Goal: Transaction & Acquisition: Purchase product/service

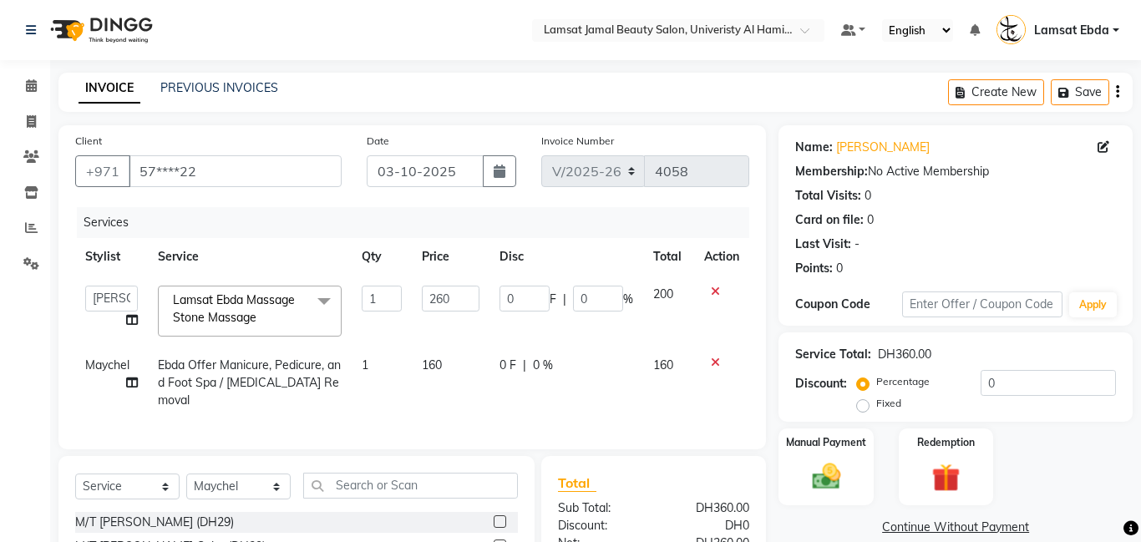
select select "8294"
select select "79906"
select select "service"
select select "80051"
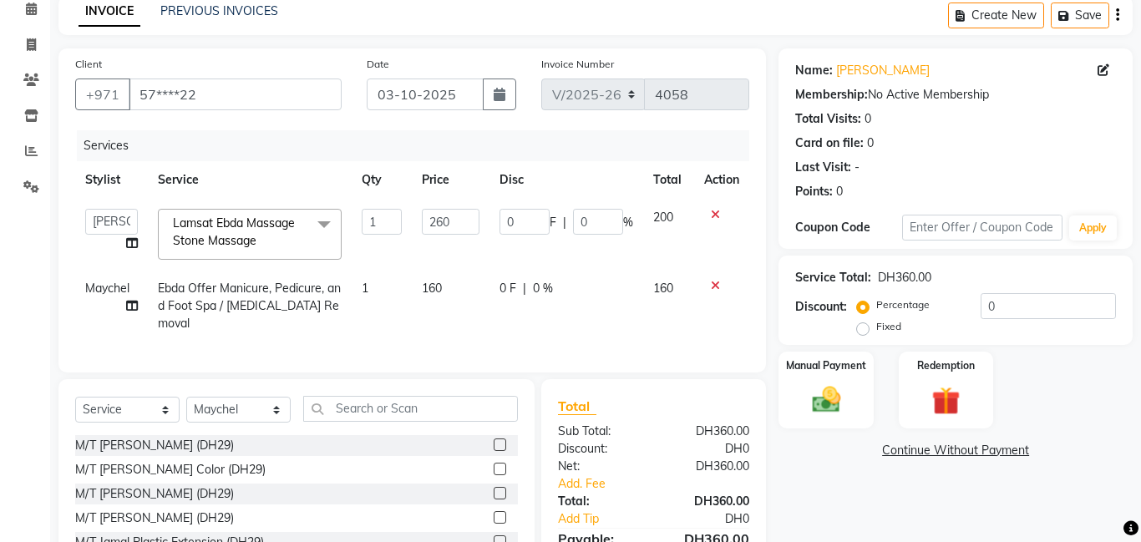
scroll to position [77, 0]
click at [652, 365] on div "Client +971 57****22 Date [DATE] Invoice Number V/2025 V/[PHONE_NUMBER] Service…" at bounding box center [412, 336] width 733 height 577
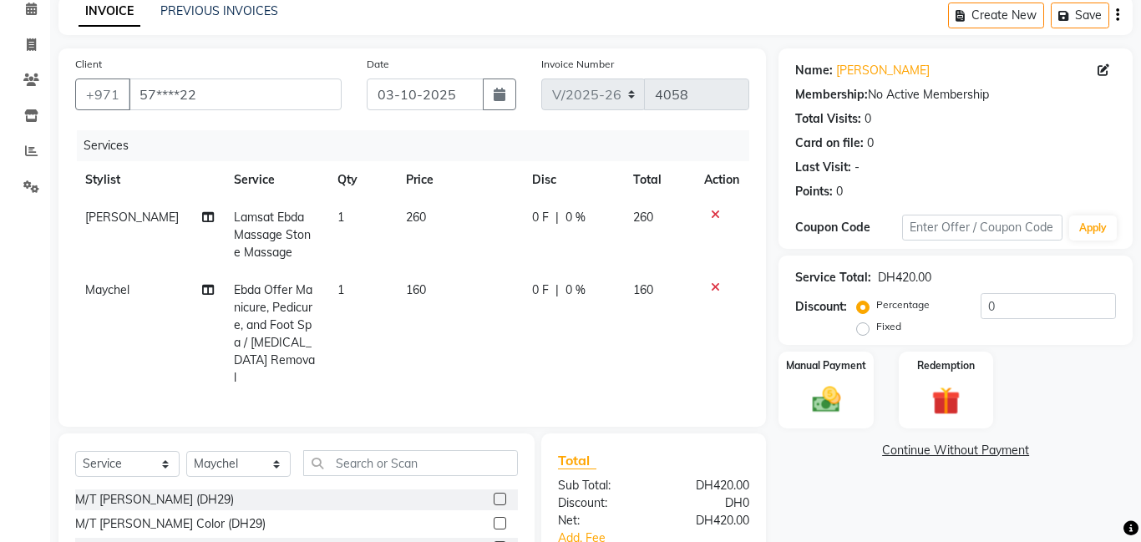
scroll to position [205, 0]
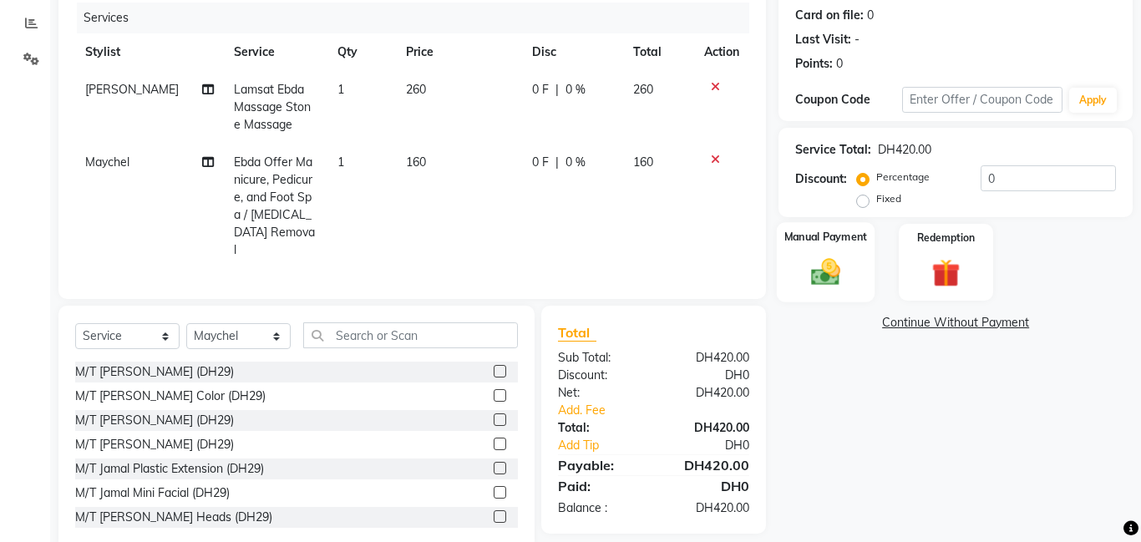
click at [859, 250] on div "Manual Payment" at bounding box center [826, 262] width 99 height 80
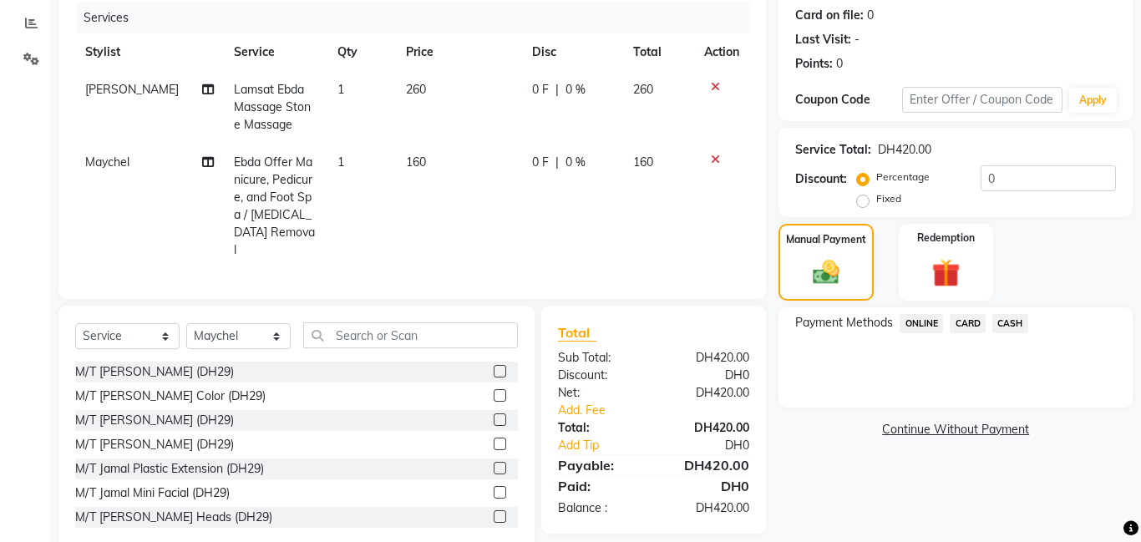
click at [1014, 320] on span "CASH" at bounding box center [1011, 323] width 36 height 19
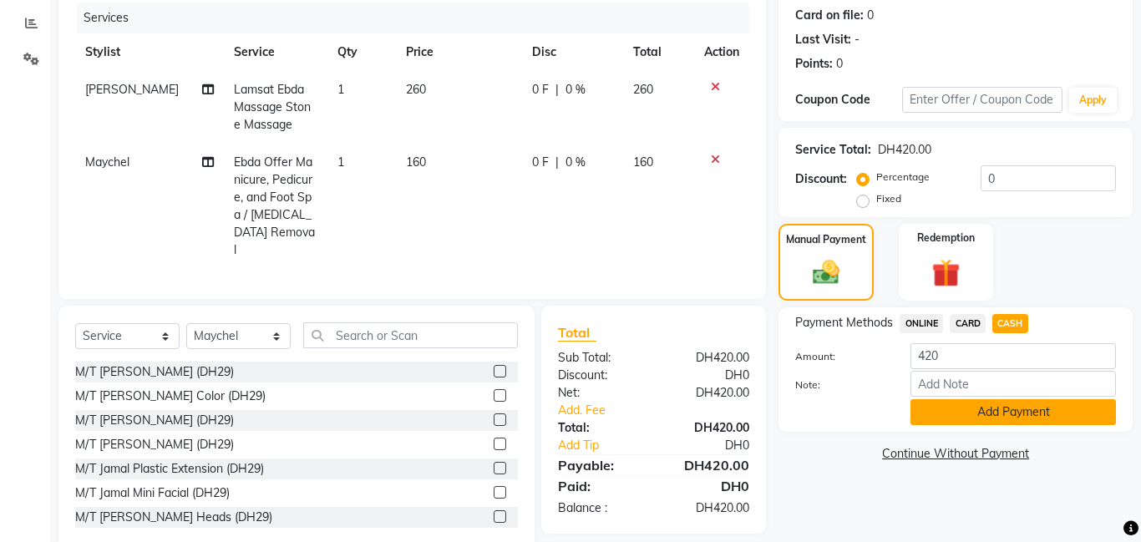
click at [1038, 409] on button "Add Payment" at bounding box center [1014, 412] width 206 height 26
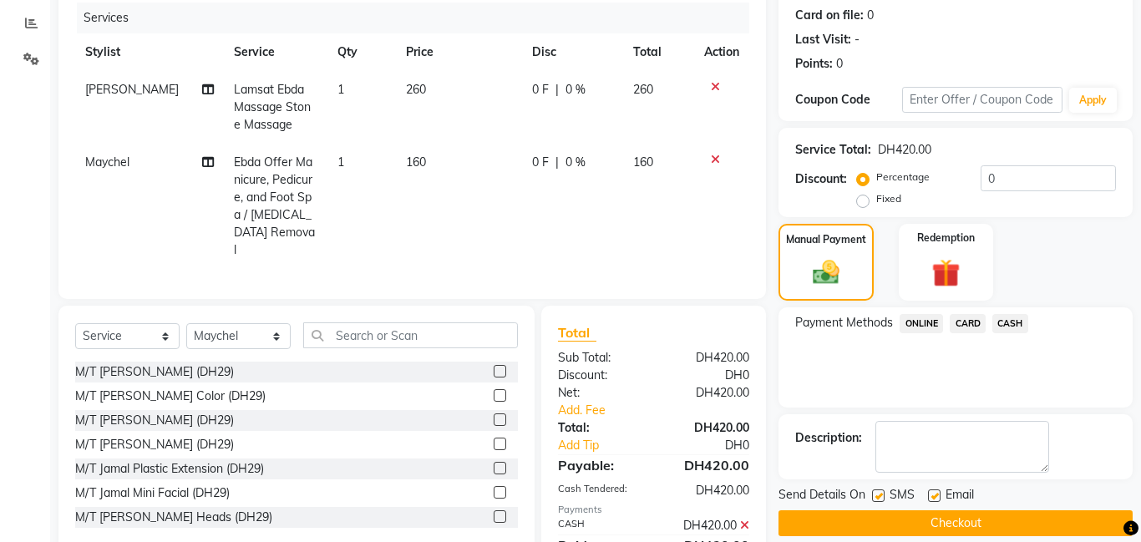
scroll to position [246, 0]
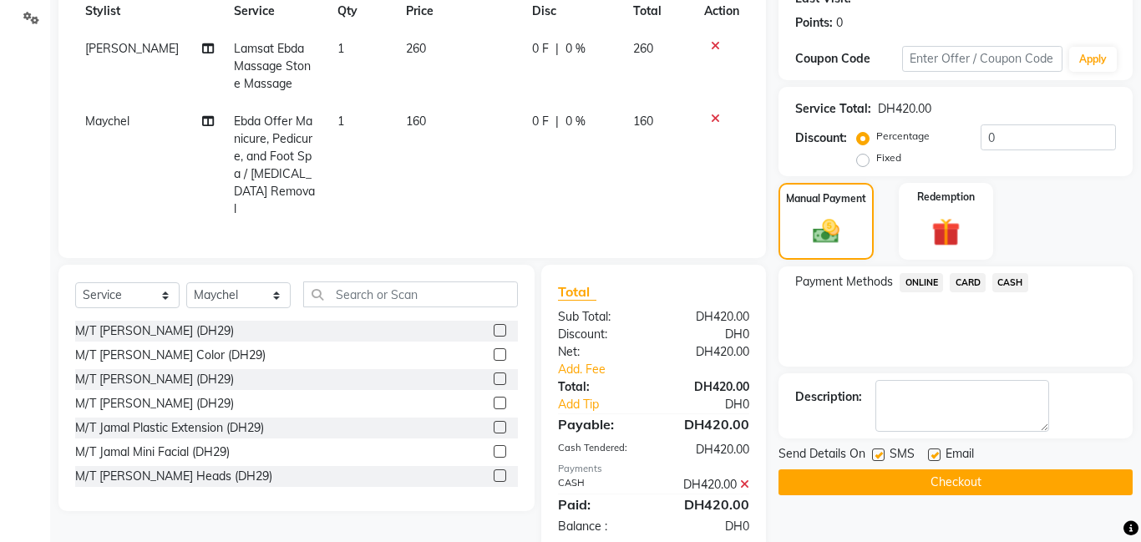
click at [969, 488] on button "Checkout" at bounding box center [956, 483] width 354 height 26
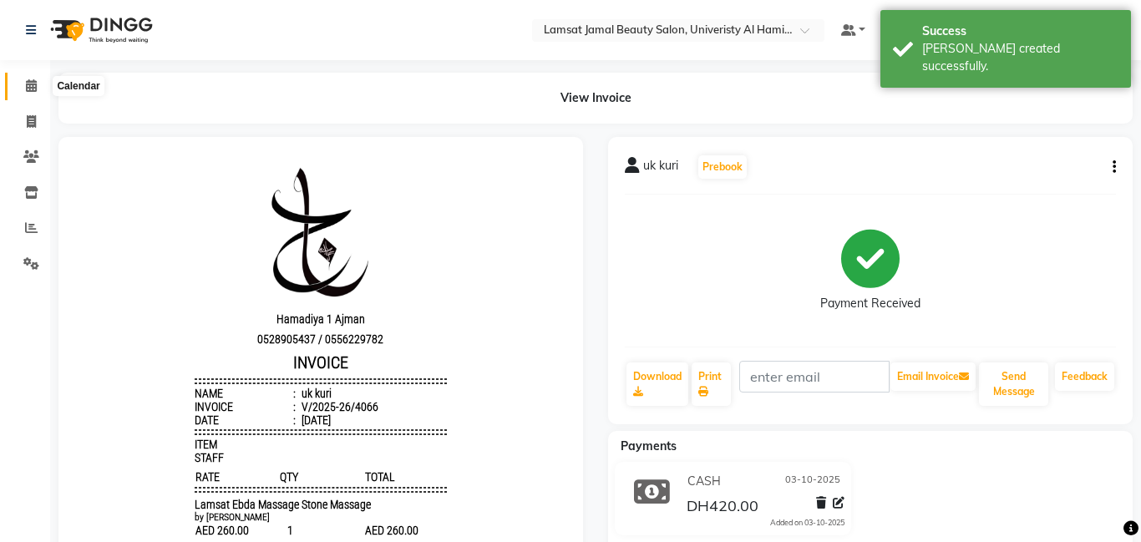
click at [33, 78] on span at bounding box center [31, 86] width 29 height 19
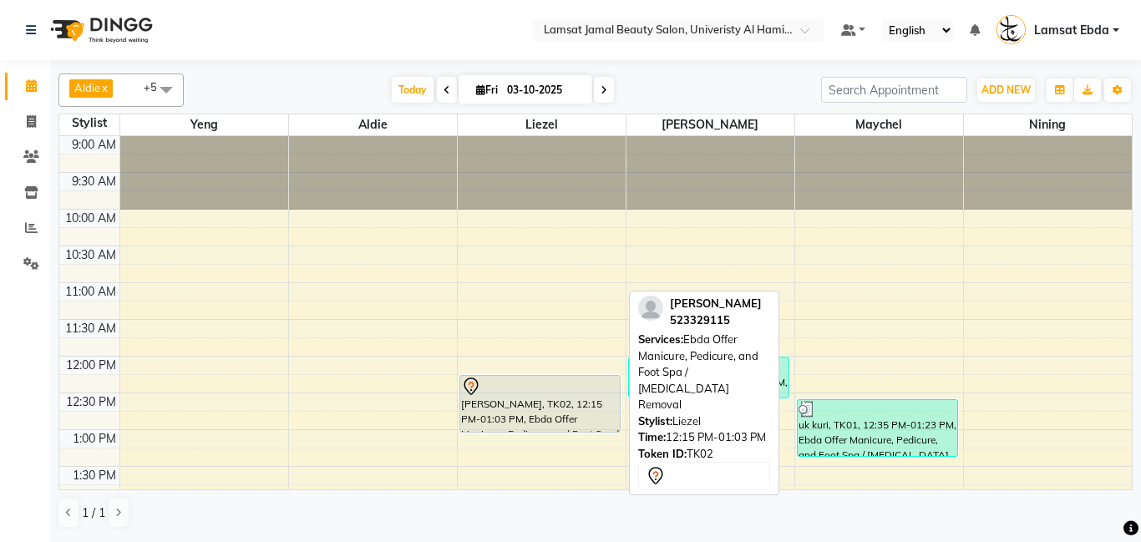
click at [536, 410] on div "[PERSON_NAME], TK02, 12:15 PM-01:03 PM, Ebda Offer Manicure, Pedicure, and Foot…" at bounding box center [540, 404] width 160 height 56
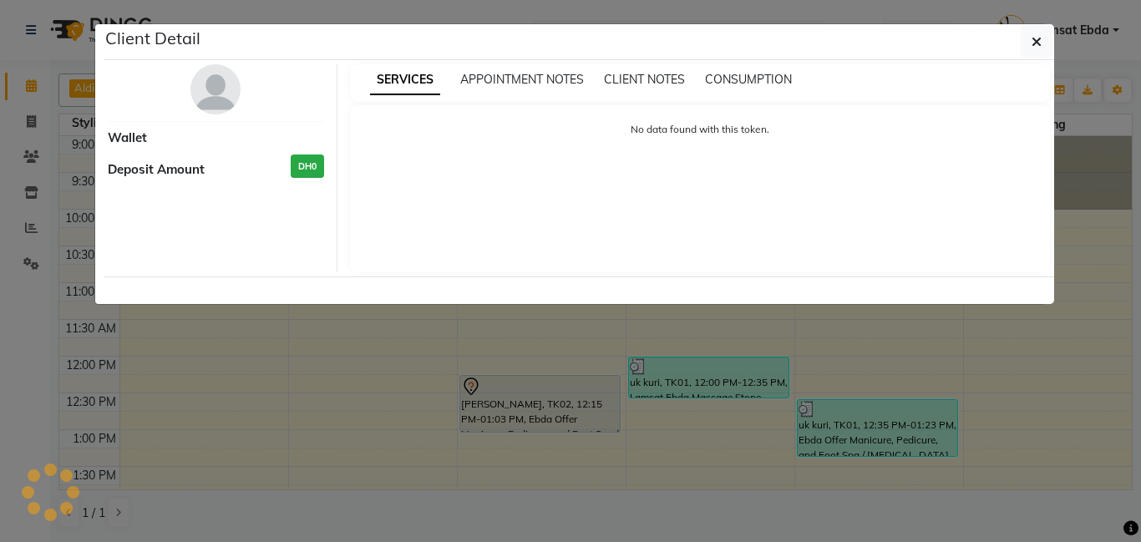
select select "7"
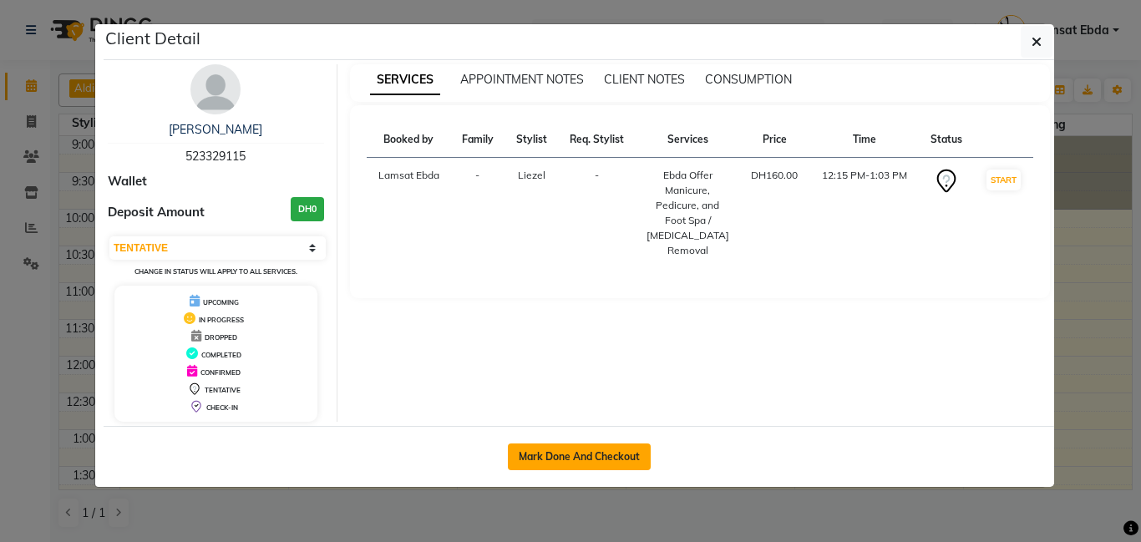
click at [584, 459] on button "Mark Done And Checkout" at bounding box center [579, 457] width 143 height 27
select select "service"
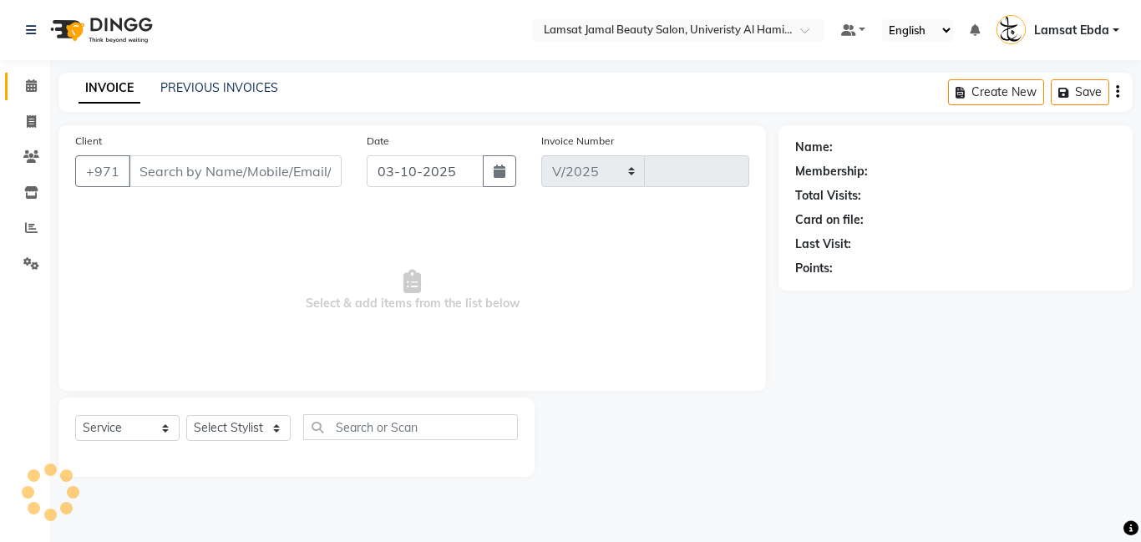
select select "8294"
type input "4067"
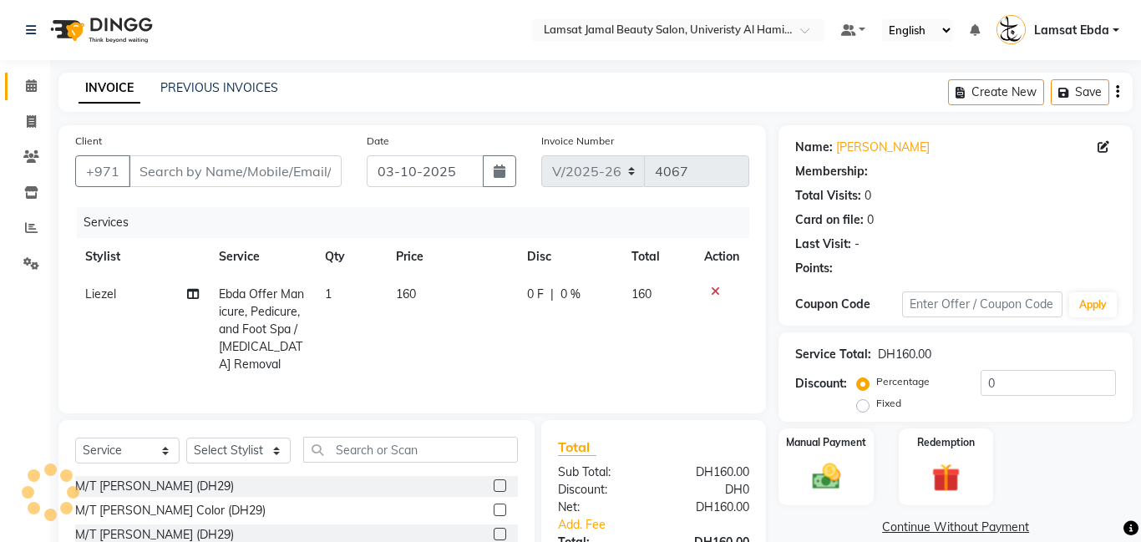
type input "52*****15"
select select "79905"
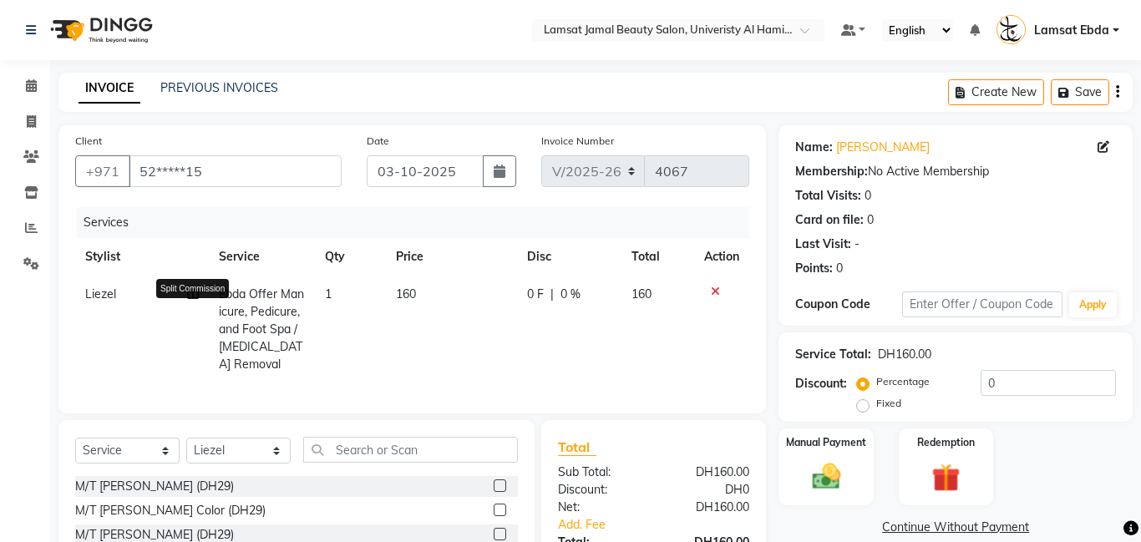
click at [193, 294] on icon at bounding box center [193, 294] width 12 height 12
select select "79905"
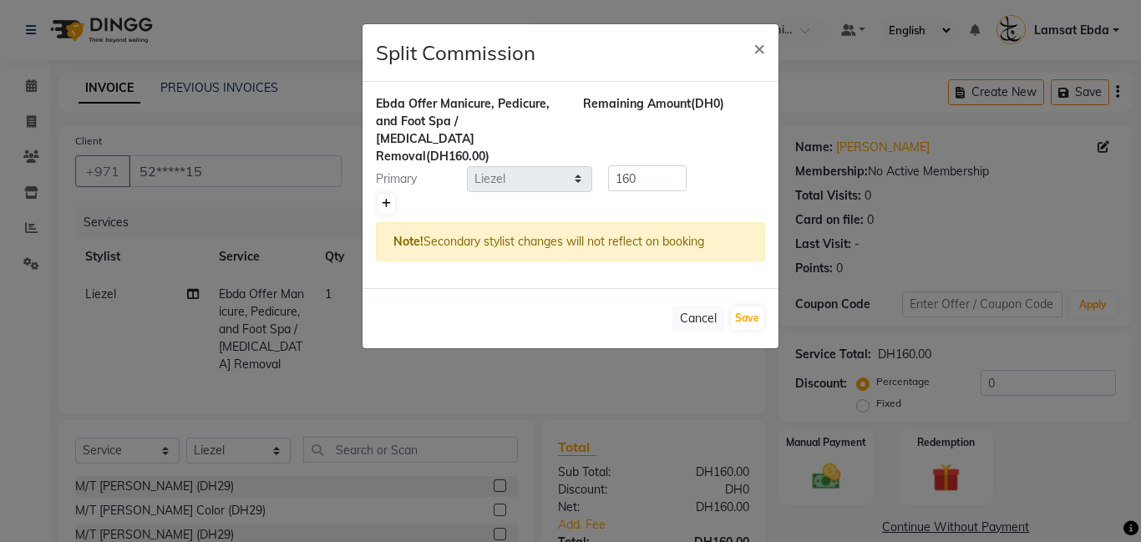
click at [383, 199] on icon at bounding box center [386, 204] width 9 height 10
type input "80"
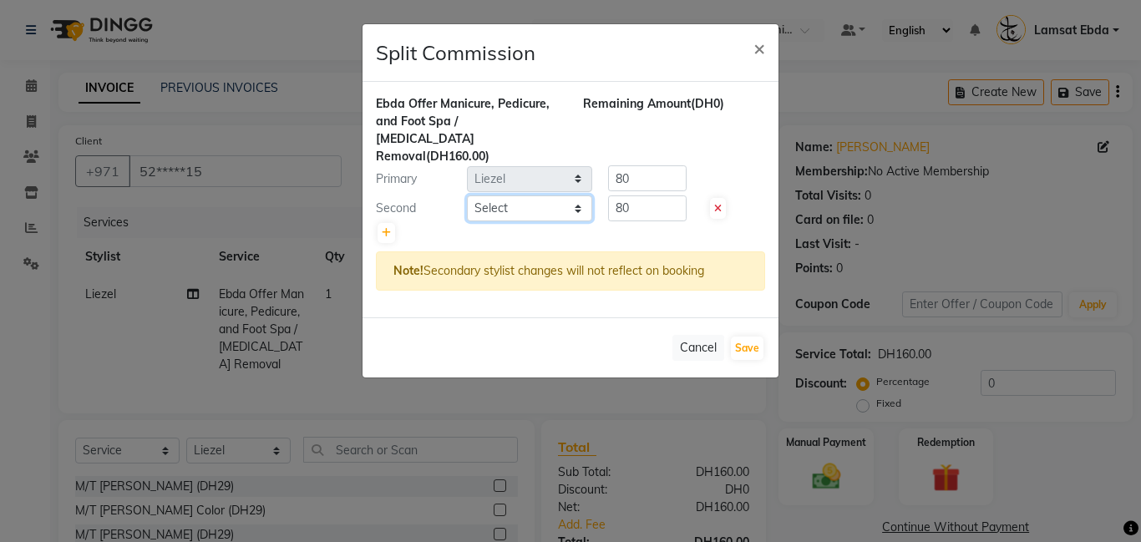
click at [555, 195] on select "Select [PERSON_NAME] Amna [PERSON_NAME] [PERSON_NAME] Ebda Lamsat [PERSON_NAME]…" at bounding box center [529, 208] width 125 height 26
select select "79903"
click at [467, 195] on select "Select [PERSON_NAME] Amna [PERSON_NAME] [PERSON_NAME] Ebda Lamsat [PERSON_NAME]…" at bounding box center [529, 208] width 125 height 26
click at [650, 165] on input "80" at bounding box center [647, 178] width 79 height 26
type input "8"
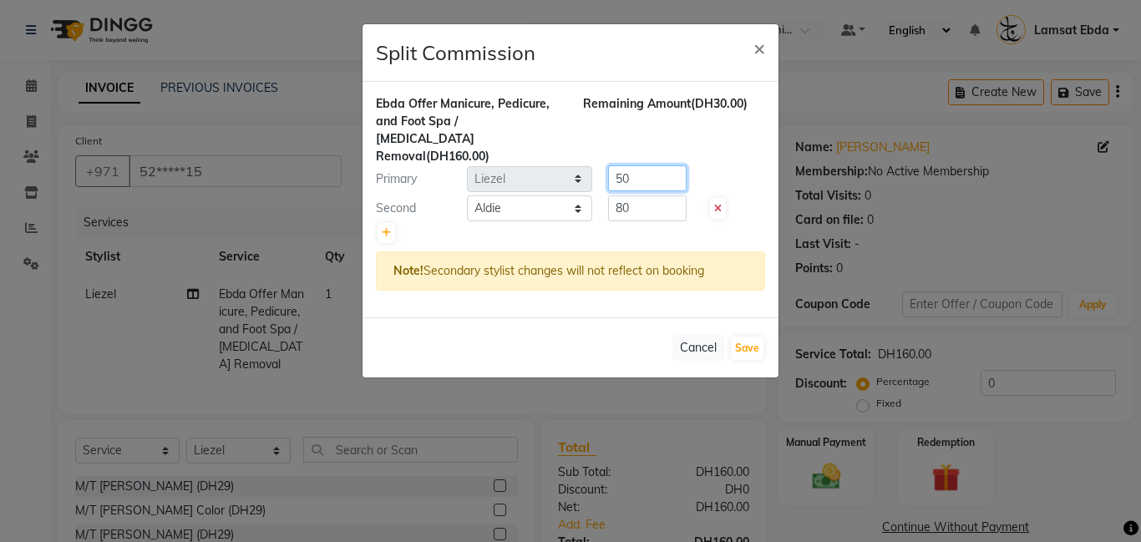
type input "50"
click at [656, 195] on input "80" at bounding box center [647, 208] width 79 height 26
type input "8"
type input "110"
click at [756, 337] on button "Save" at bounding box center [747, 348] width 33 height 23
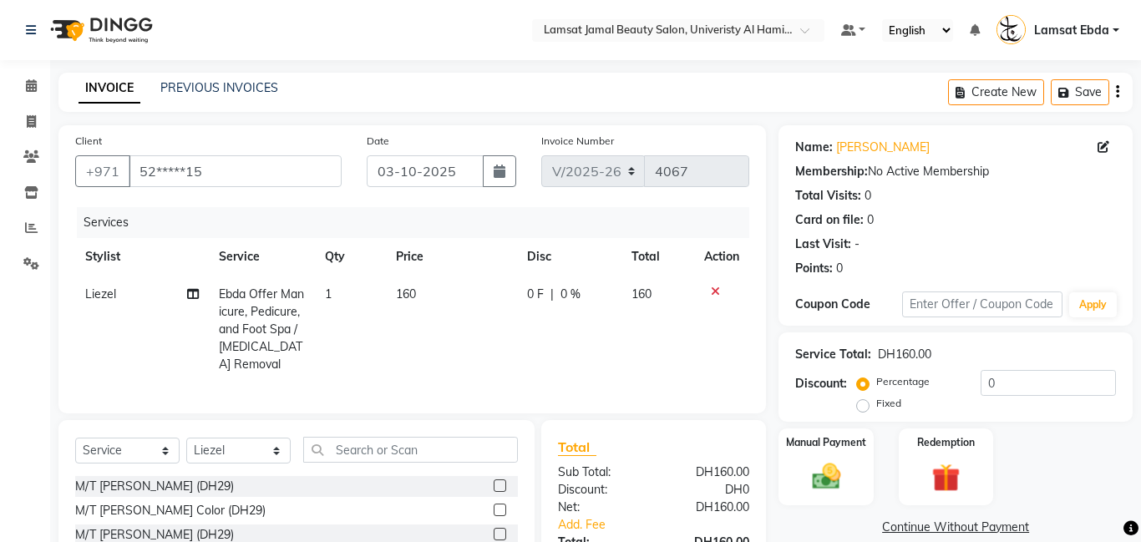
select select "Select"
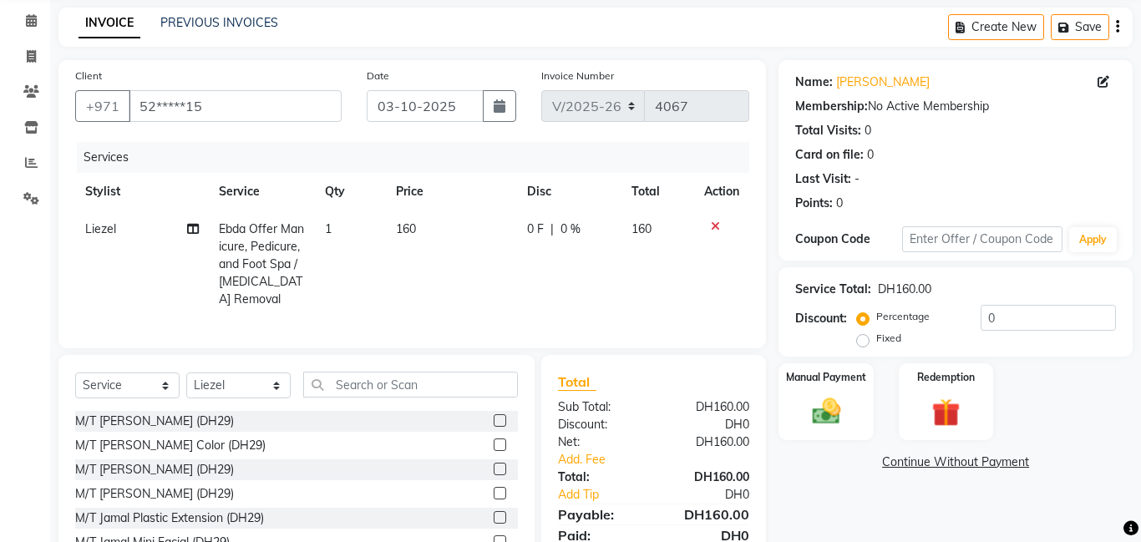
scroll to position [70, 0]
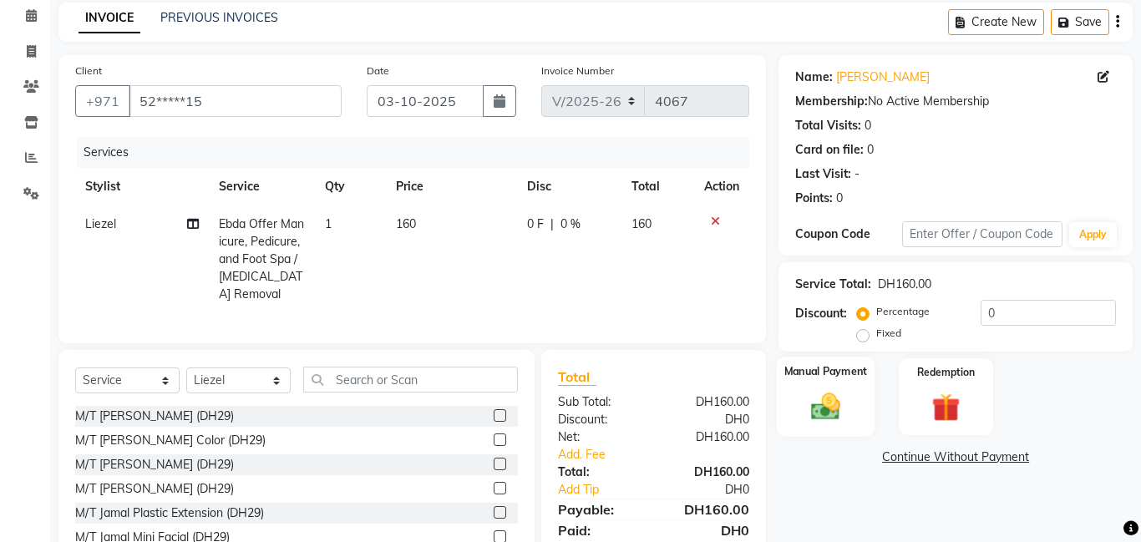
click at [835, 368] on label "Manual Payment" at bounding box center [827, 371] width 84 height 16
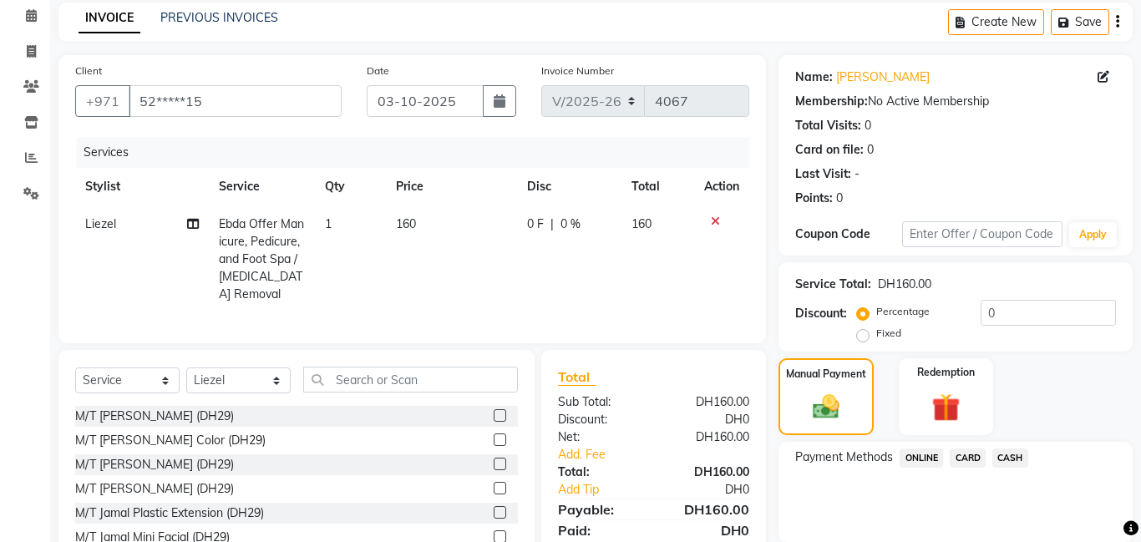
click at [1018, 455] on span "CASH" at bounding box center [1011, 458] width 36 height 19
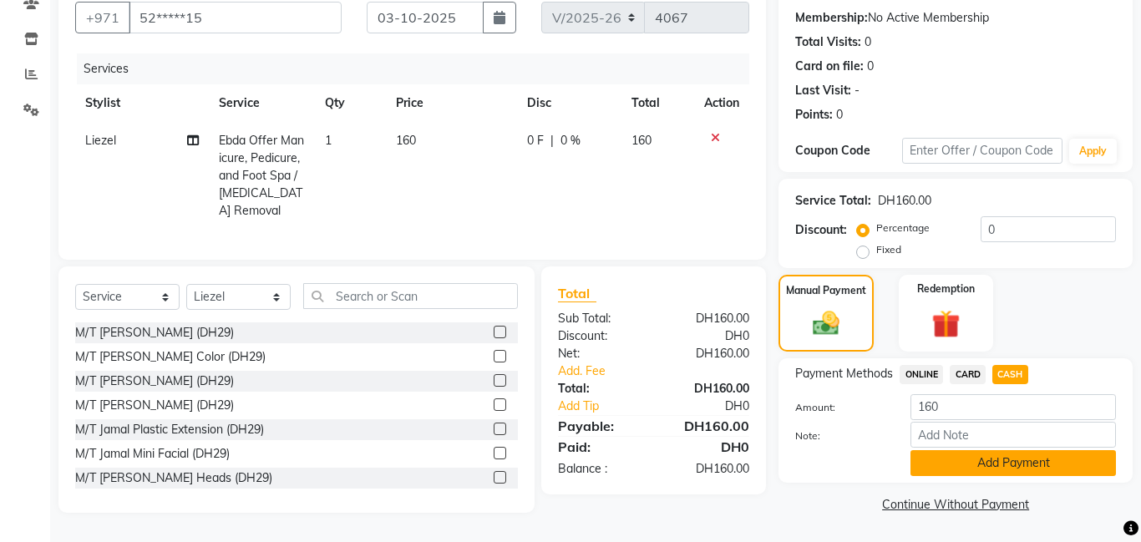
click at [1038, 465] on button "Add Payment" at bounding box center [1014, 463] width 206 height 26
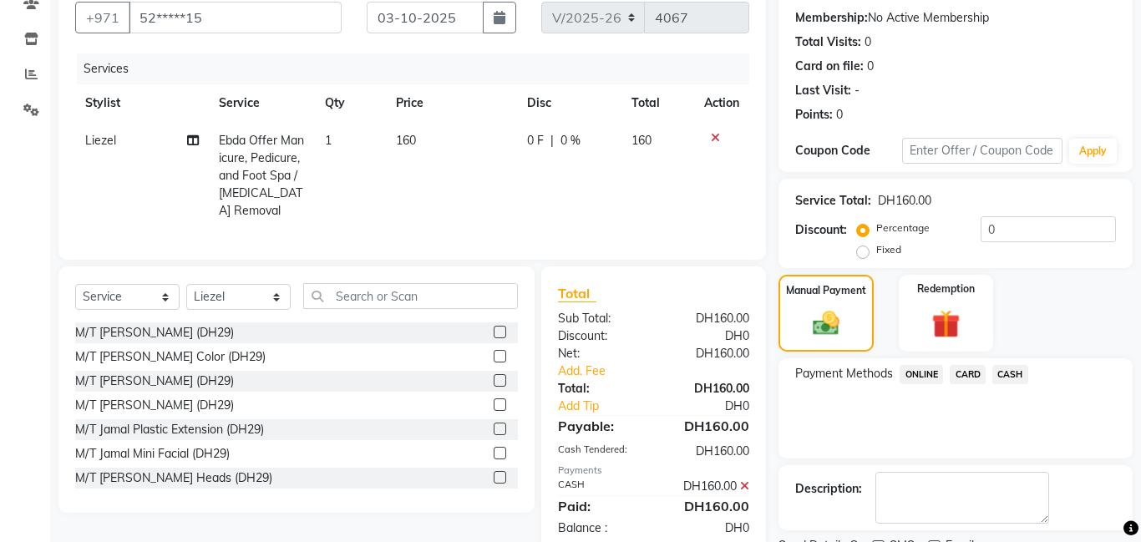
scroll to position [224, 0]
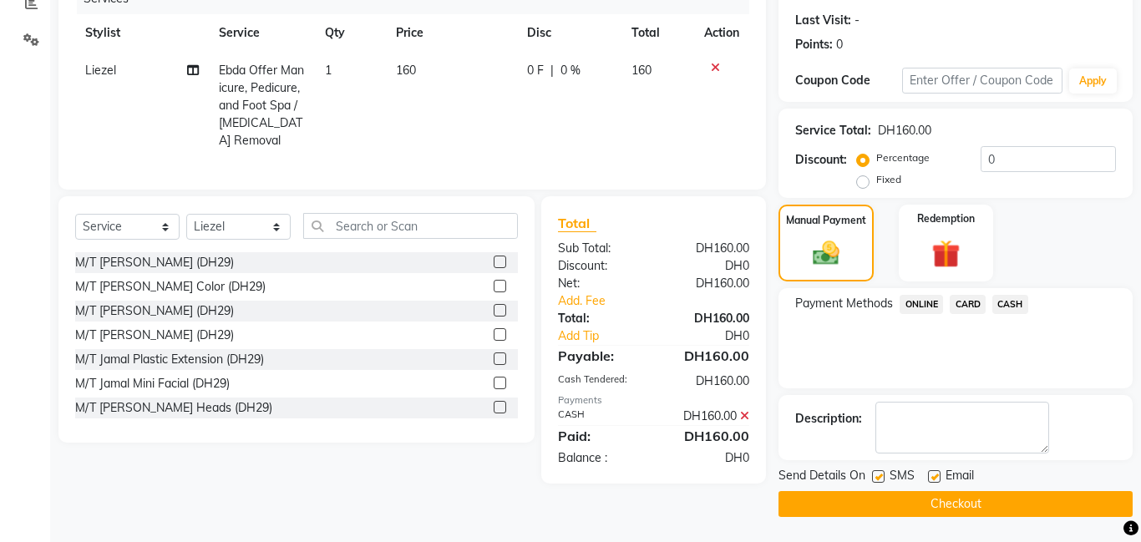
click at [988, 510] on button "Checkout" at bounding box center [956, 504] width 354 height 26
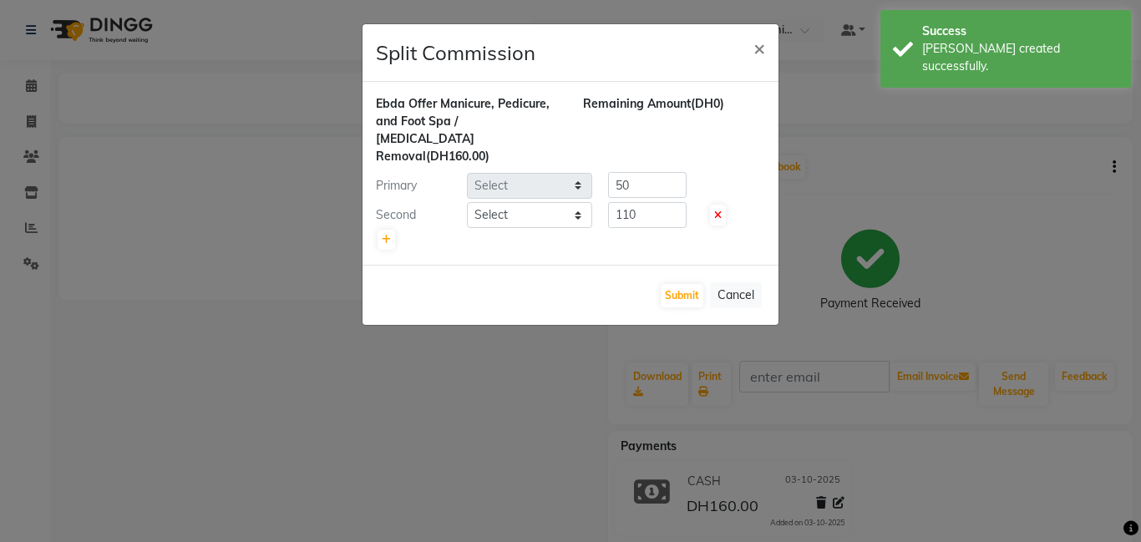
select select "79905"
select select "79903"
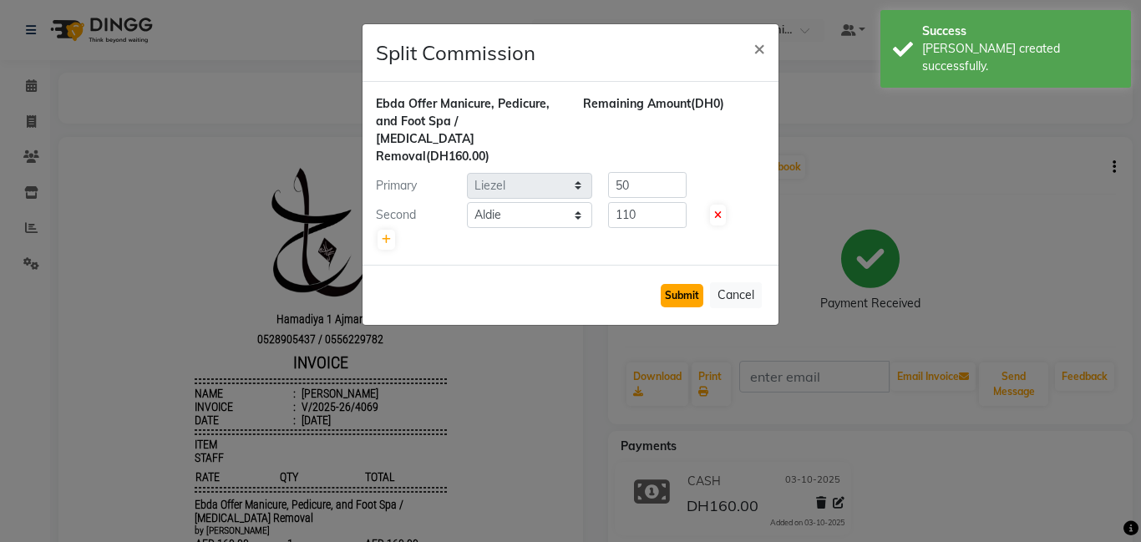
click at [693, 284] on button "Submit" at bounding box center [682, 295] width 43 height 23
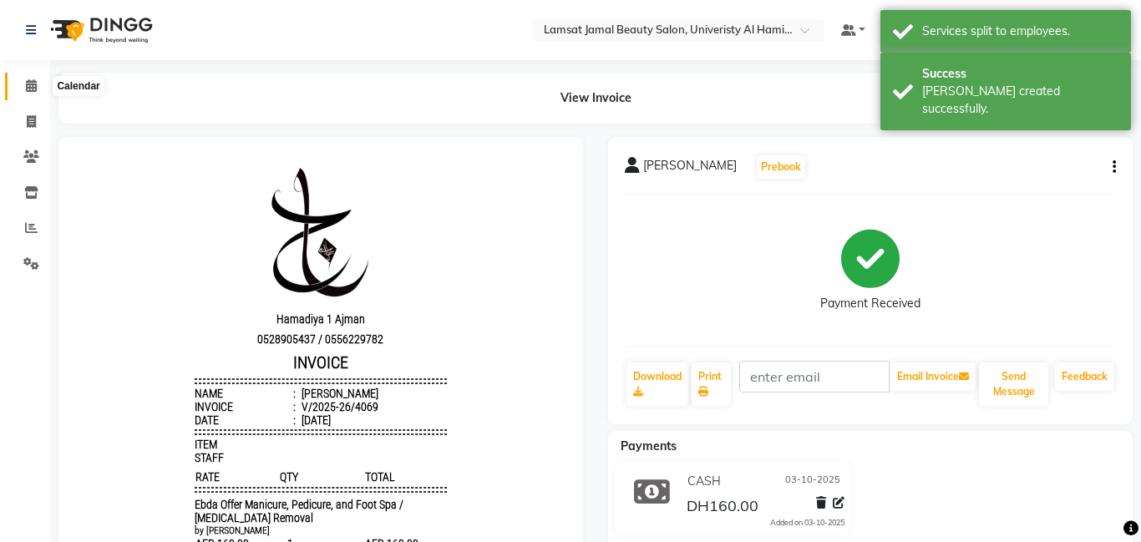
click at [31, 82] on icon at bounding box center [31, 85] width 11 height 13
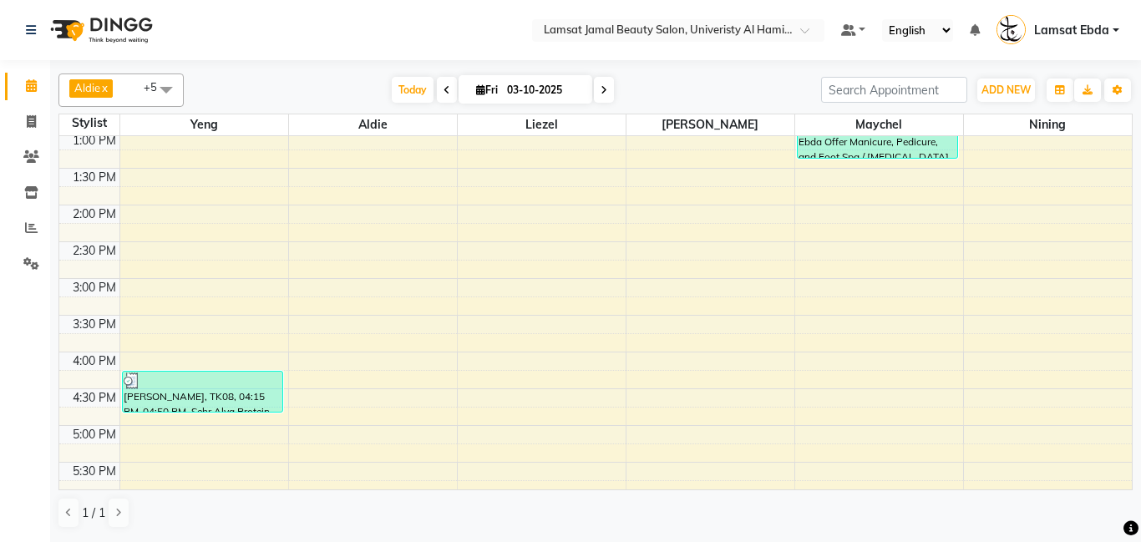
scroll to position [292, 0]
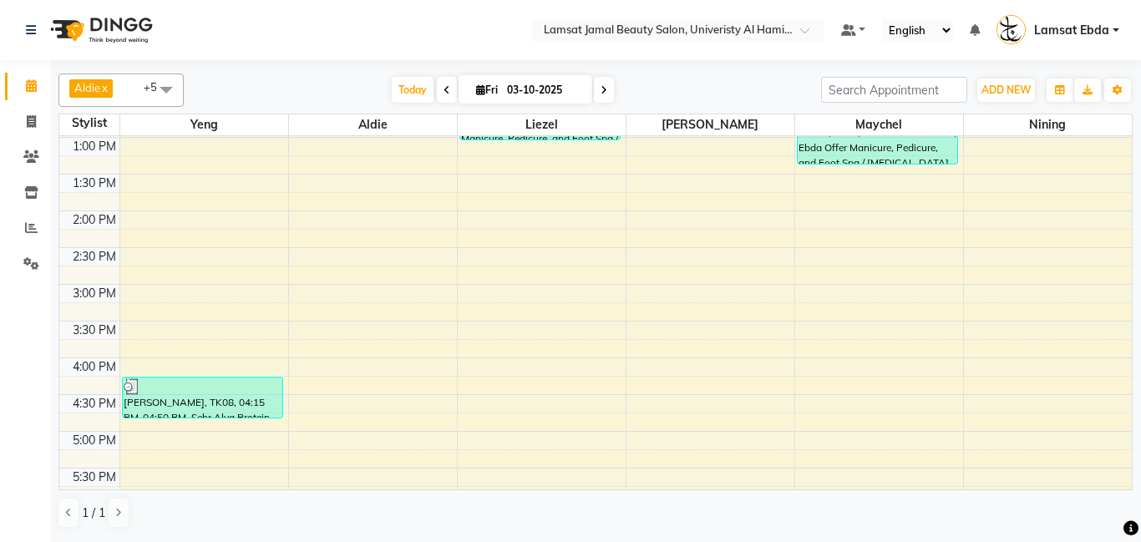
click at [992, 260] on div "9:00 AM 9:30 AM 10:00 AM 10:30 AM 11:00 AM 11:30 AM 12:00 PM 12:30 PM 1:00 PM 1…" at bounding box center [595, 395] width 1073 height 1102
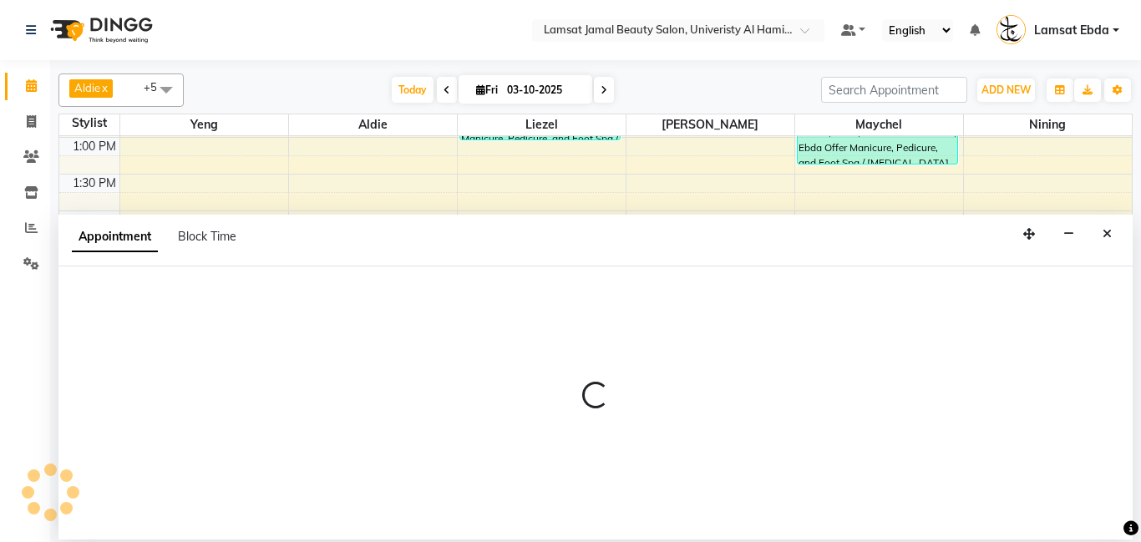
select select "92230"
select select "tentative"
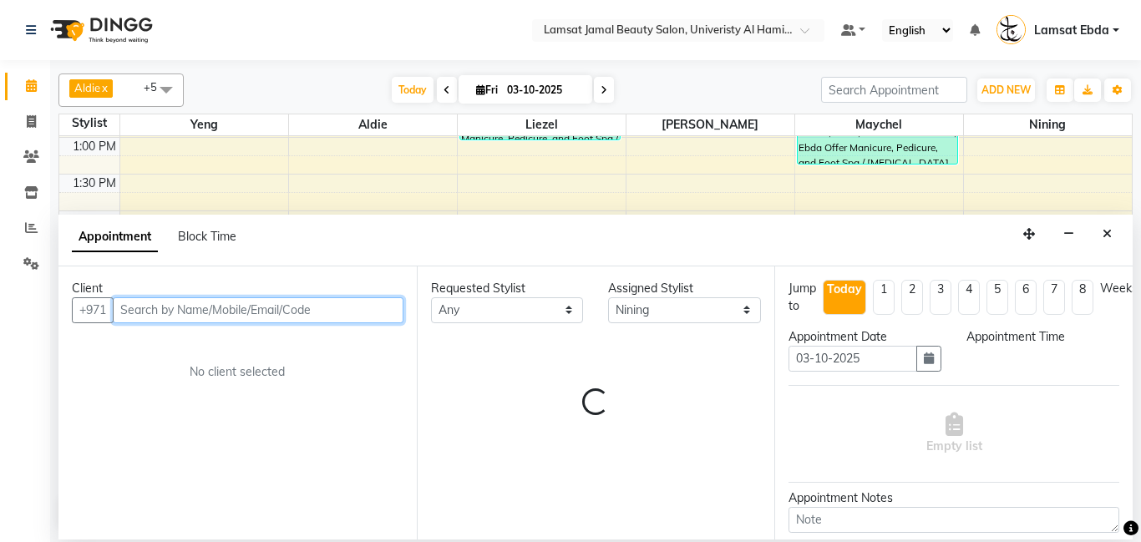
select select "870"
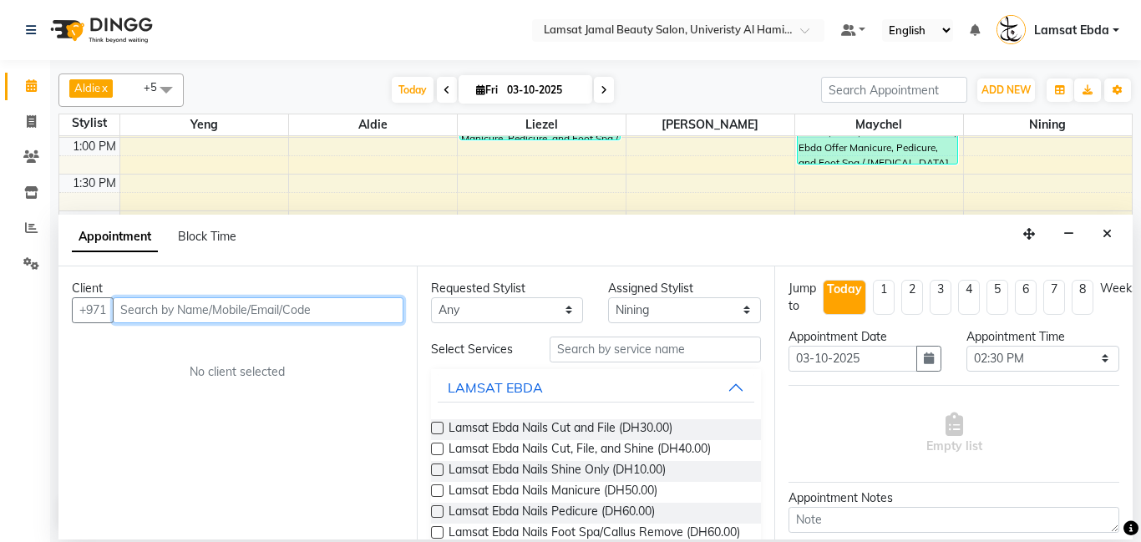
click at [188, 313] on input "text" at bounding box center [258, 310] width 291 height 26
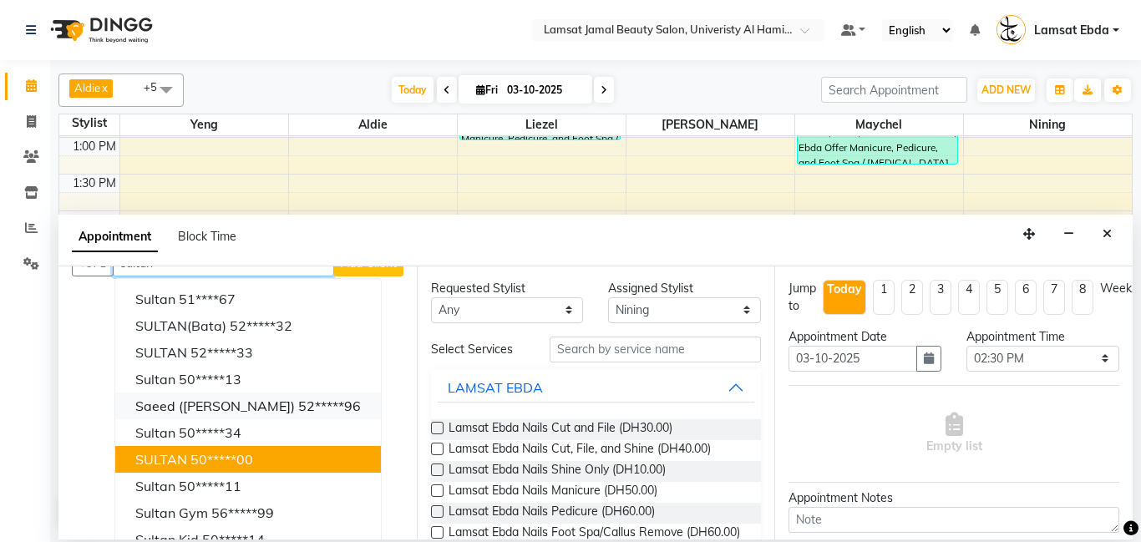
scroll to position [68, 0]
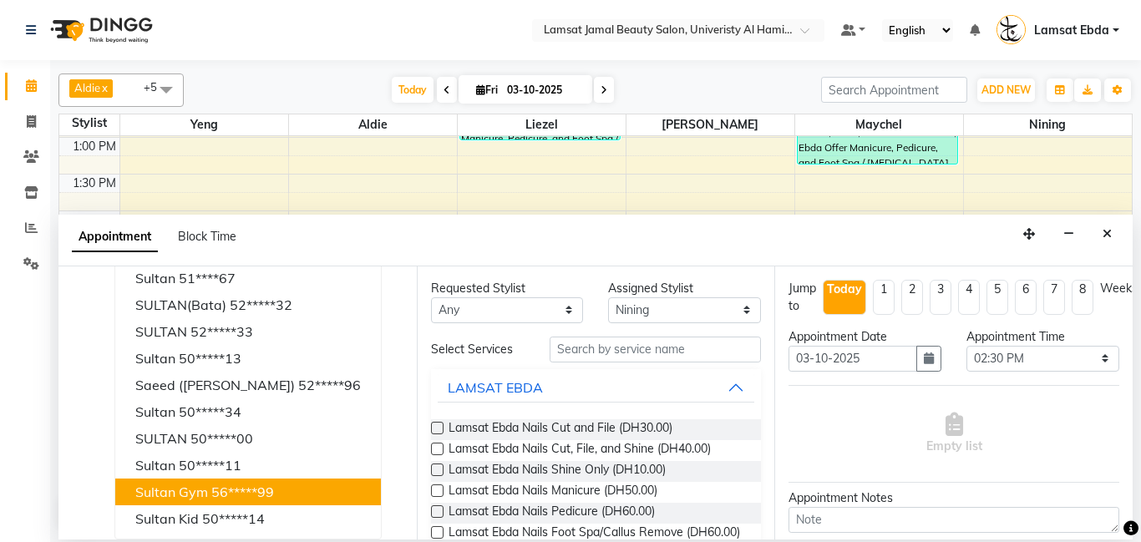
click at [247, 496] on ngb-highlight "56*****99" at bounding box center [242, 492] width 63 height 17
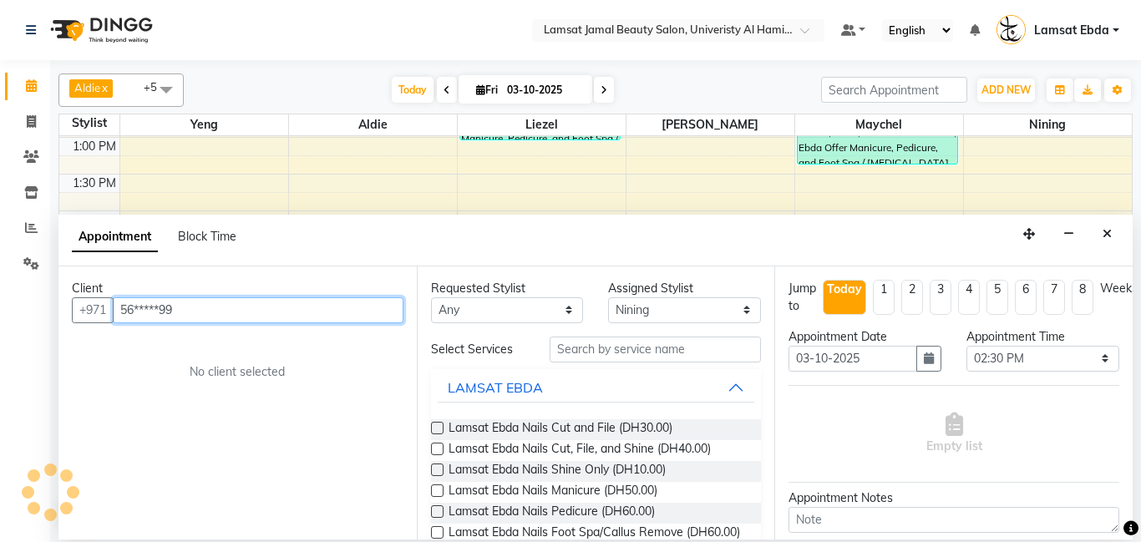
scroll to position [0, 0]
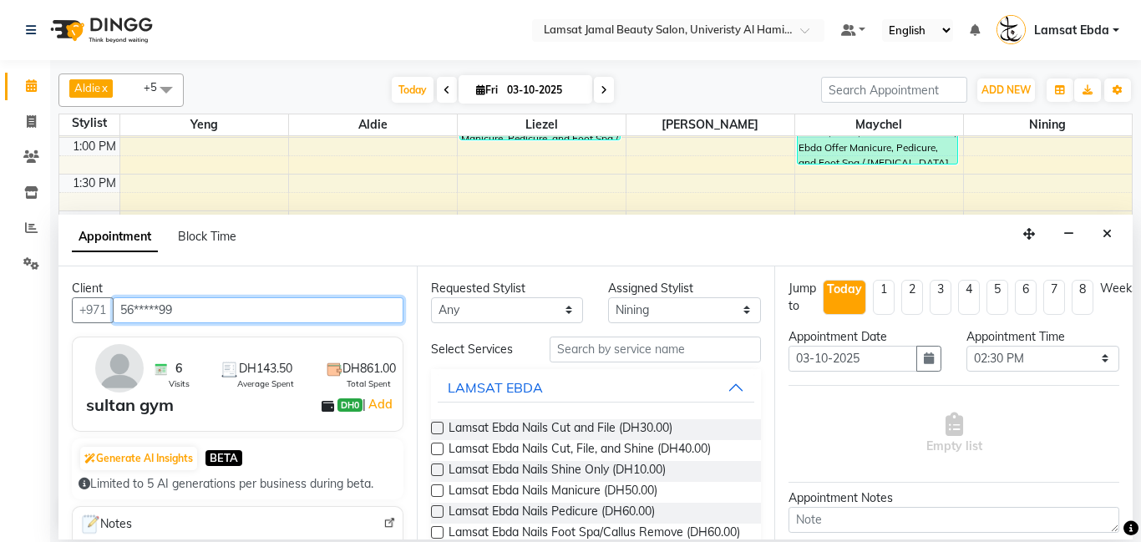
type input "56*****99"
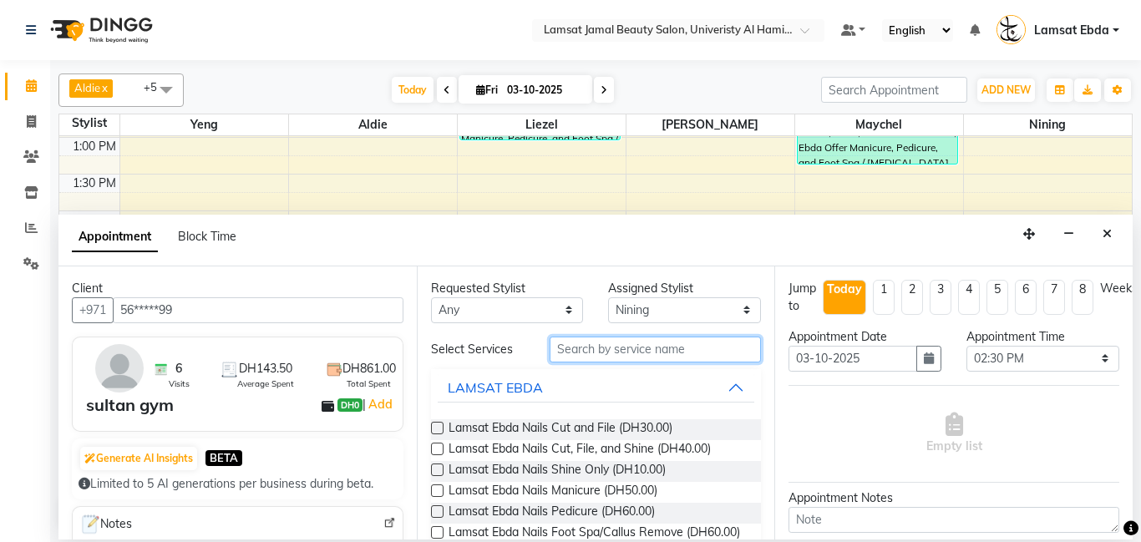
click at [622, 351] on input "text" at bounding box center [656, 350] width 212 height 26
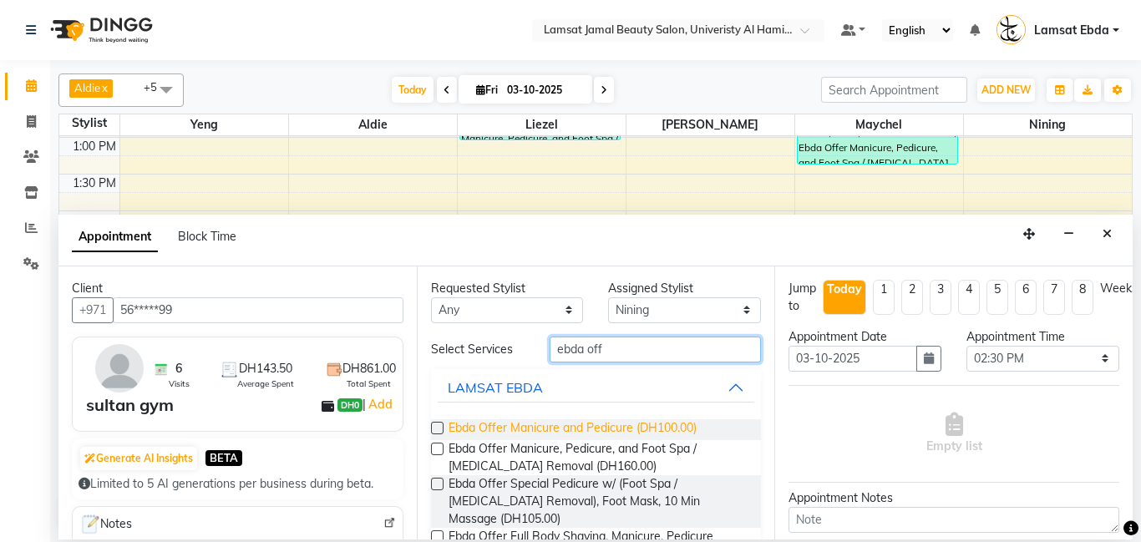
type input "ebda off"
click at [632, 421] on span "Ebda Offer Manicure and Pedicure (DH100.00)" at bounding box center [573, 429] width 248 height 21
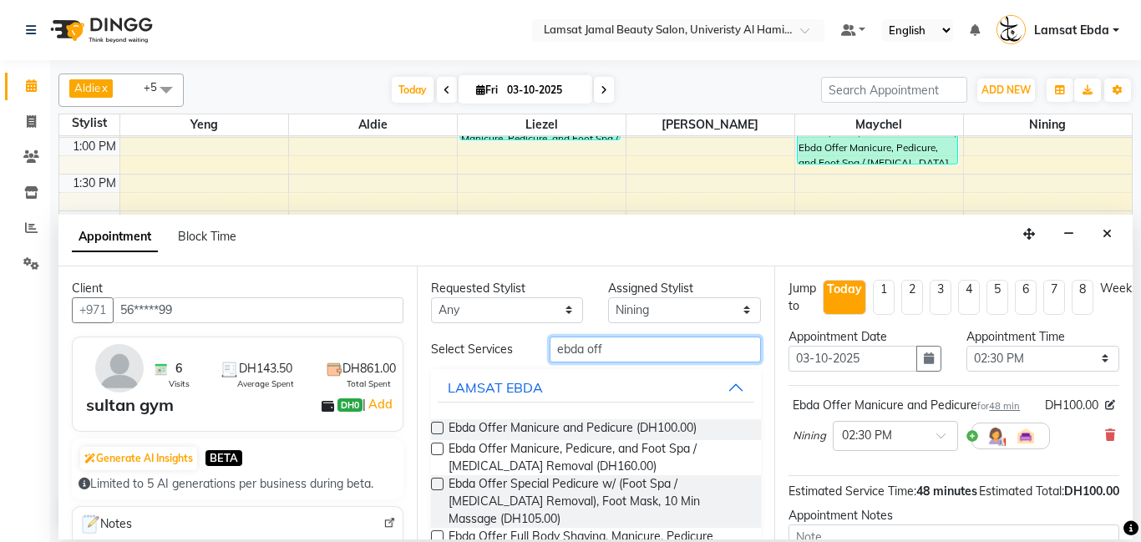
click at [617, 350] on input "ebda off" at bounding box center [656, 350] width 212 height 26
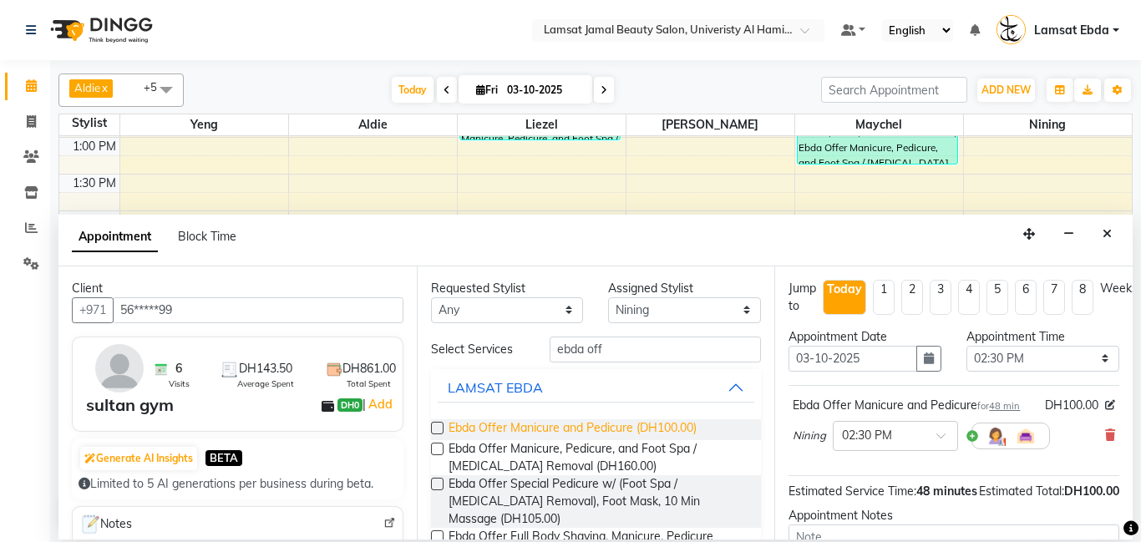
click at [603, 429] on span "Ebda Offer Manicure and Pedicure (DH100.00)" at bounding box center [573, 429] width 248 height 21
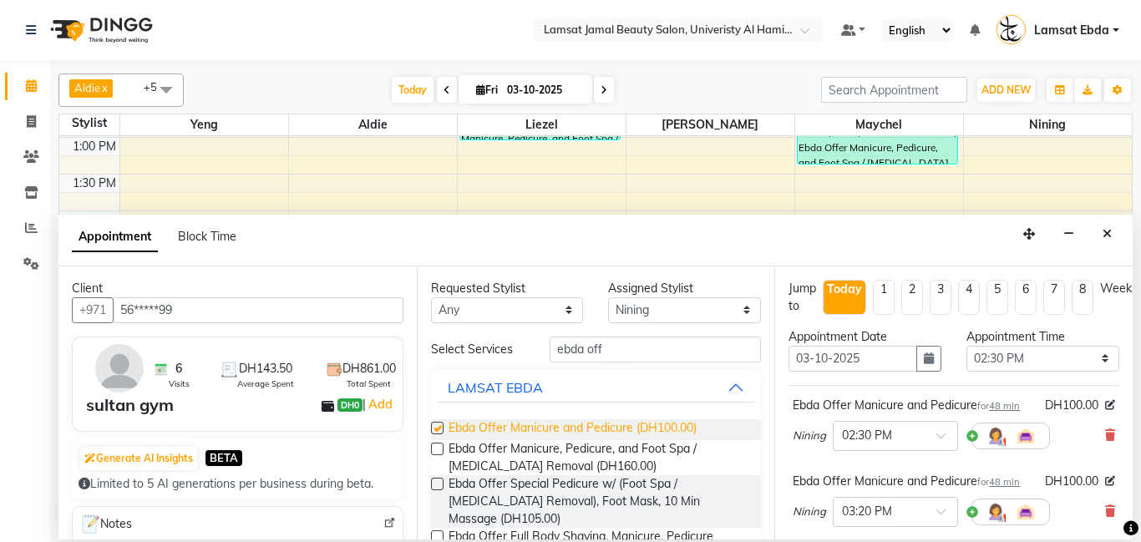
checkbox input "false"
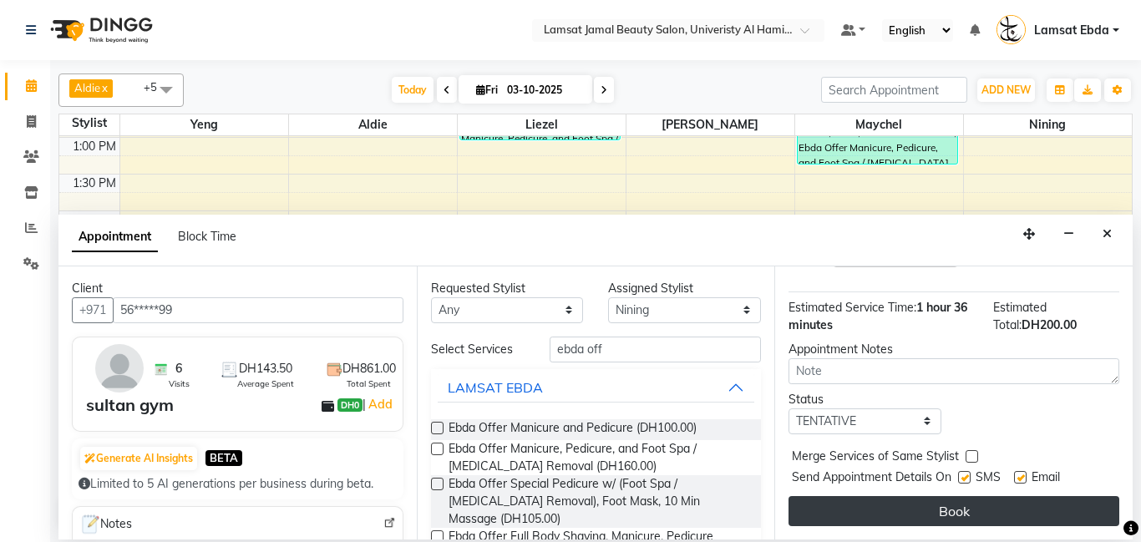
click at [967, 512] on button "Book" at bounding box center [954, 511] width 331 height 30
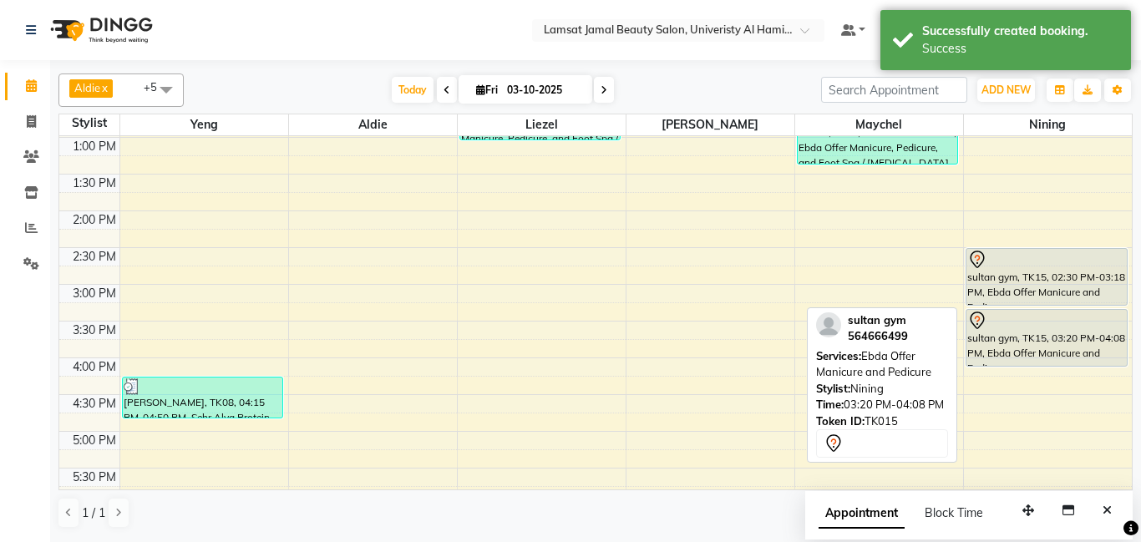
click at [1060, 334] on div "sultan gym, TK15, 03:20 PM-04:08 PM, Ebda Offer Manicure and Pedicure" at bounding box center [1047, 338] width 160 height 56
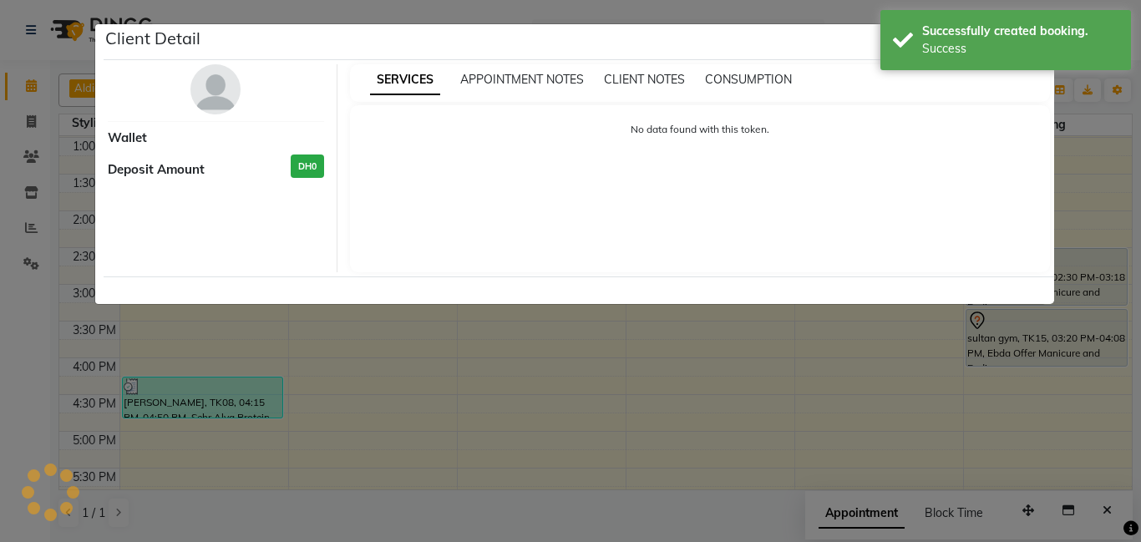
select select "7"
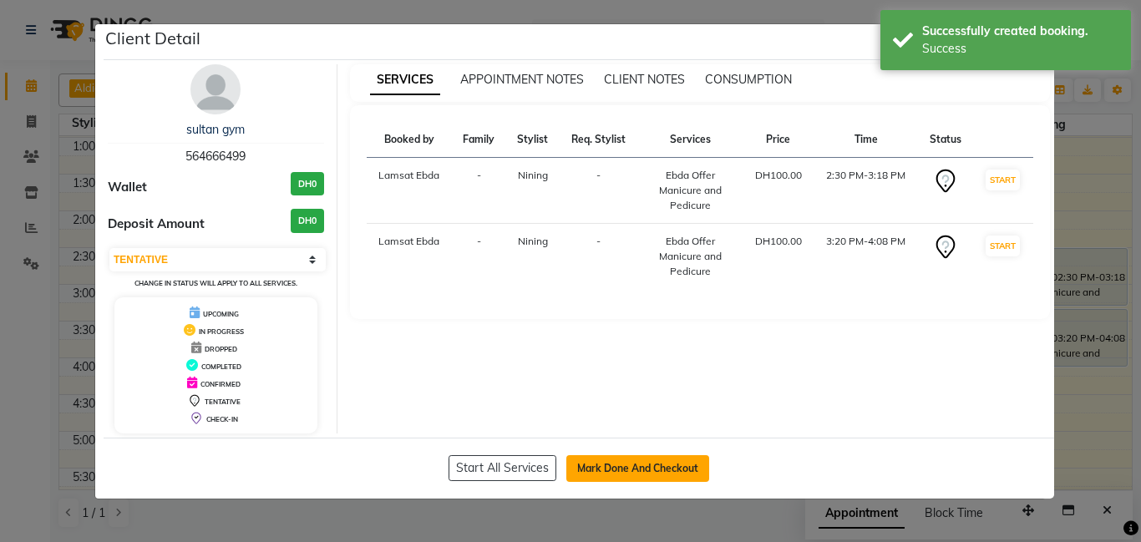
click at [658, 465] on button "Mark Done And Checkout" at bounding box center [637, 468] width 143 height 27
select select "service"
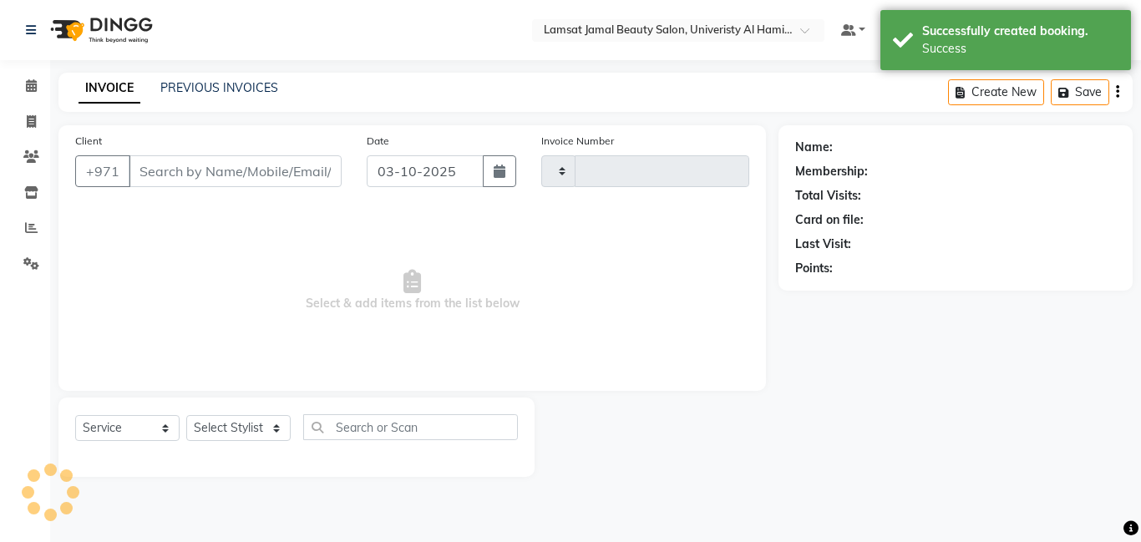
type input "4070"
select select "8294"
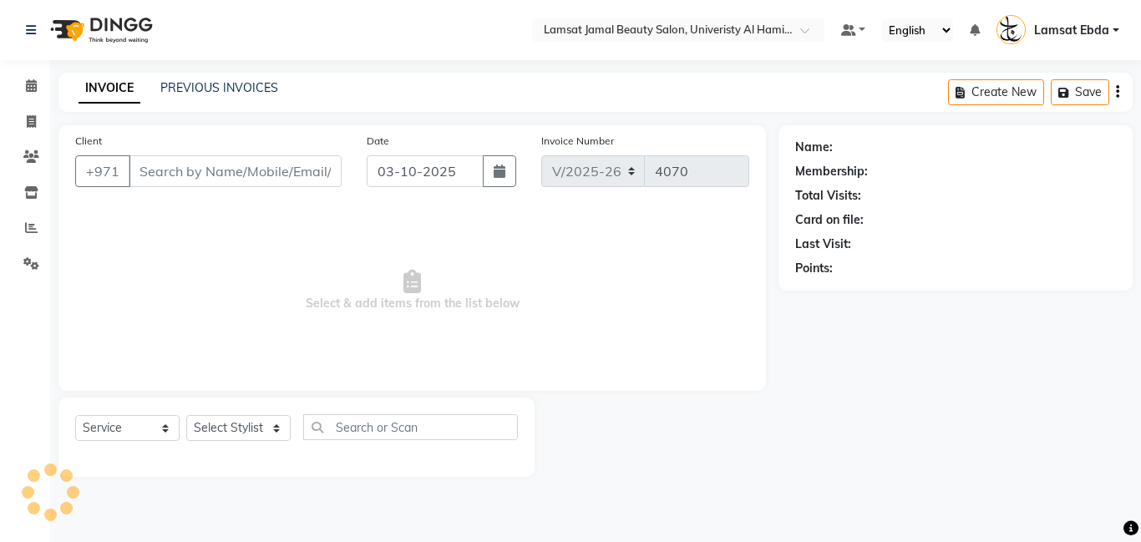
type input "56*****99"
select select "92230"
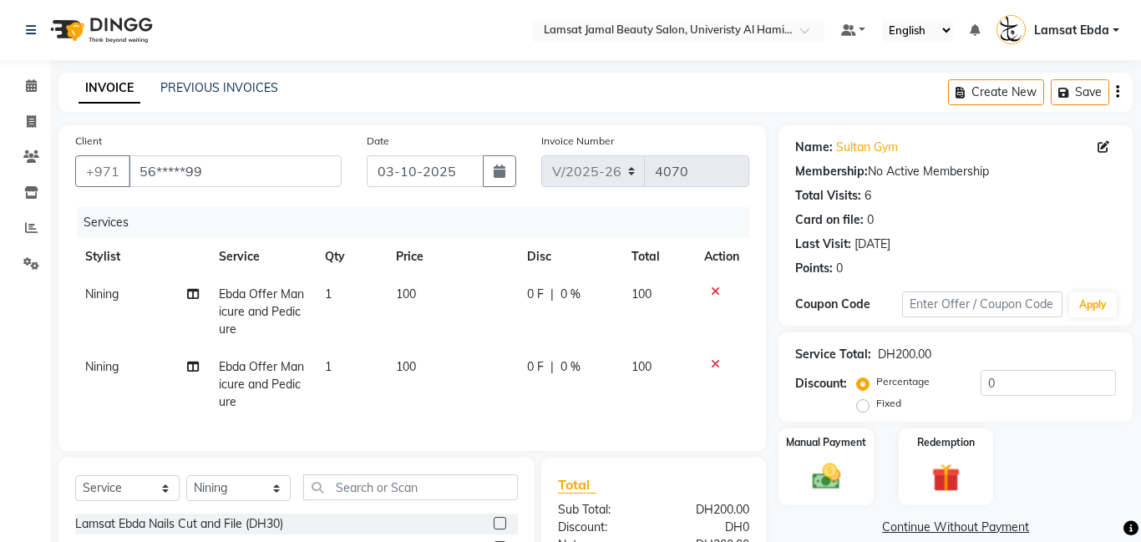
click at [718, 359] on icon at bounding box center [715, 364] width 9 height 12
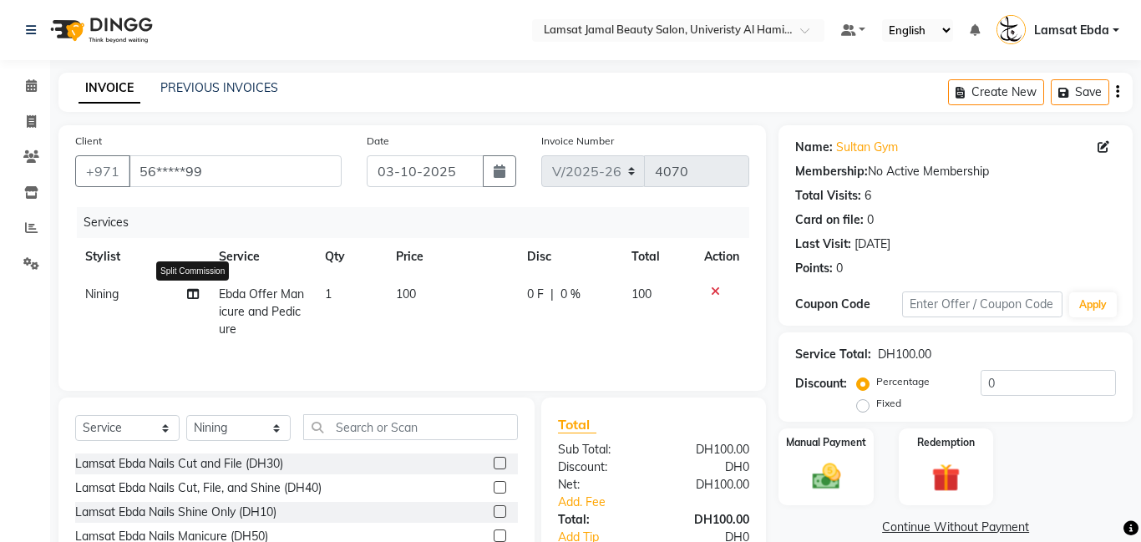
click at [196, 291] on icon at bounding box center [193, 294] width 12 height 12
select select "92230"
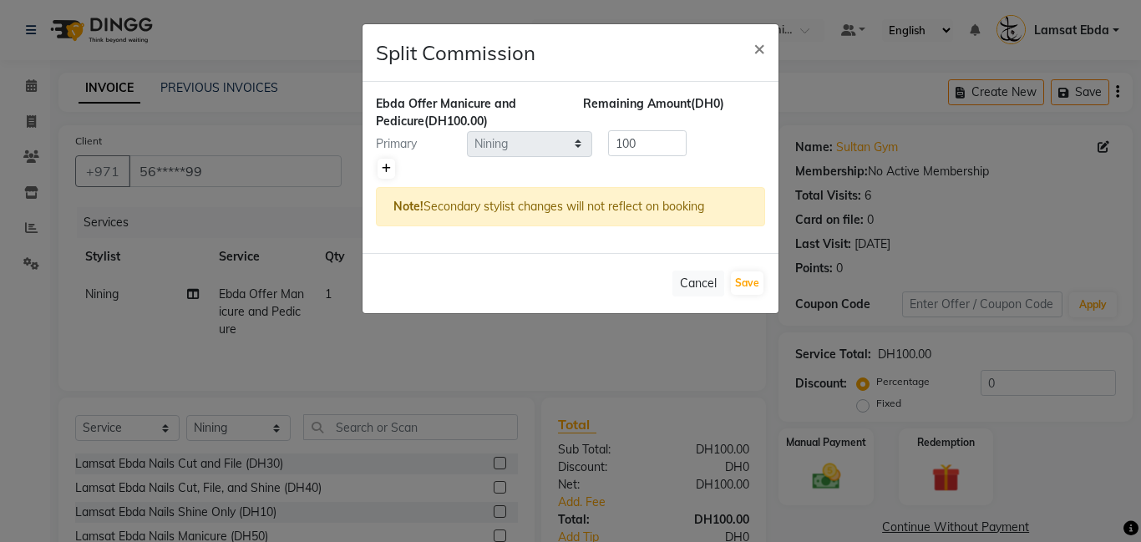
click at [386, 168] on icon at bounding box center [386, 169] width 9 height 10
type input "50"
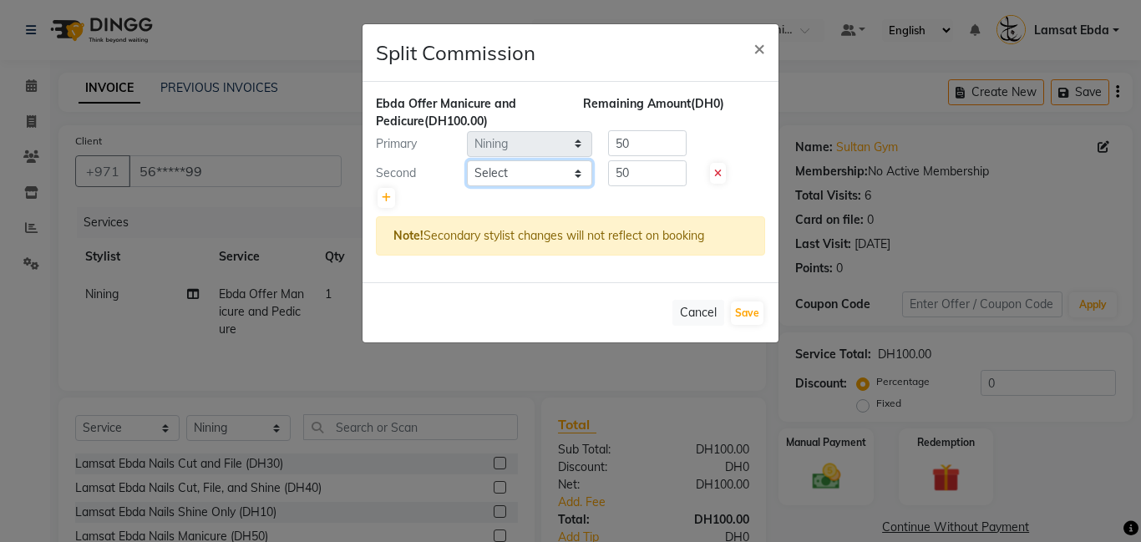
click at [509, 167] on select "Select [PERSON_NAME] Amna [PERSON_NAME] [PERSON_NAME] Ebda Lamsat [PERSON_NAME]…" at bounding box center [529, 173] width 125 height 26
select select "79903"
click at [467, 160] on select "Select [PERSON_NAME] Amna [PERSON_NAME] [PERSON_NAME] Ebda Lamsat [PERSON_NAME]…" at bounding box center [529, 173] width 125 height 26
click at [763, 318] on button "Save" at bounding box center [747, 313] width 33 height 23
select select "Select"
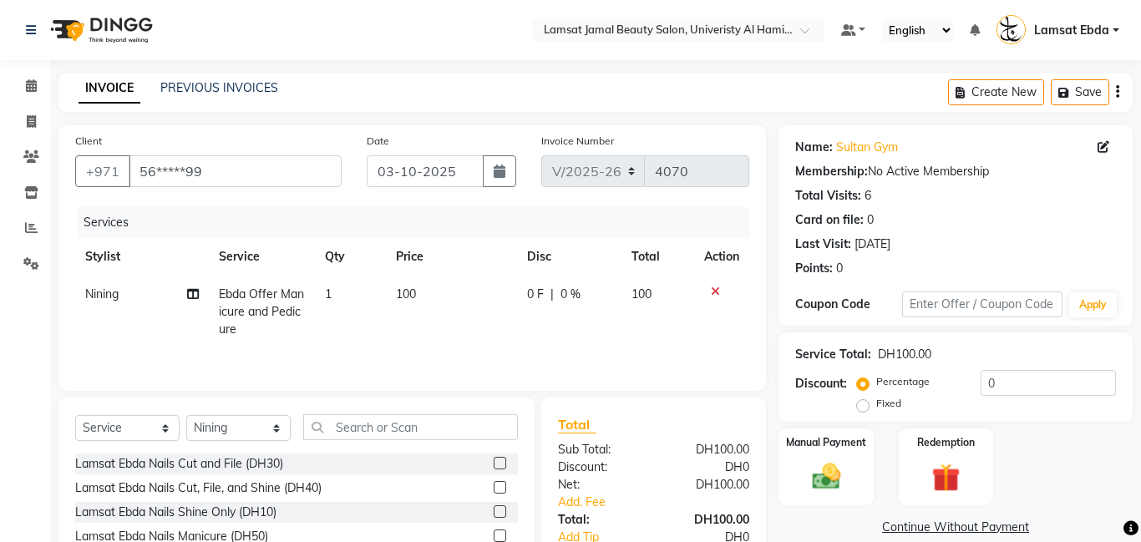
scroll to position [127, 0]
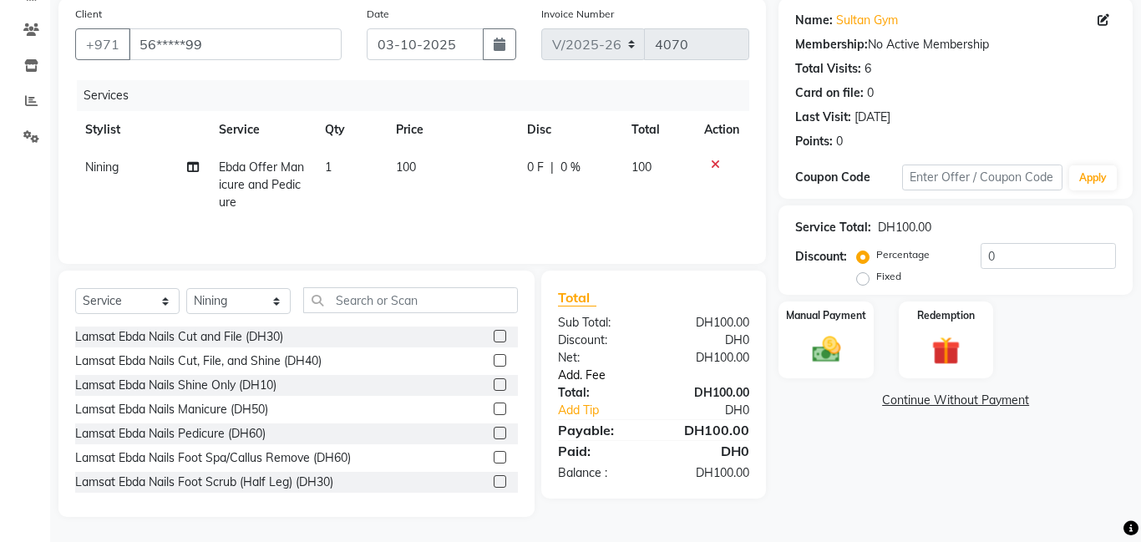
click at [584, 373] on link "Add. Fee" at bounding box center [654, 376] width 216 height 18
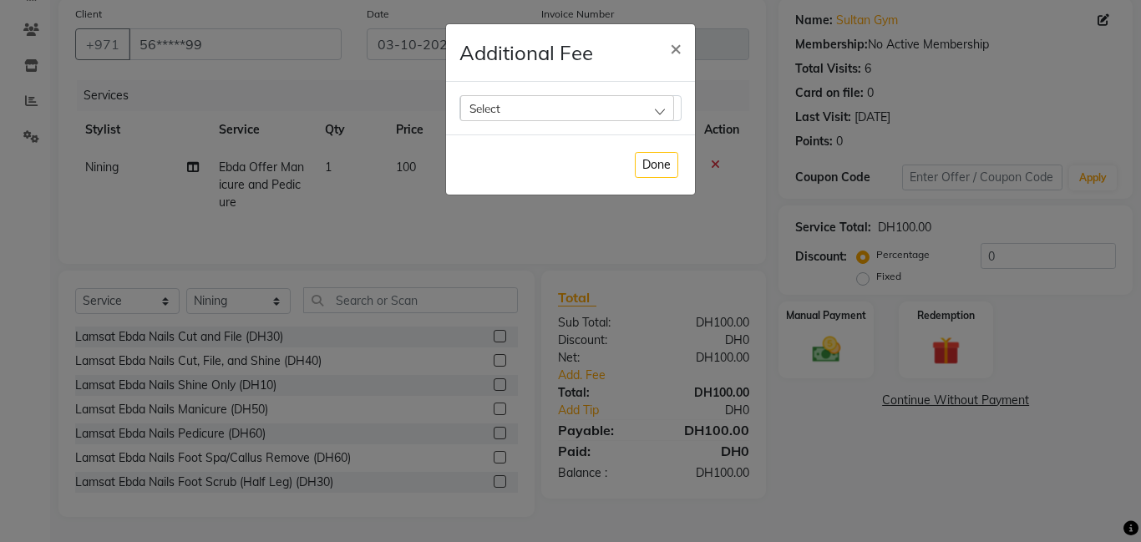
click at [556, 110] on div "Select" at bounding box center [567, 107] width 214 height 25
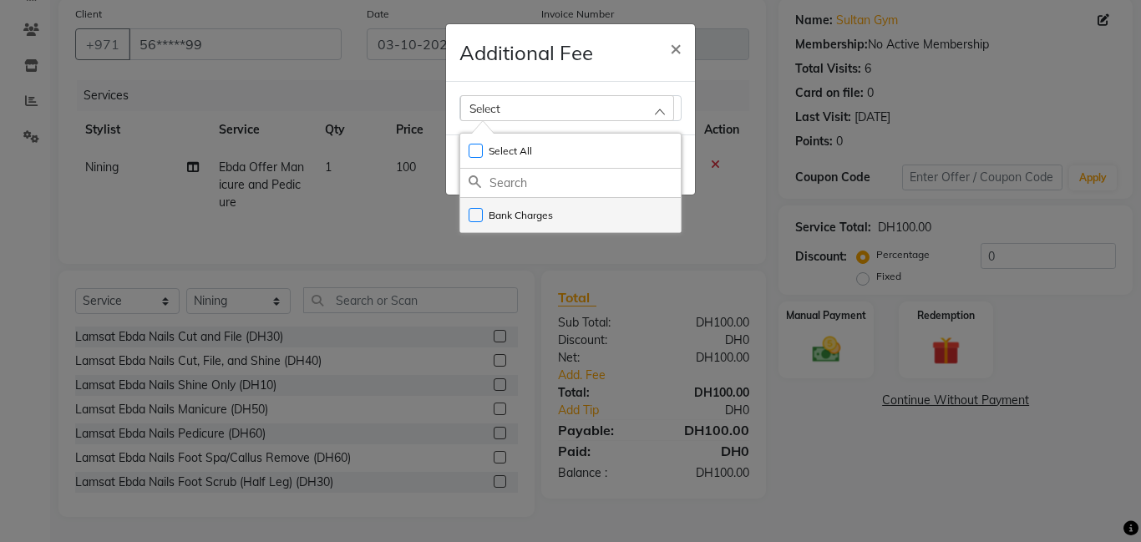
click at [534, 211] on label "Bank Charges" at bounding box center [511, 215] width 84 height 15
checkbox input "true"
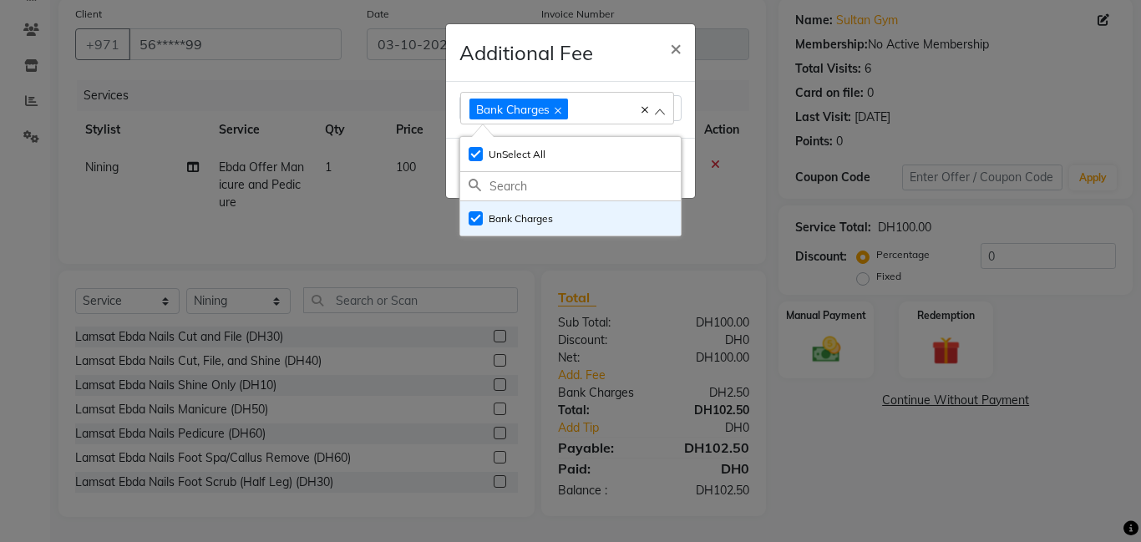
click at [835, 323] on ngb-modal-window "Additional Fee × Bank Charges Select All UnSelect All Bank Charges Done" at bounding box center [570, 271] width 1141 height 542
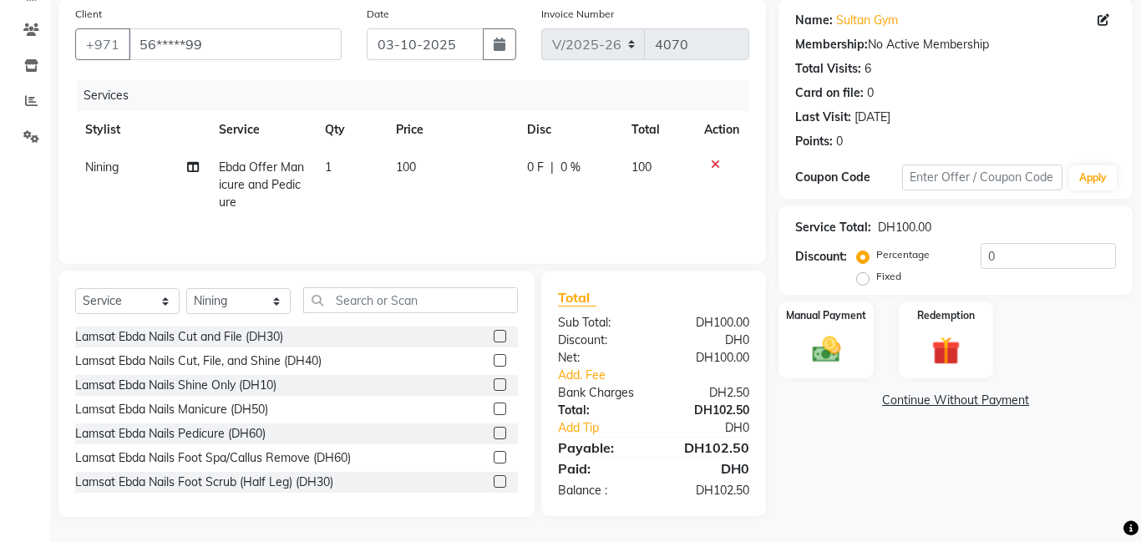
click at [835, 323] on ngb-modal-window "Additional Fee × Bank Charges Select All UnSelect All Bank Charges Done" at bounding box center [570, 271] width 1141 height 542
click at [835, 323] on div "Manual Payment" at bounding box center [826, 340] width 94 height 77
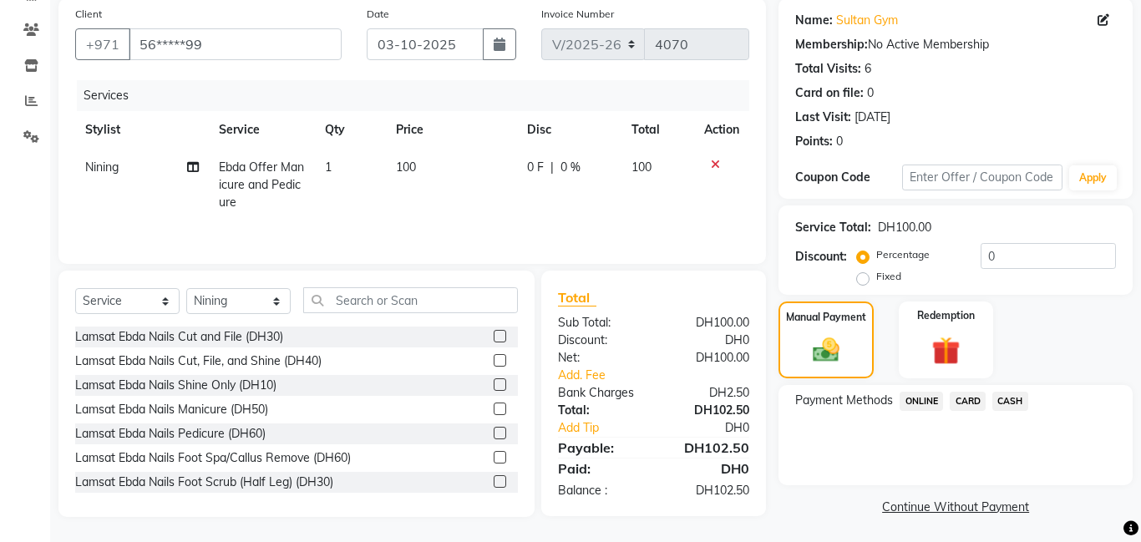
click at [835, 323] on label "Manual Payment" at bounding box center [826, 317] width 80 height 15
click at [971, 398] on span "CARD" at bounding box center [968, 401] width 36 height 19
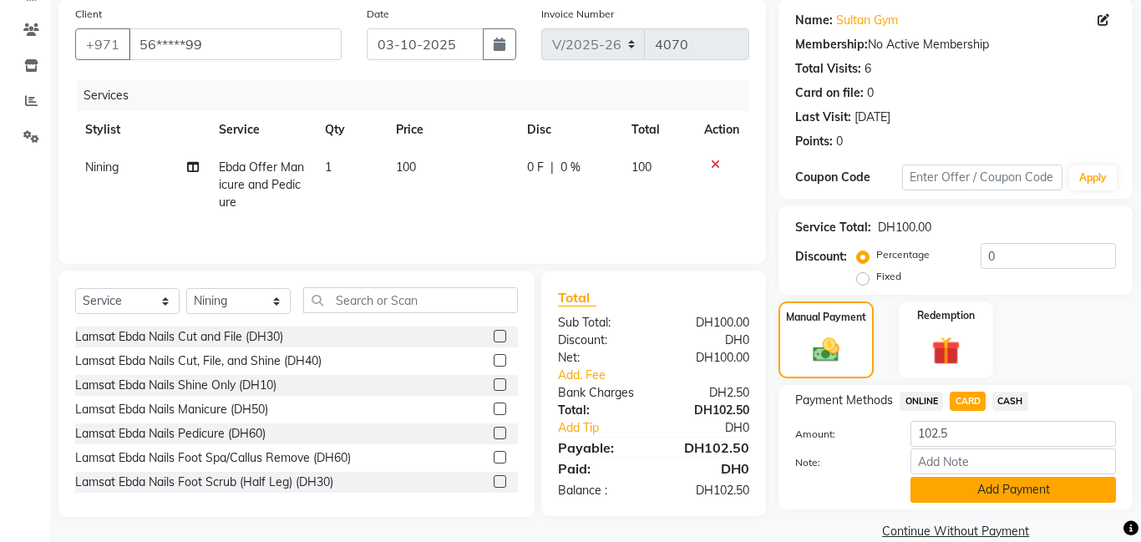
click at [1021, 485] on button "Add Payment" at bounding box center [1014, 490] width 206 height 26
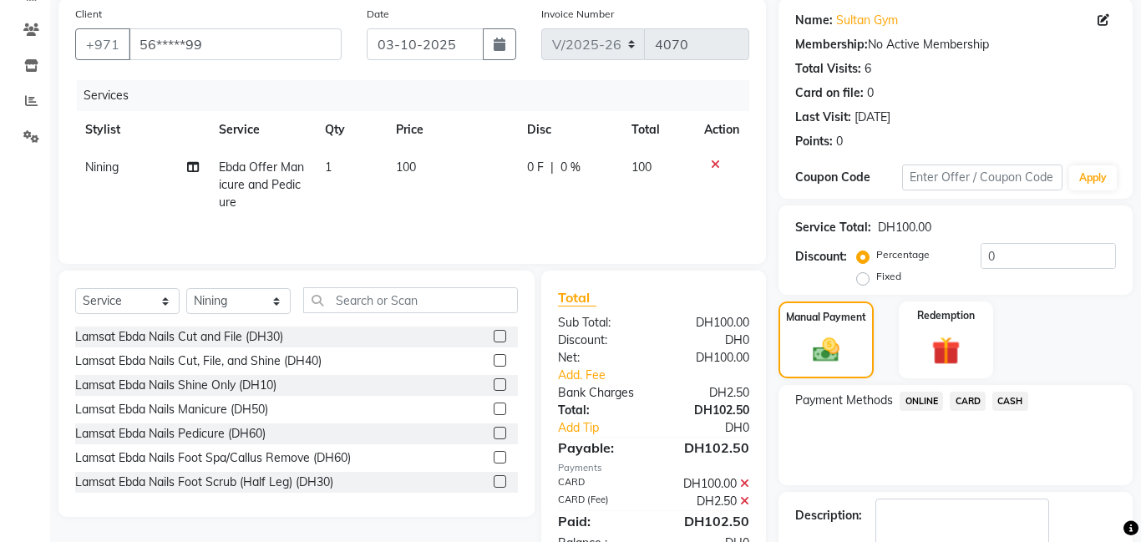
scroll to position [224, 0]
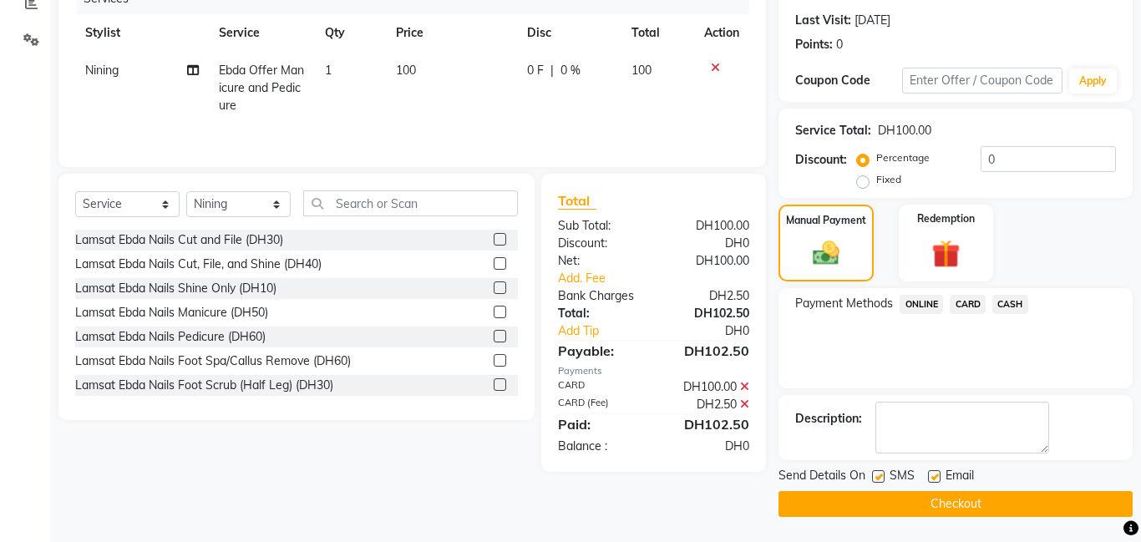
click at [967, 504] on button "Checkout" at bounding box center [956, 504] width 354 height 26
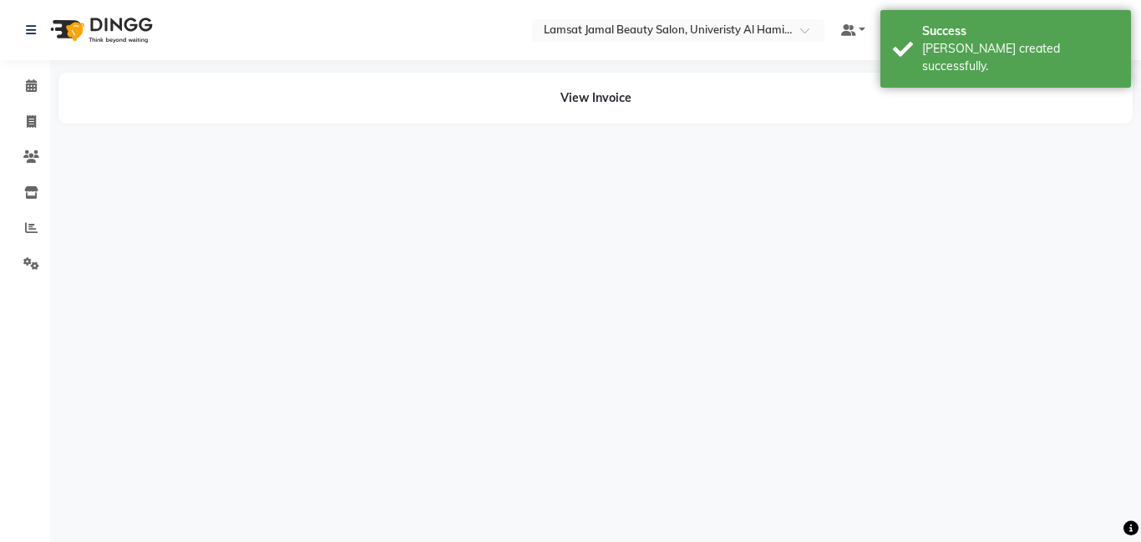
select select "92230"
select select "79903"
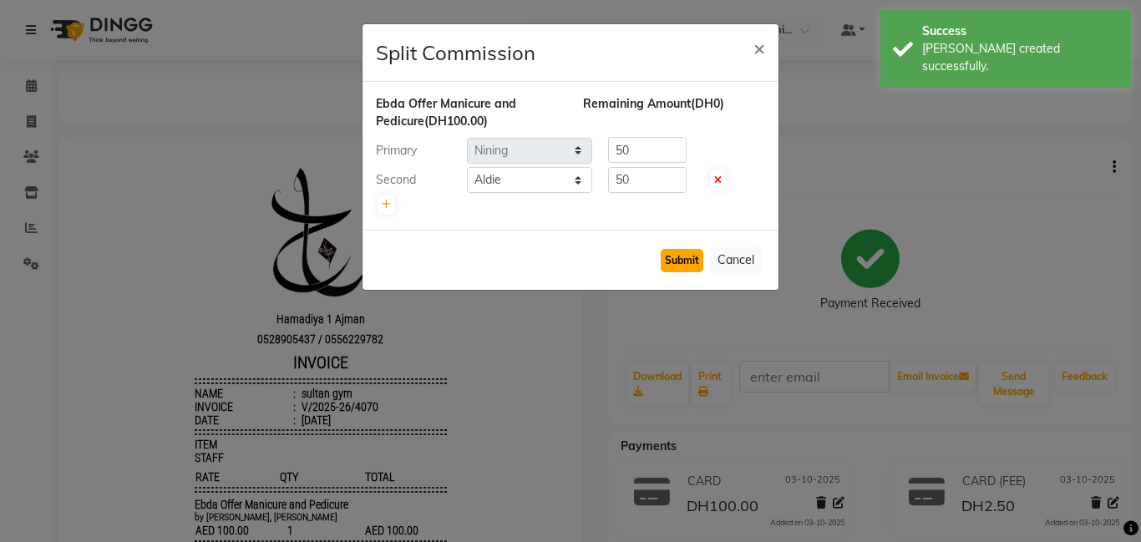
click at [694, 256] on button "Submit" at bounding box center [682, 260] width 43 height 23
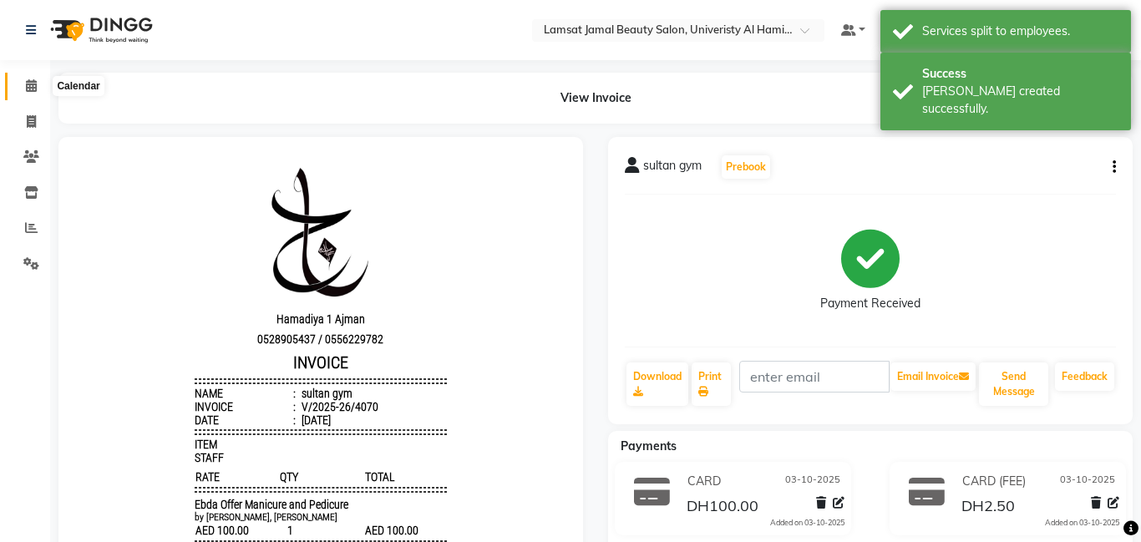
click at [30, 86] on icon at bounding box center [31, 85] width 11 height 13
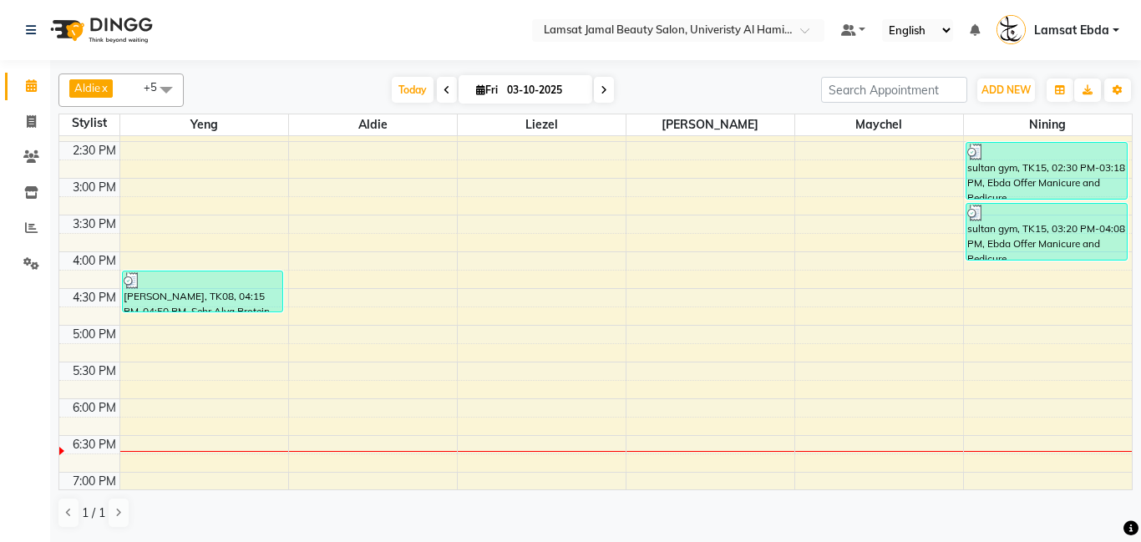
scroll to position [395, 0]
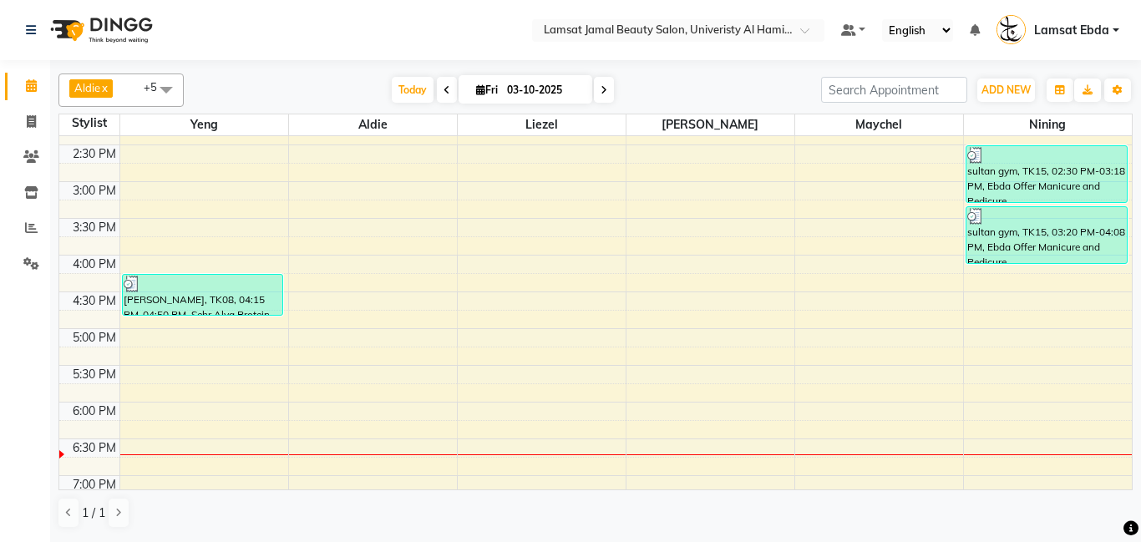
click at [663, 269] on div "9:00 AM 9:30 AM 10:00 AM 10:30 AM 11:00 AM 11:30 AM 12:00 PM 12:30 PM 1:00 PM 1…" at bounding box center [595, 292] width 1073 height 1102
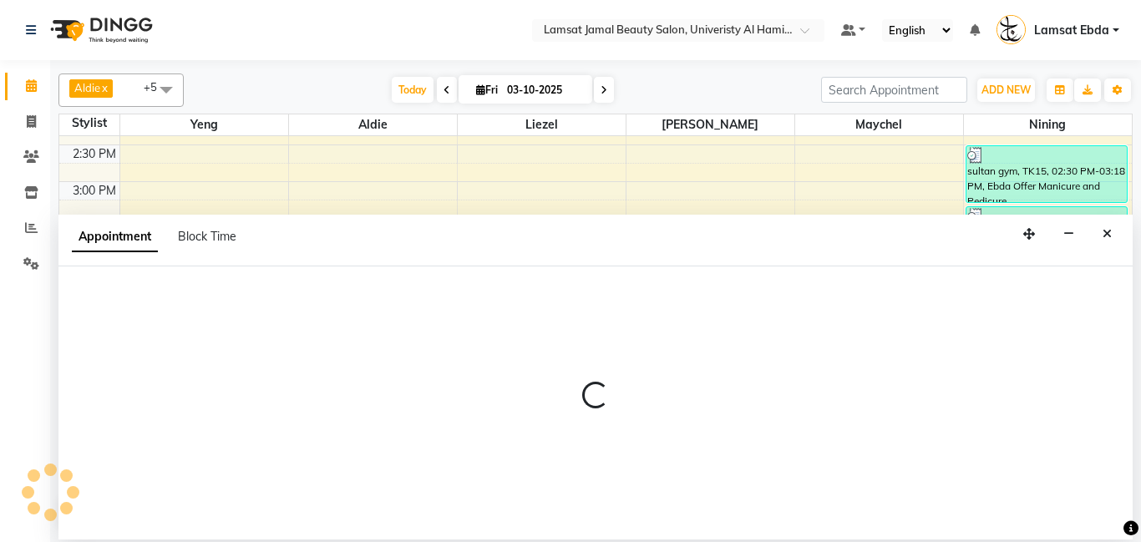
select select "79906"
select select "tentative"
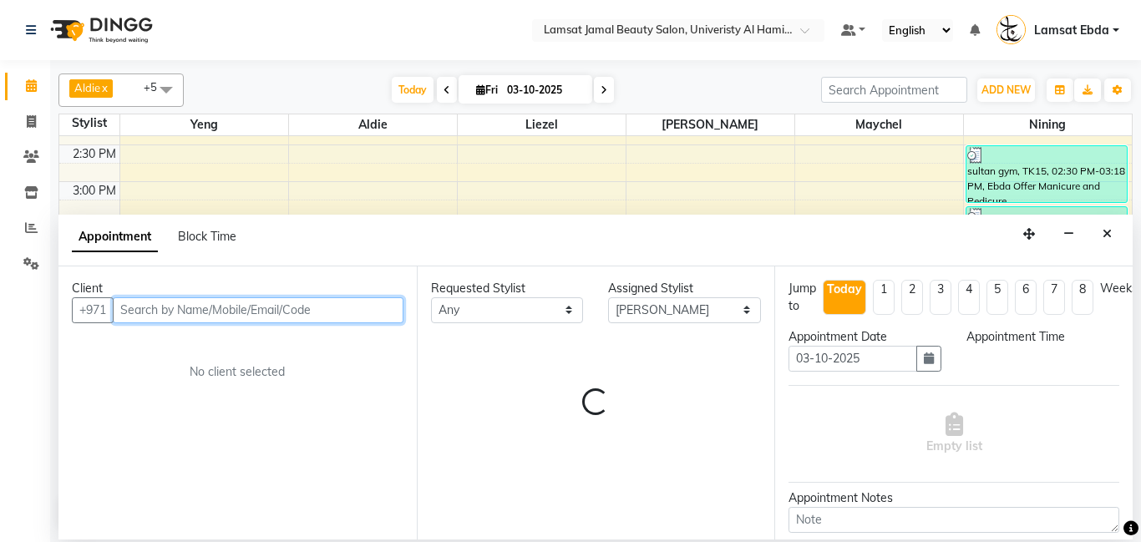
select select "960"
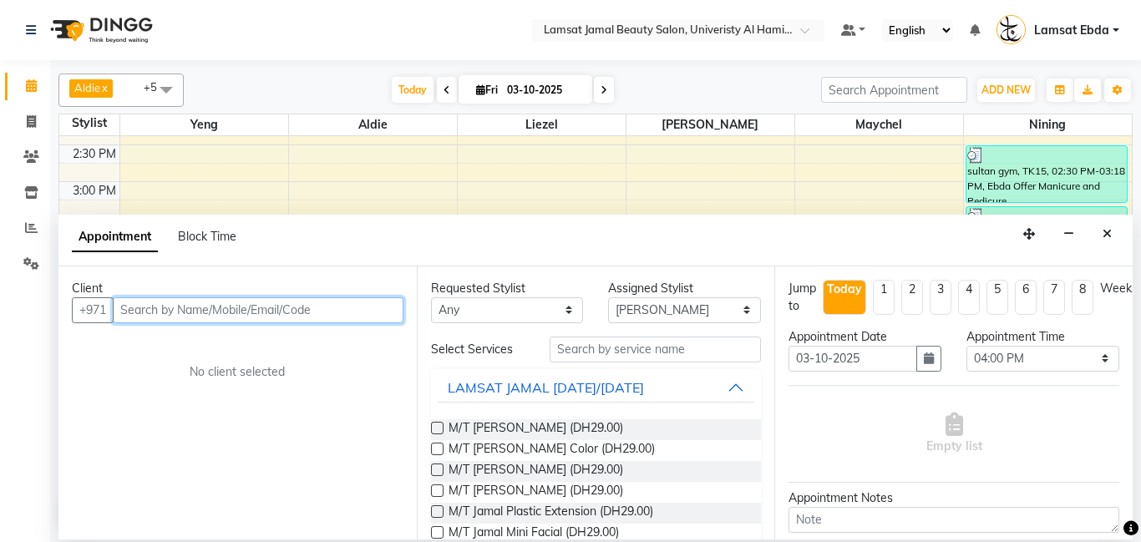
click at [227, 307] on input "text" at bounding box center [258, 310] width 291 height 26
type input "509714353"
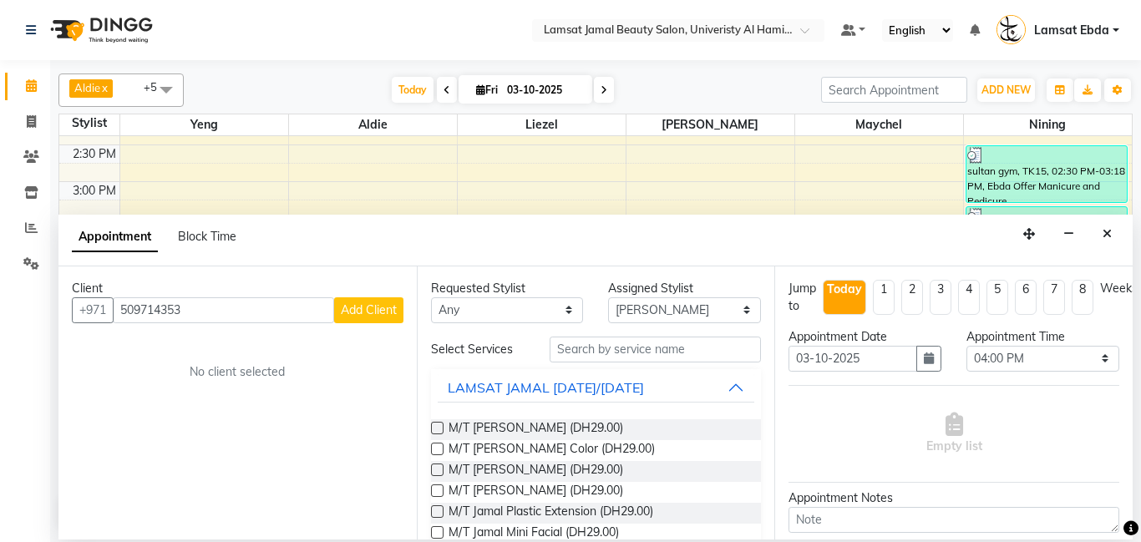
click at [387, 310] on span "Add Client" at bounding box center [369, 309] width 56 height 15
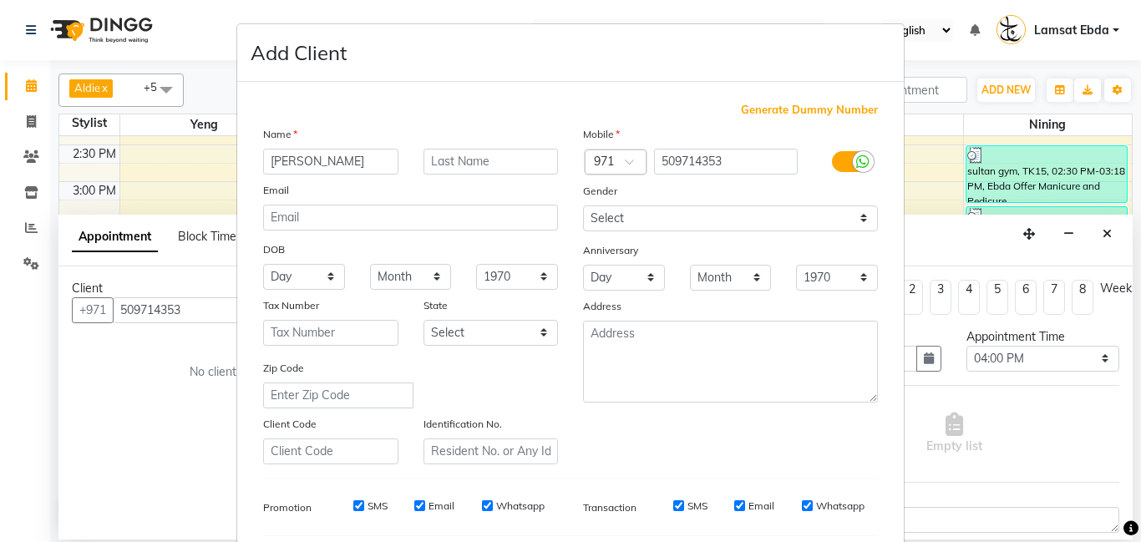
scroll to position [229, 0]
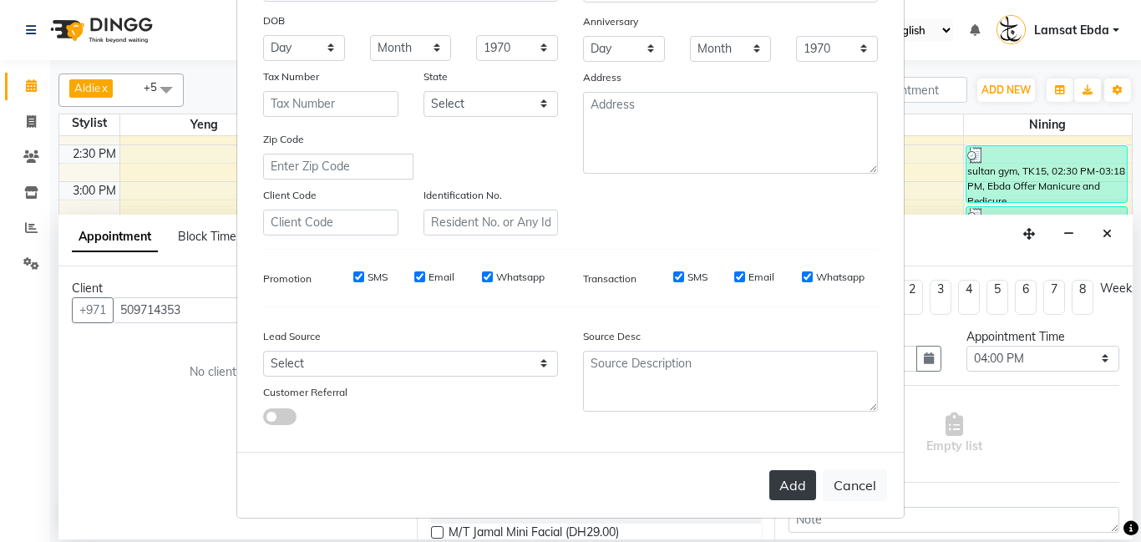
type input "[PERSON_NAME]"
click at [801, 483] on button "Add" at bounding box center [792, 485] width 47 height 30
type input "50*****53"
select select
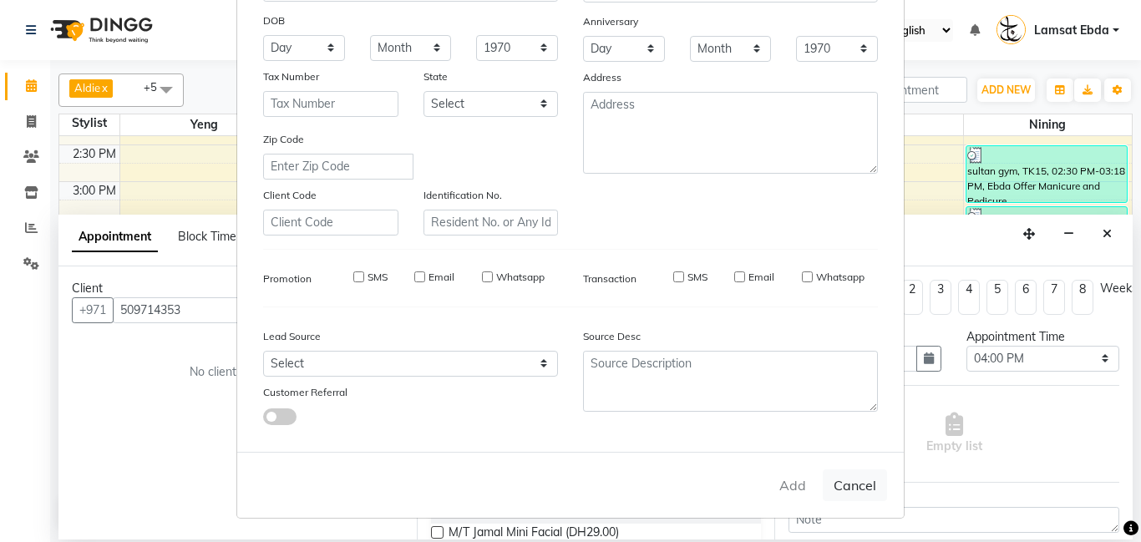
select select
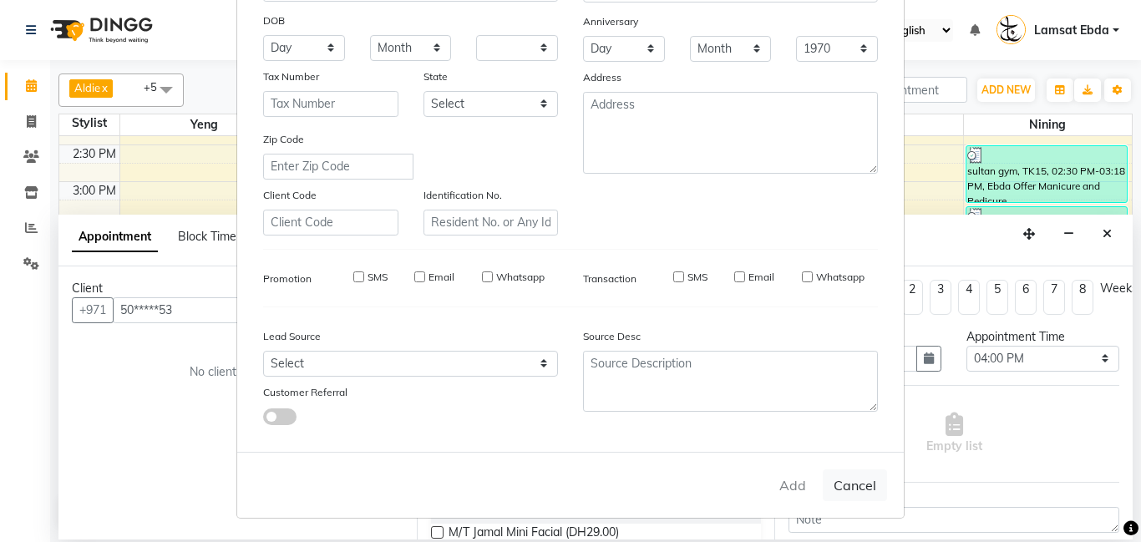
checkbox input "false"
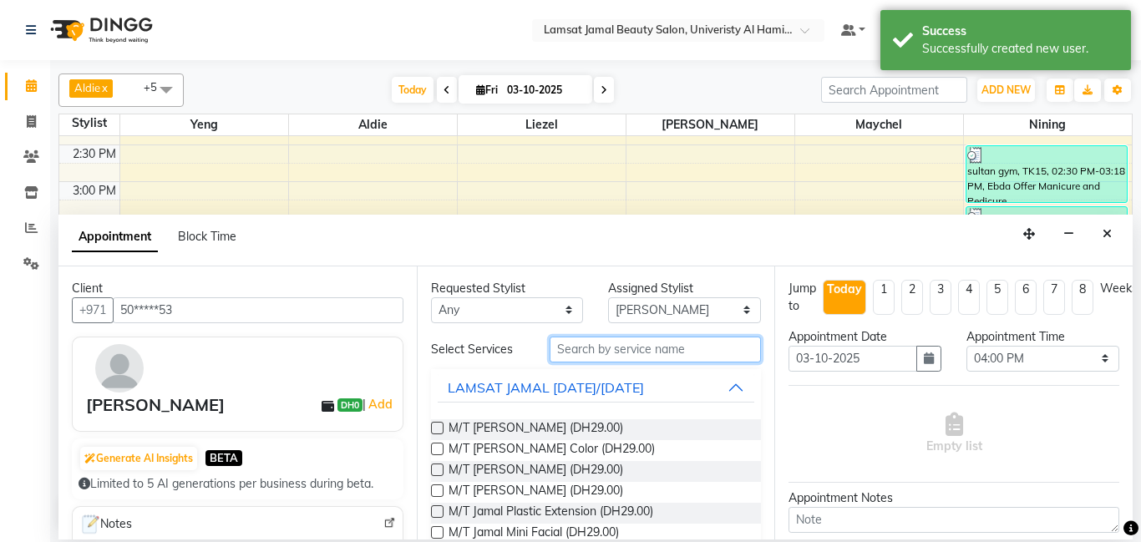
click at [607, 353] on input "text" at bounding box center [656, 350] width 212 height 26
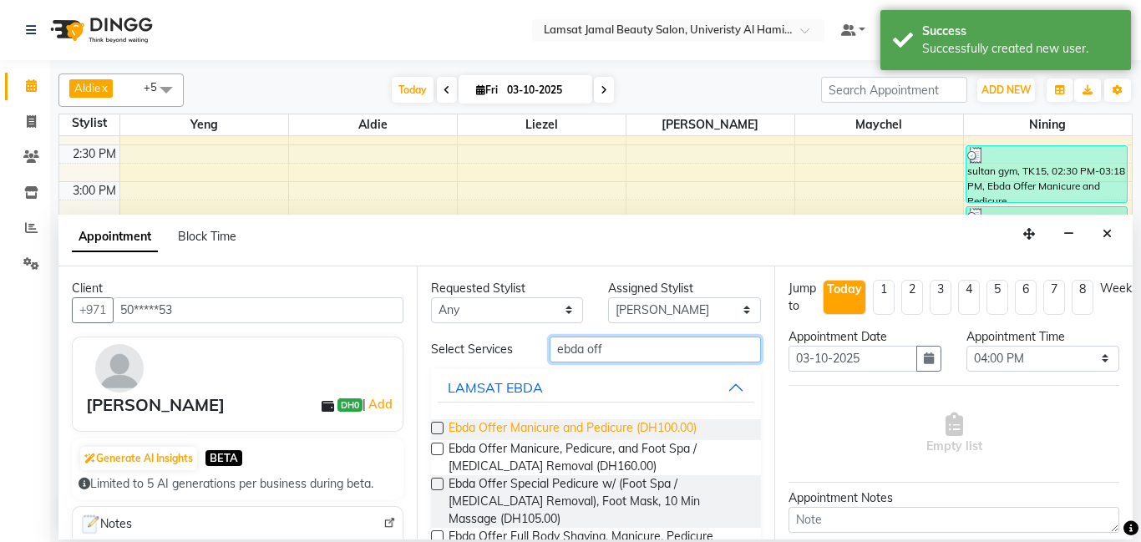
type input "ebda off"
click at [594, 424] on span "Ebda Offer Manicure and Pedicure (DH100.00)" at bounding box center [573, 429] width 248 height 21
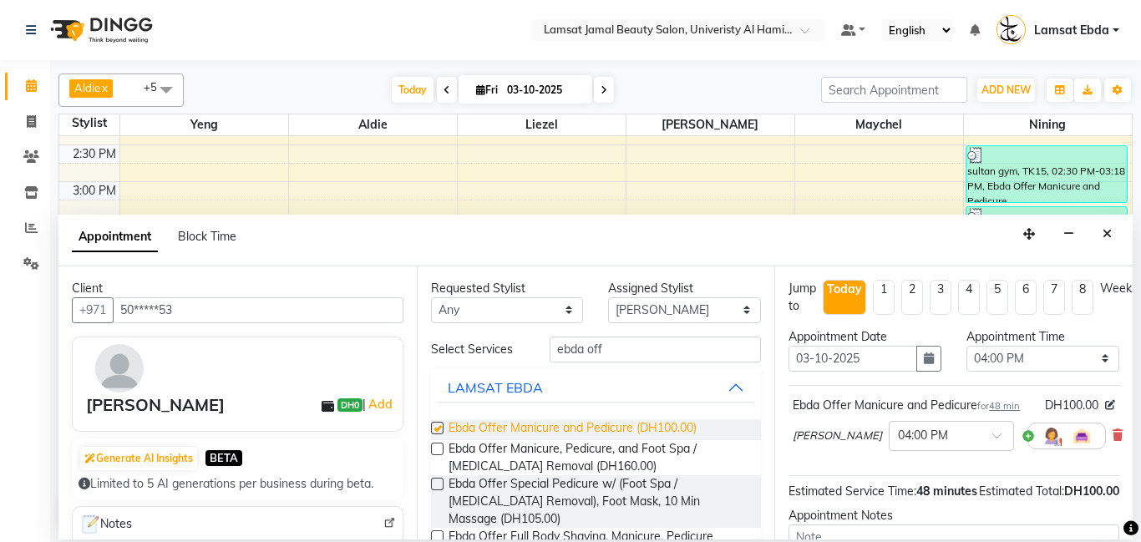
checkbox input "false"
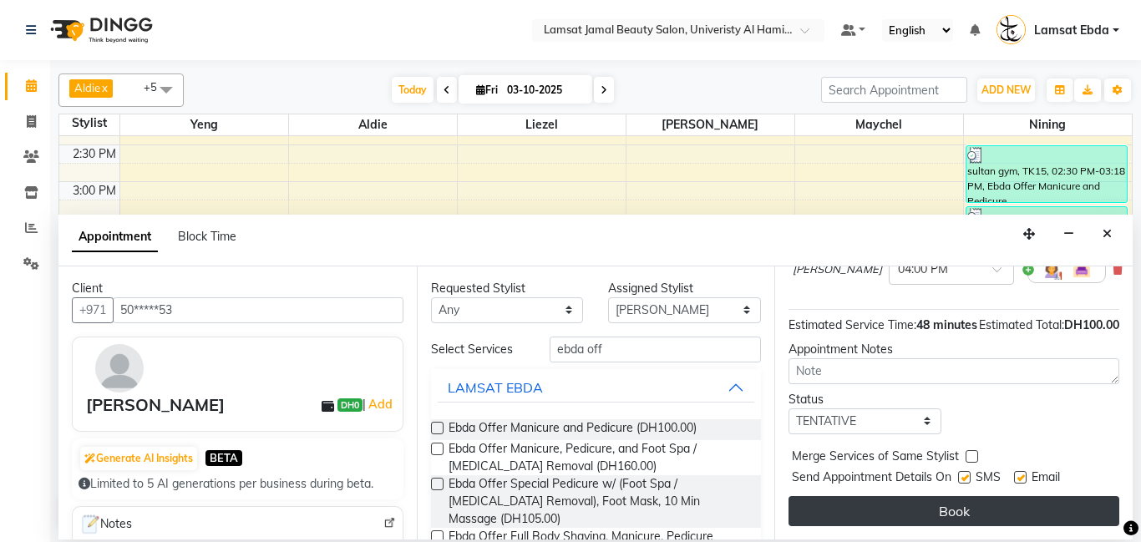
click at [977, 510] on button "Book" at bounding box center [954, 511] width 331 height 30
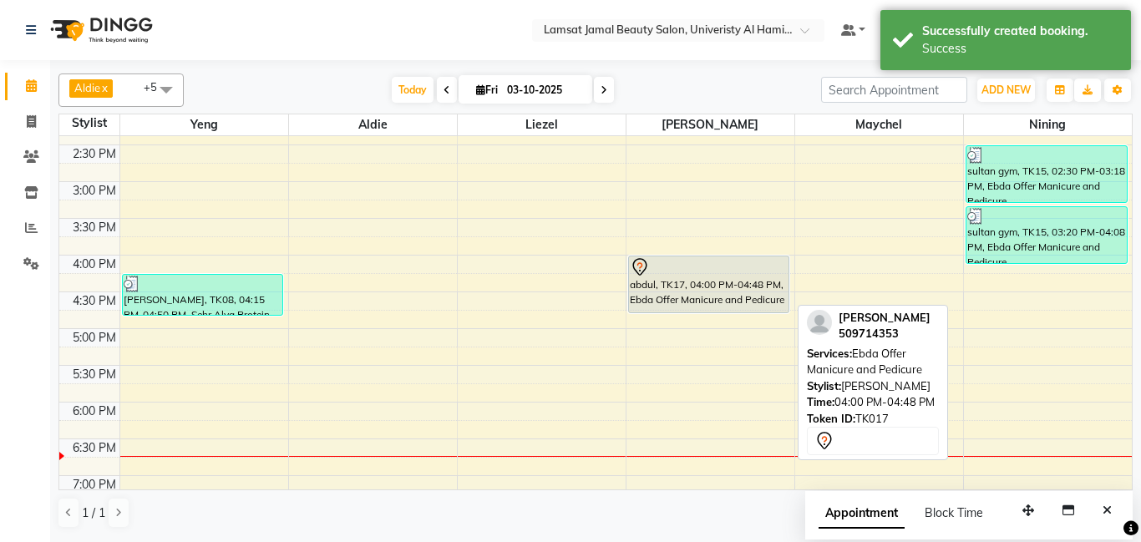
click at [697, 288] on div "abdul, TK17, 04:00 PM-04:48 PM, Ebda Offer Manicure and Pedicure" at bounding box center [709, 284] width 160 height 56
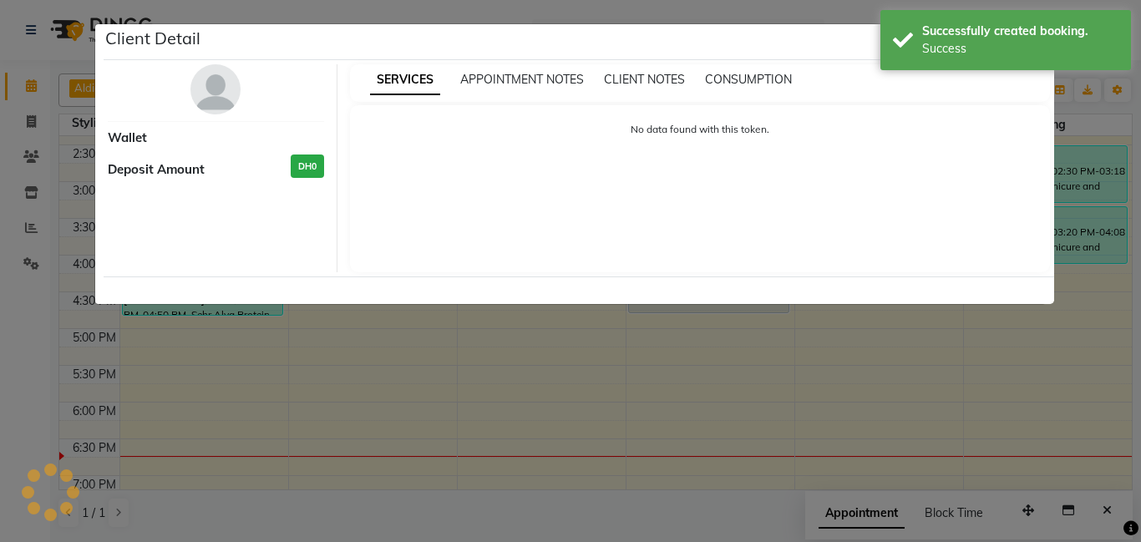
select select "7"
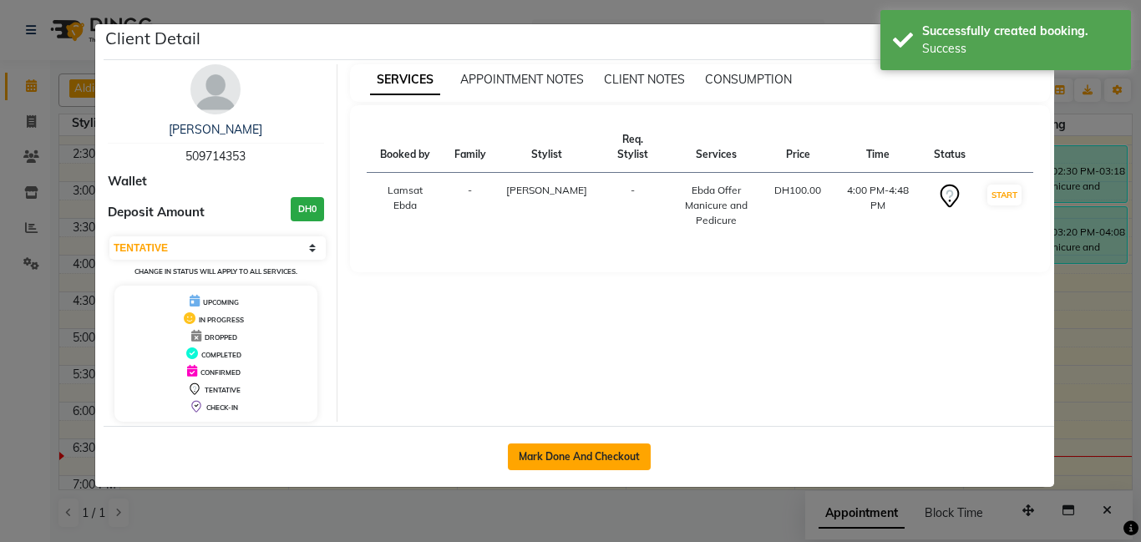
click at [612, 454] on button "Mark Done And Checkout" at bounding box center [579, 457] width 143 height 27
select select "service"
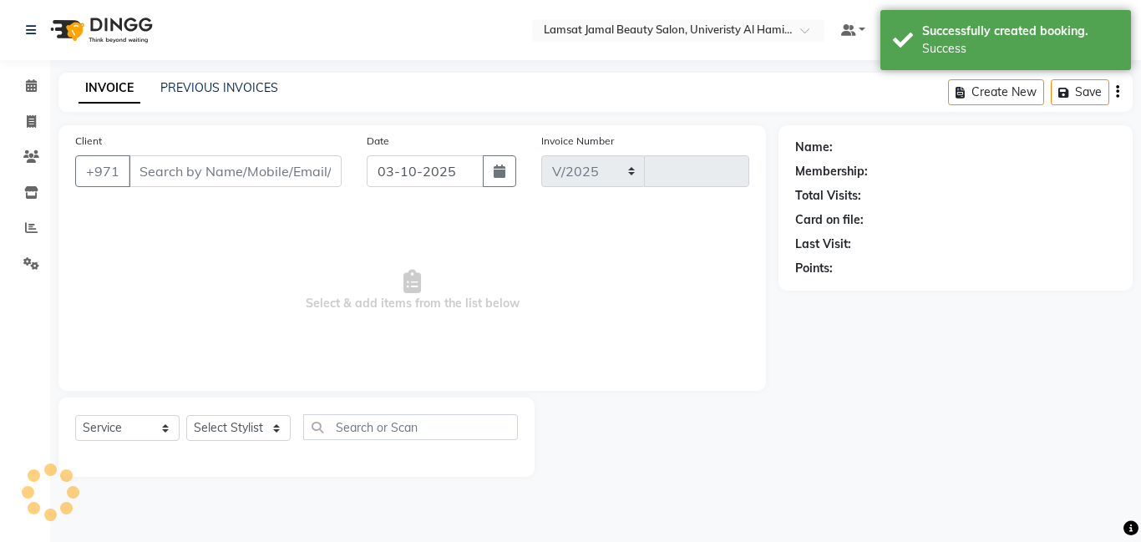
select select "8294"
type input "4071"
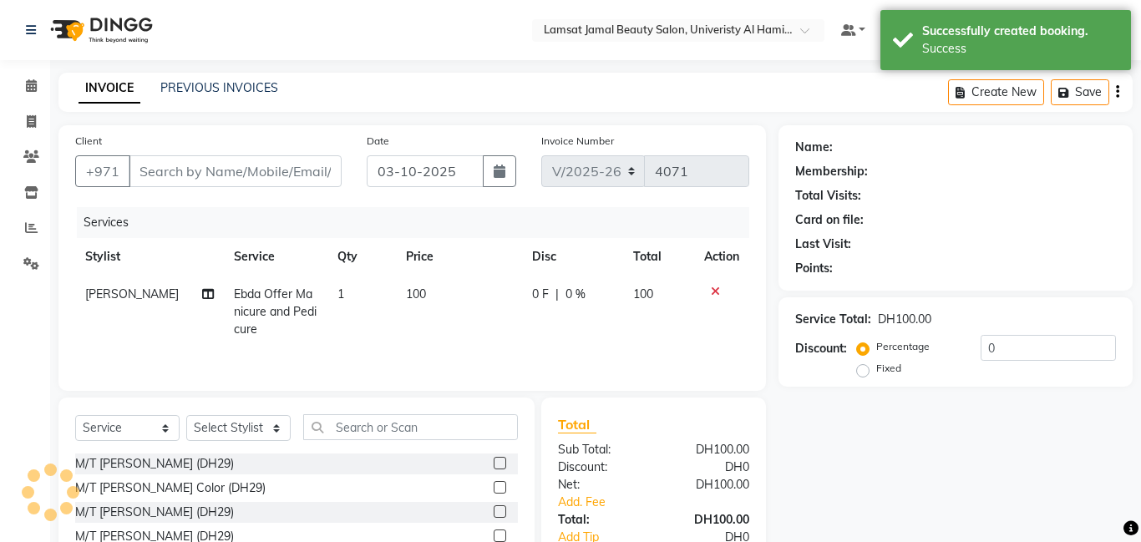
type input "50*****53"
select select "79906"
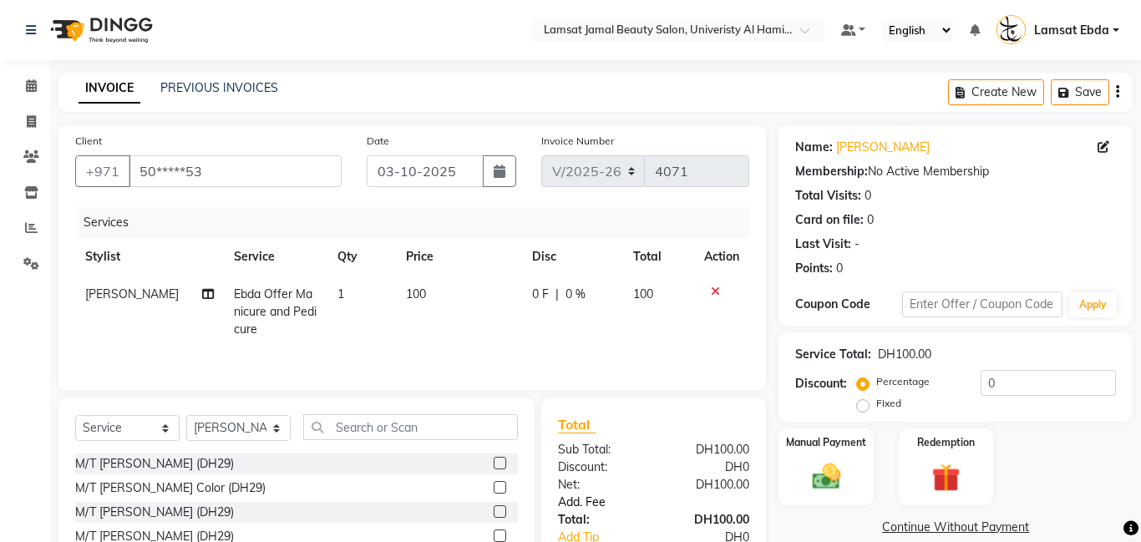
click at [606, 500] on link "Add. Fee" at bounding box center [654, 503] width 216 height 18
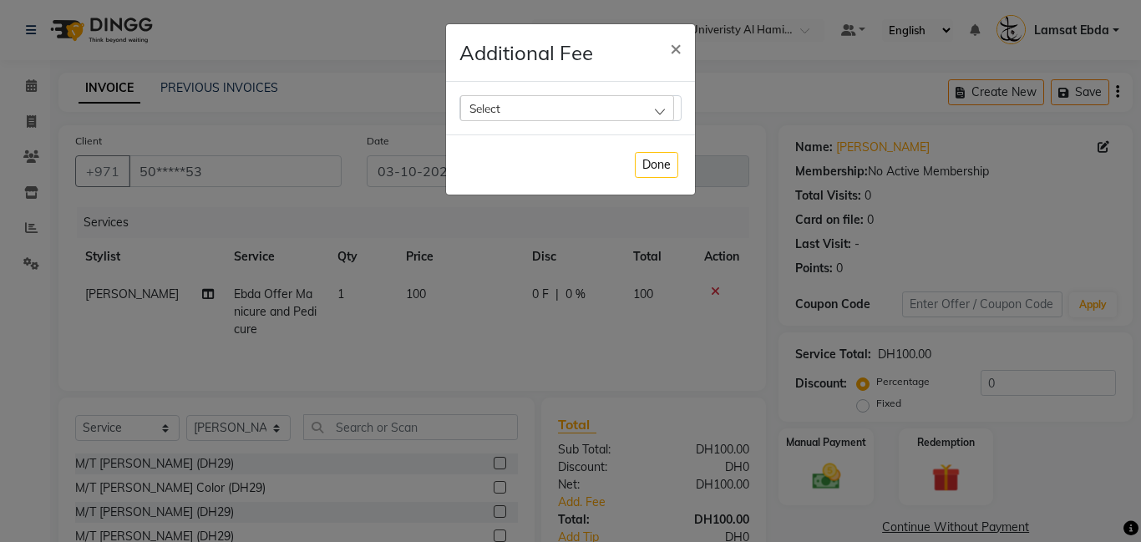
click at [595, 112] on div "Select" at bounding box center [567, 107] width 214 height 25
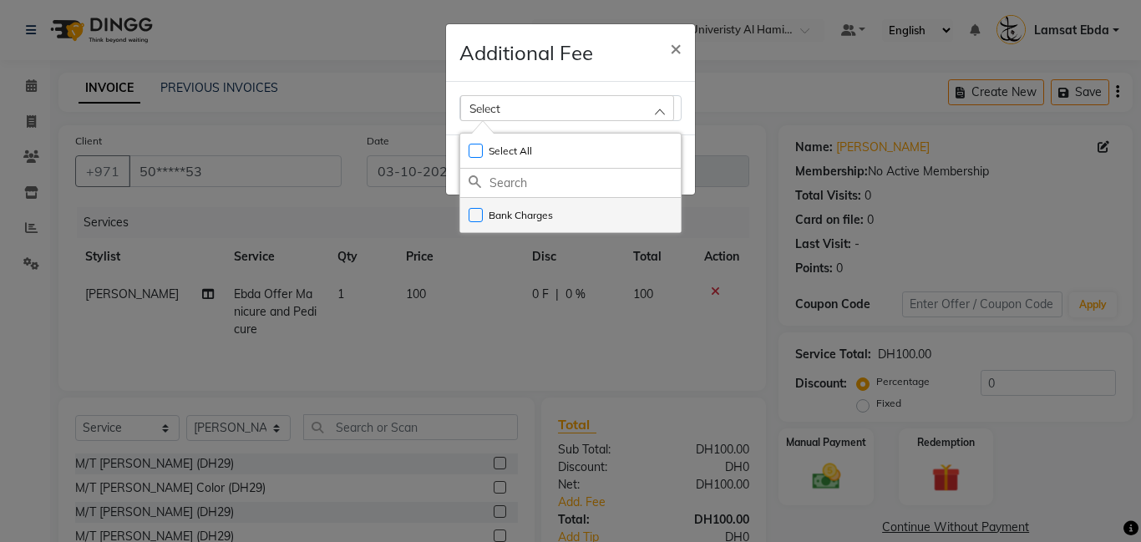
click at [545, 221] on label "Bank Charges" at bounding box center [511, 215] width 84 height 15
checkbox input "true"
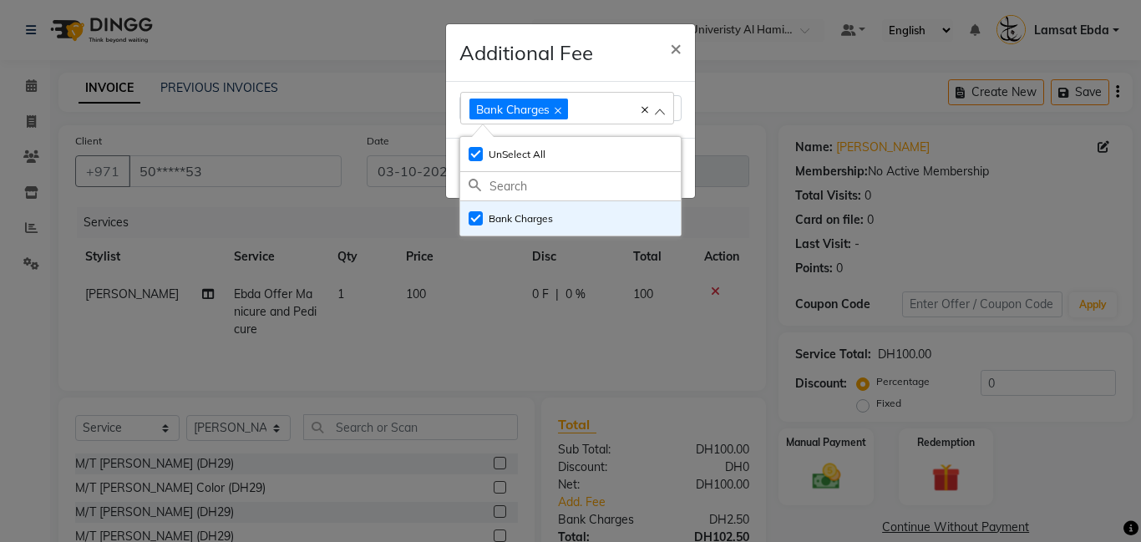
click at [768, 412] on ngb-modal-window "Additional Fee × Bank Charges Select All UnSelect All Bank Charges Done" at bounding box center [570, 271] width 1141 height 542
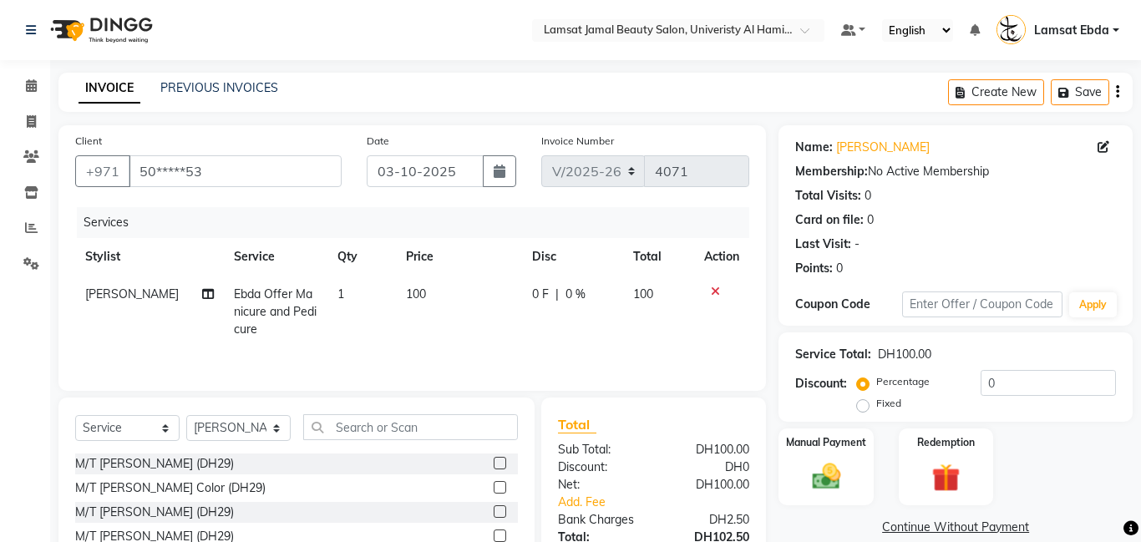
click at [202, 295] on icon at bounding box center [208, 294] width 12 height 12
select select "79906"
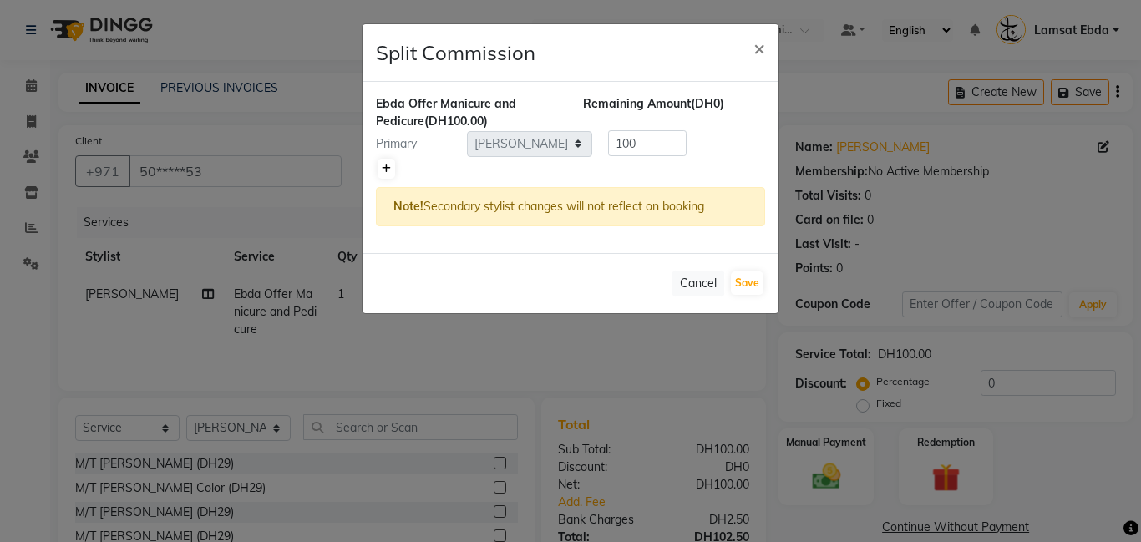
click at [378, 169] on link at bounding box center [387, 169] width 18 height 20
type input "50"
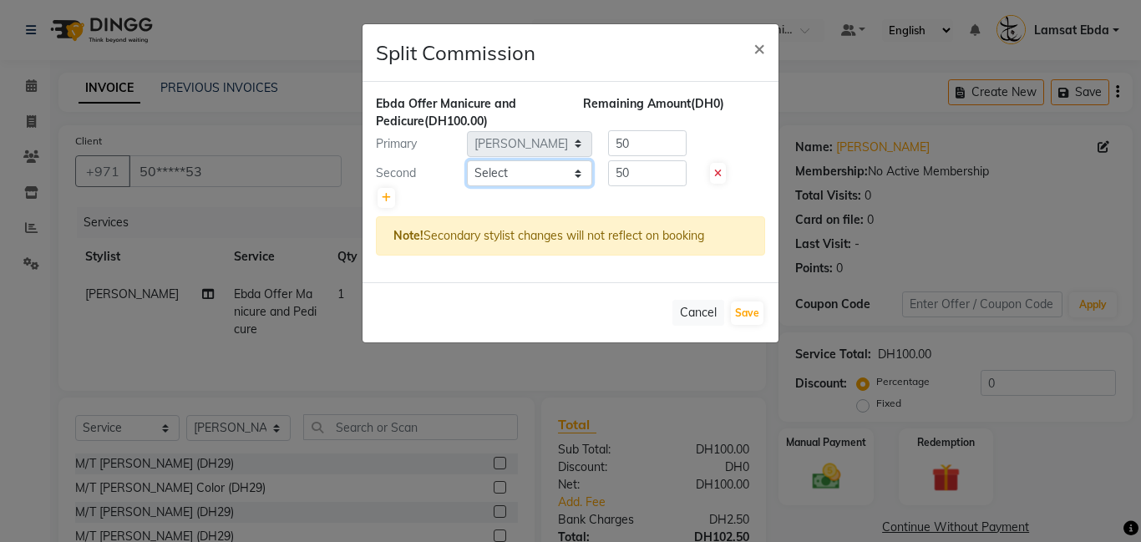
click at [559, 177] on select "Select [PERSON_NAME] Amna [PERSON_NAME] [PERSON_NAME] Ebda Lamsat [PERSON_NAME]…" at bounding box center [529, 173] width 125 height 26
select select "80051"
click at [467, 160] on select "Select [PERSON_NAME] Amna [PERSON_NAME] [PERSON_NAME] Ebda Lamsat [PERSON_NAME]…" at bounding box center [529, 173] width 125 height 26
click at [749, 317] on button "Save" at bounding box center [747, 313] width 33 height 23
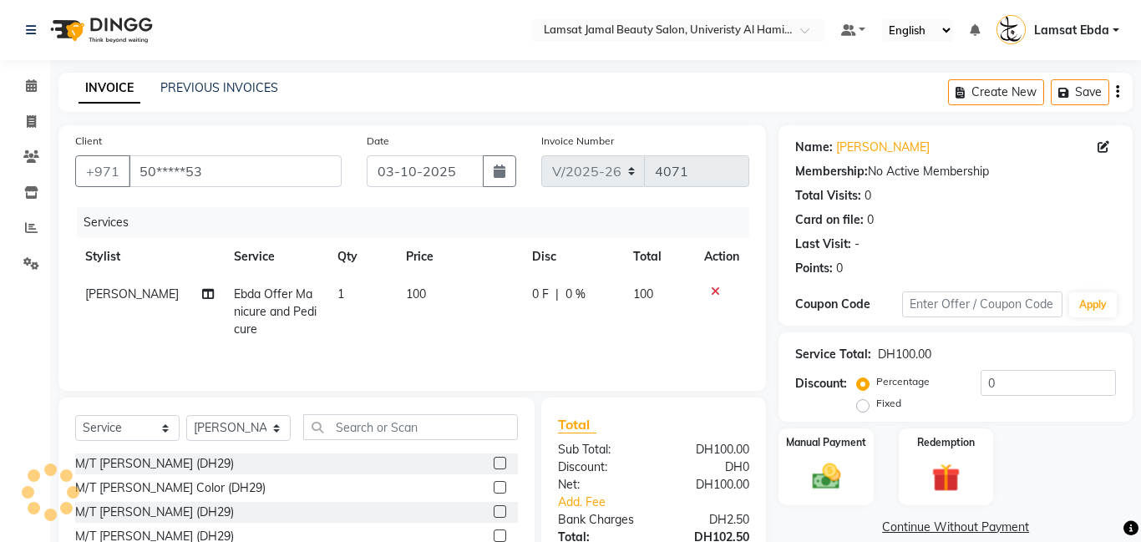
scroll to position [127, 0]
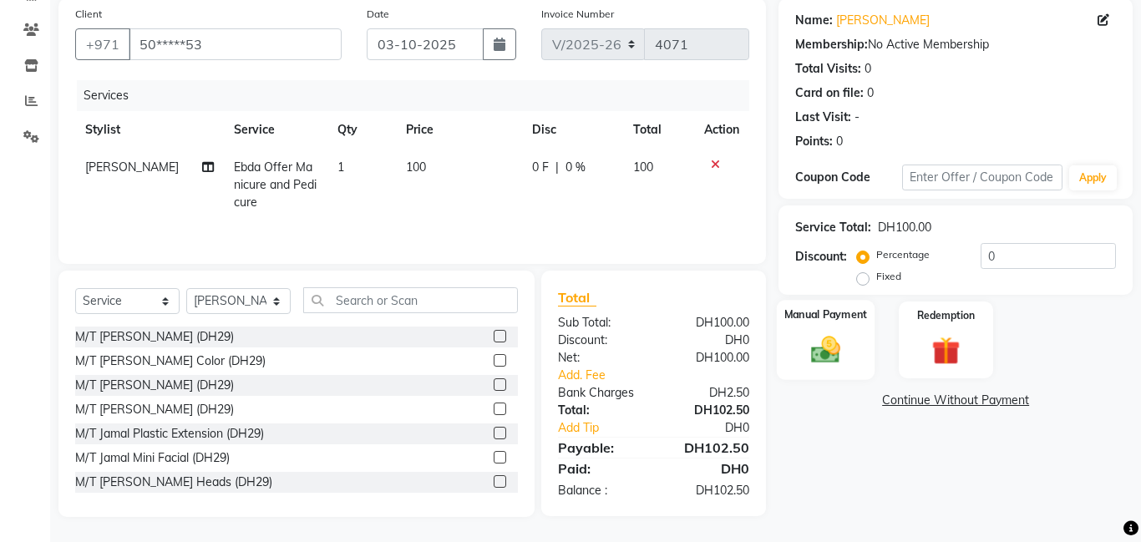
click at [833, 320] on label "Manual Payment" at bounding box center [827, 315] width 84 height 16
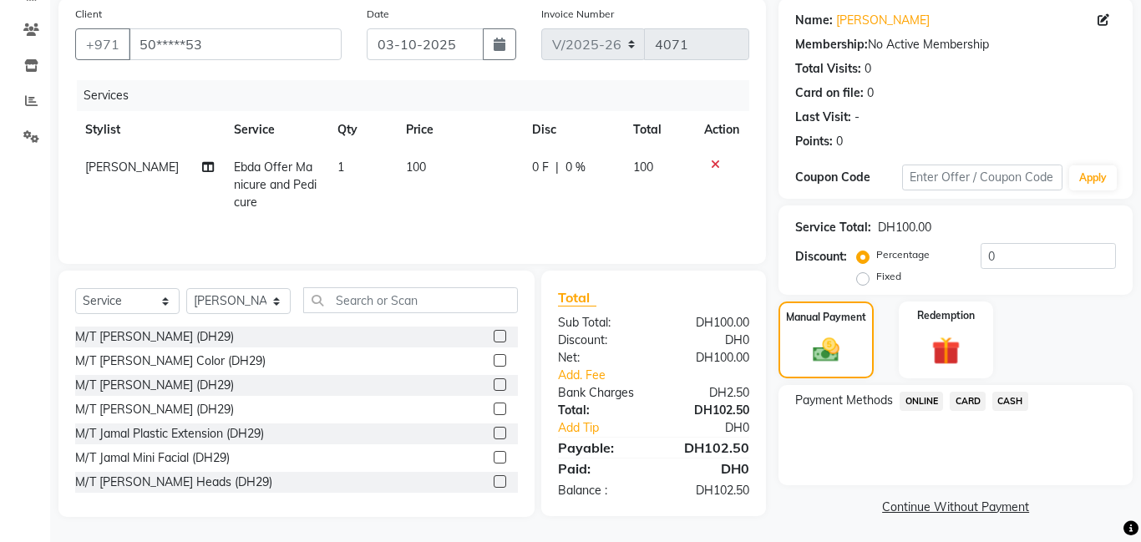
click at [970, 399] on span "CARD" at bounding box center [968, 401] width 36 height 19
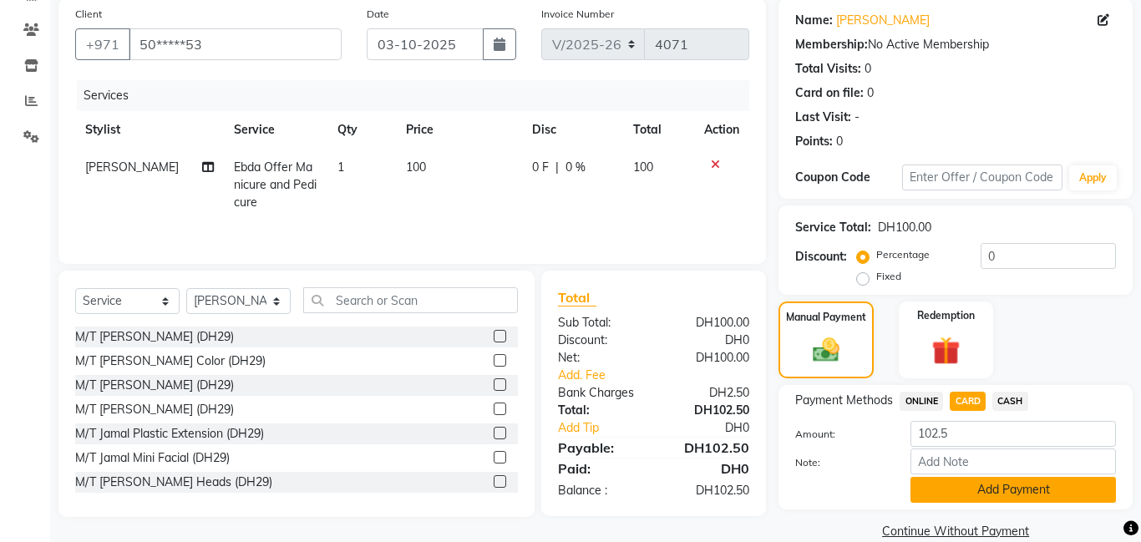
click at [1017, 487] on button "Add Payment" at bounding box center [1014, 490] width 206 height 26
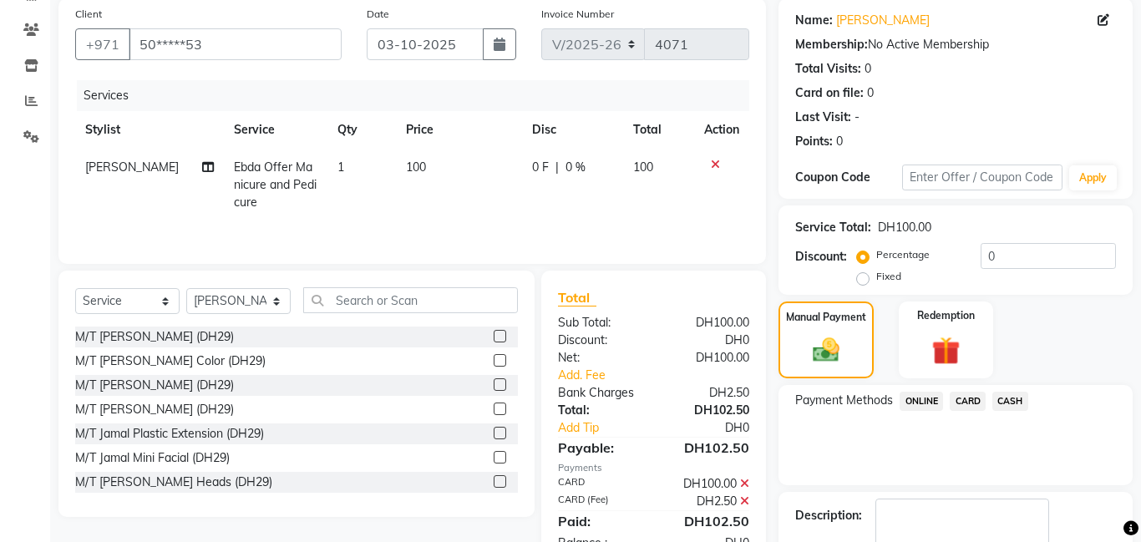
click at [1017, 487] on div "Name: [PERSON_NAME] Membership: No Active Membership Total Visits: 0 Card on fi…" at bounding box center [962, 306] width 367 height 616
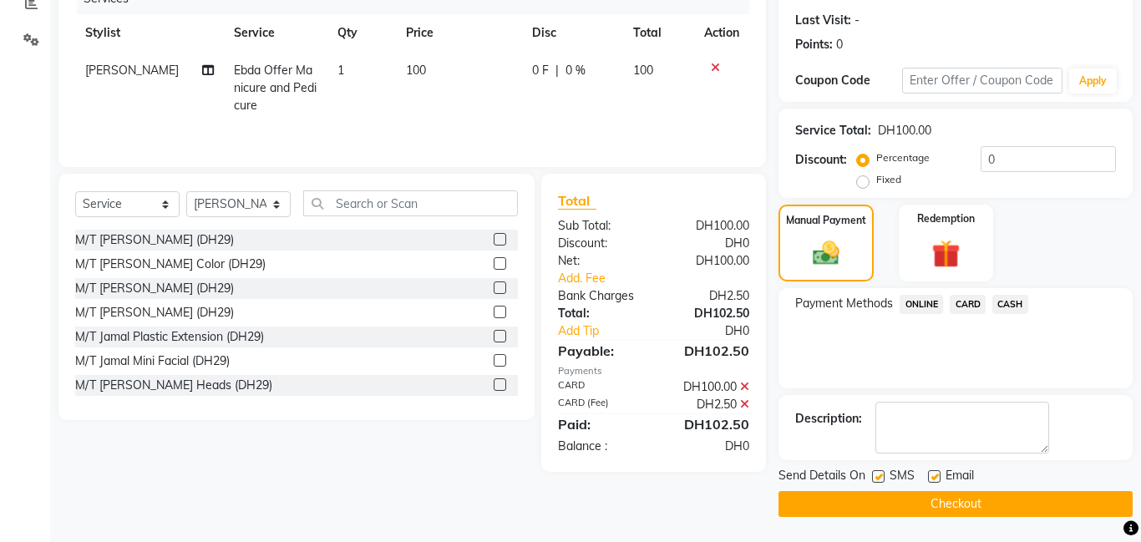
click at [982, 303] on span "CARD" at bounding box center [968, 304] width 36 height 19
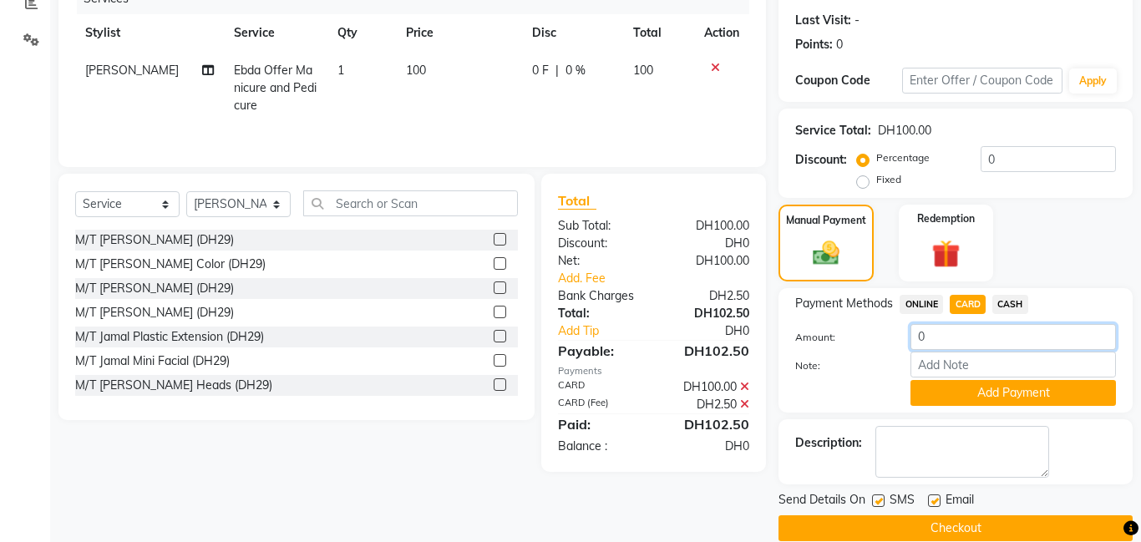
click at [954, 338] on input "0" at bounding box center [1014, 337] width 206 height 26
type input "102.5"
click at [972, 397] on button "Add Payment" at bounding box center [1014, 393] width 206 height 26
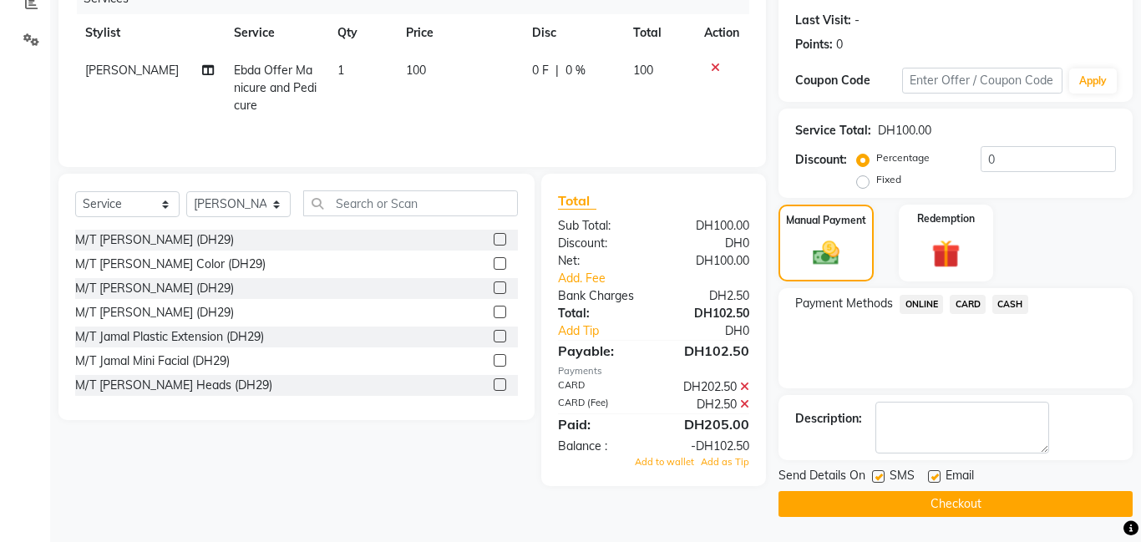
click at [972, 397] on div "Description:" at bounding box center [956, 427] width 354 height 65
click at [971, 496] on button "Checkout" at bounding box center [956, 504] width 354 height 26
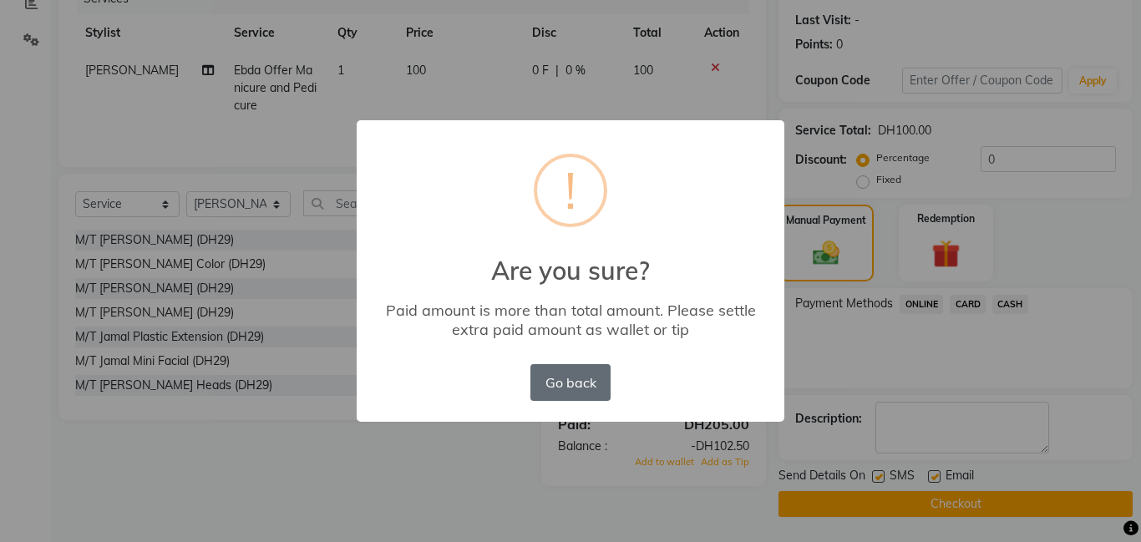
click at [571, 378] on button "Go back" at bounding box center [571, 382] width 80 height 37
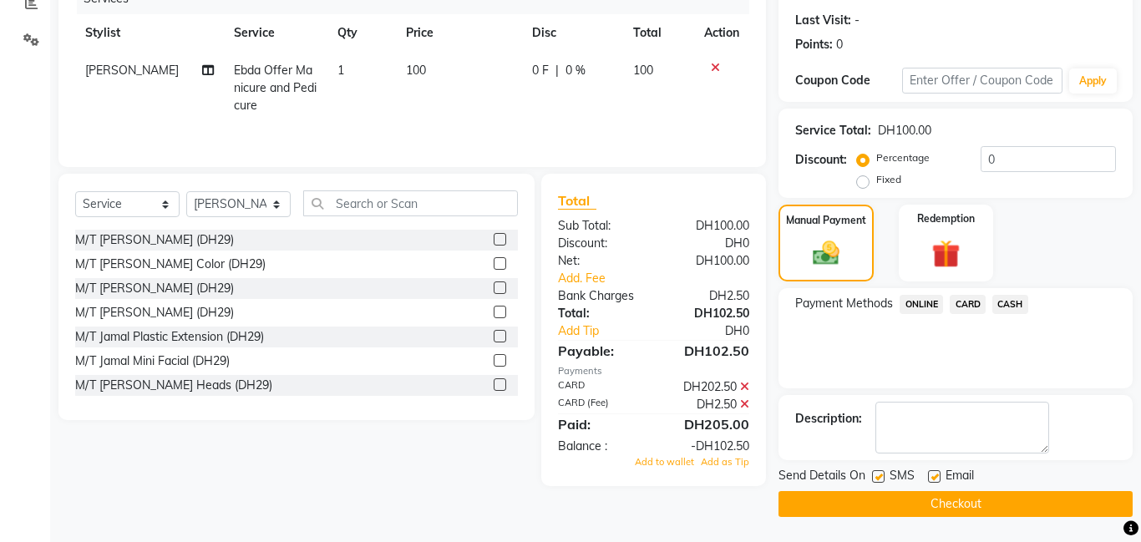
scroll to position [107, 0]
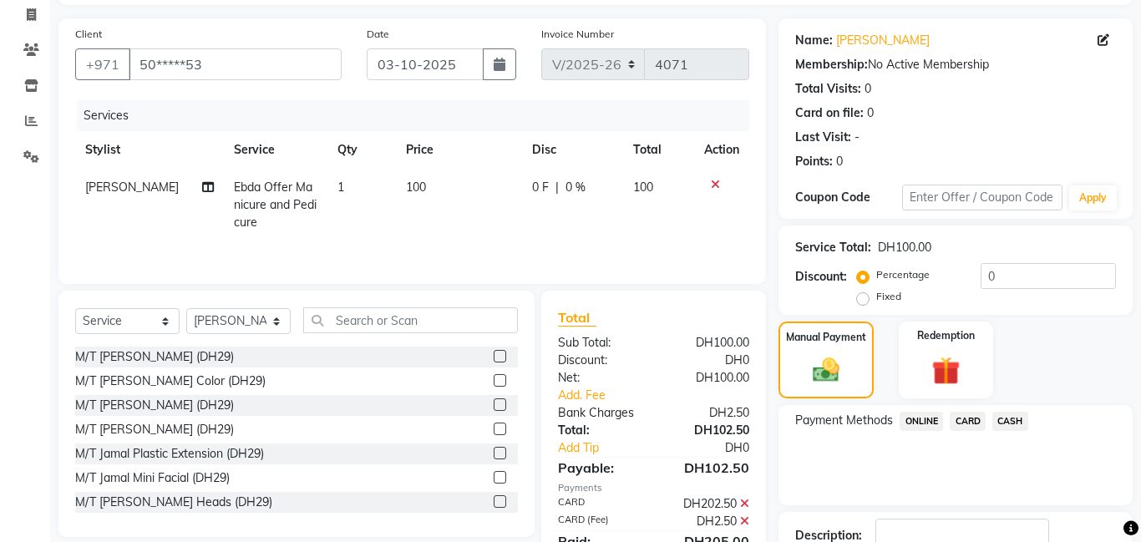
click at [968, 421] on span "CARD" at bounding box center [968, 421] width 36 height 19
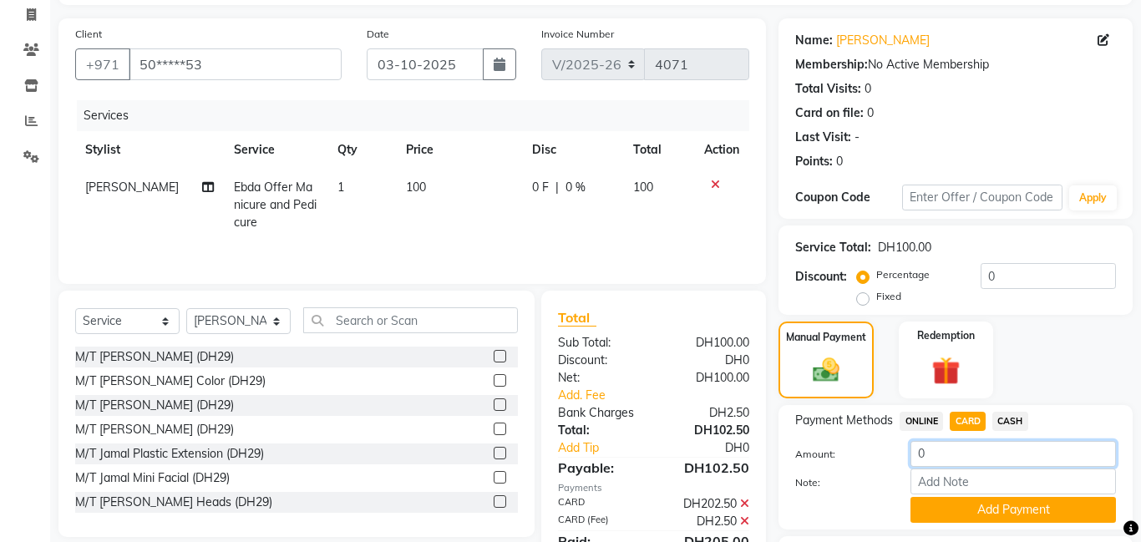
click at [955, 454] on input "0" at bounding box center [1014, 454] width 206 height 26
type input "102.5"
click at [1018, 506] on button "Add Payment" at bounding box center [1014, 510] width 206 height 26
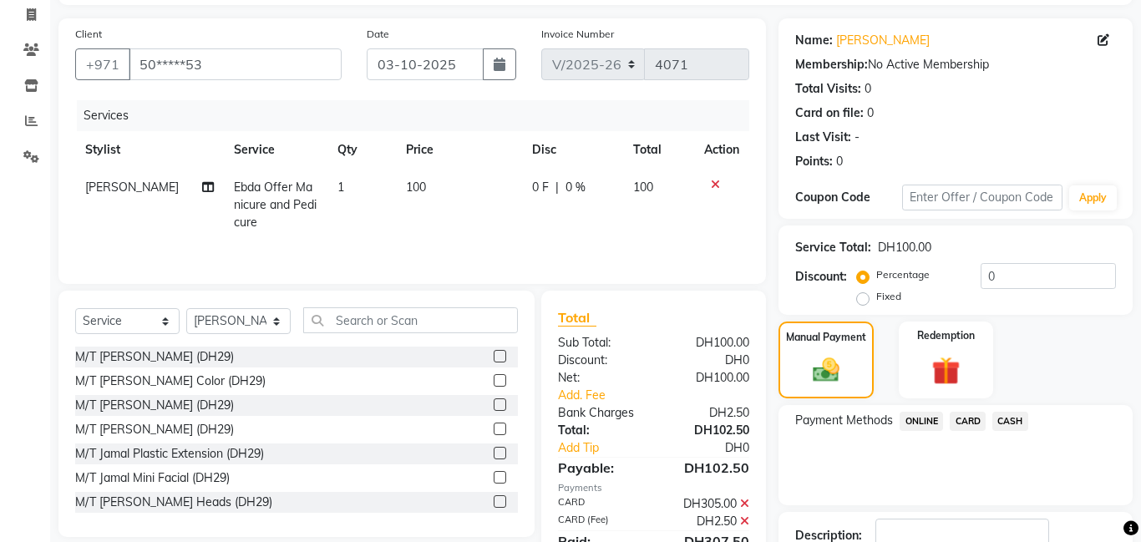
scroll to position [224, 0]
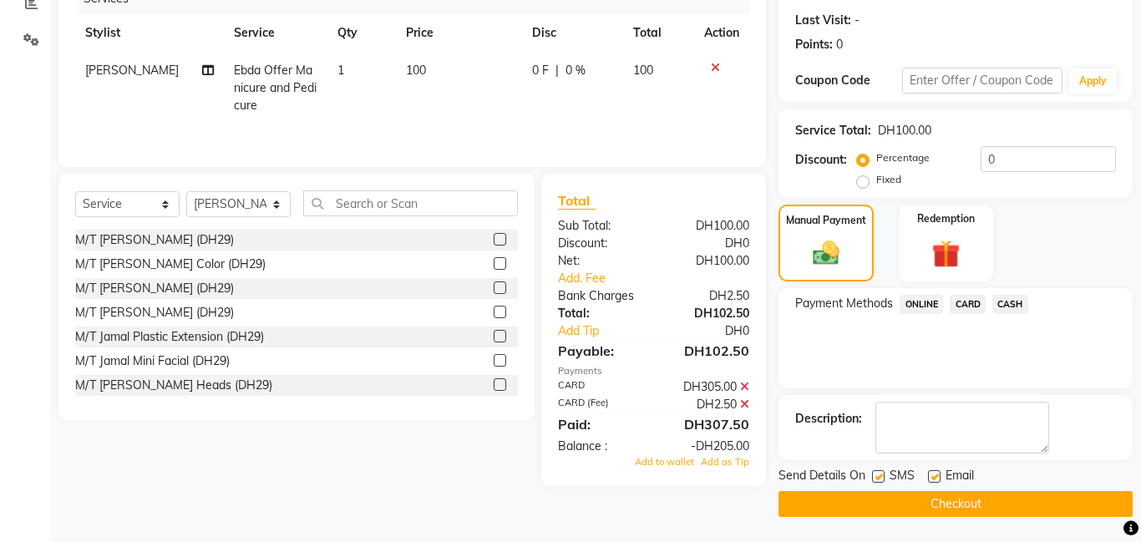
click at [748, 385] on icon at bounding box center [744, 387] width 9 height 12
click at [748, 388] on icon at bounding box center [744, 387] width 9 height 12
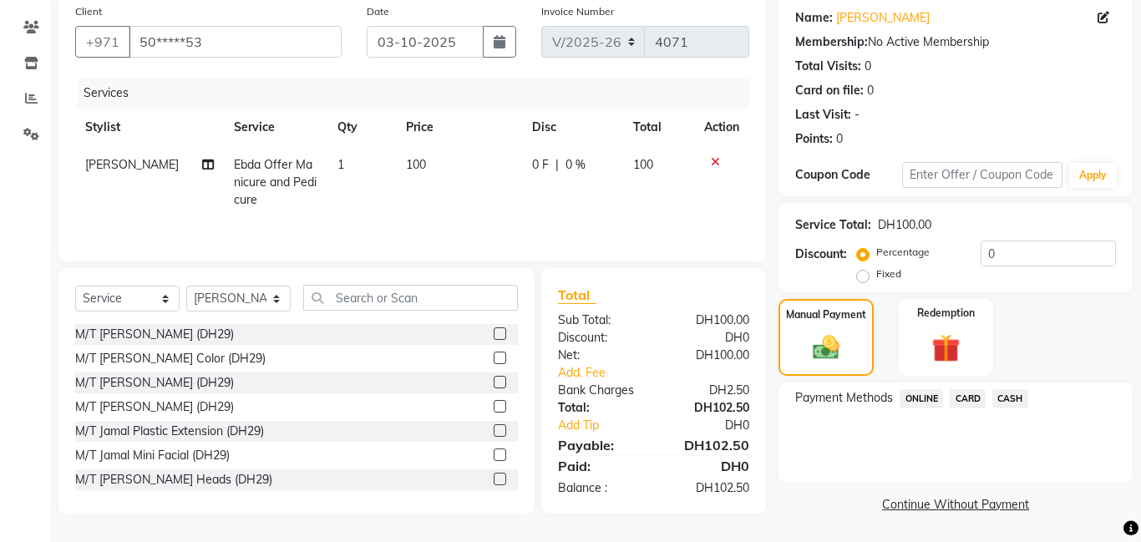
scroll to position [129, 0]
click at [973, 394] on span "CARD" at bounding box center [968, 398] width 36 height 19
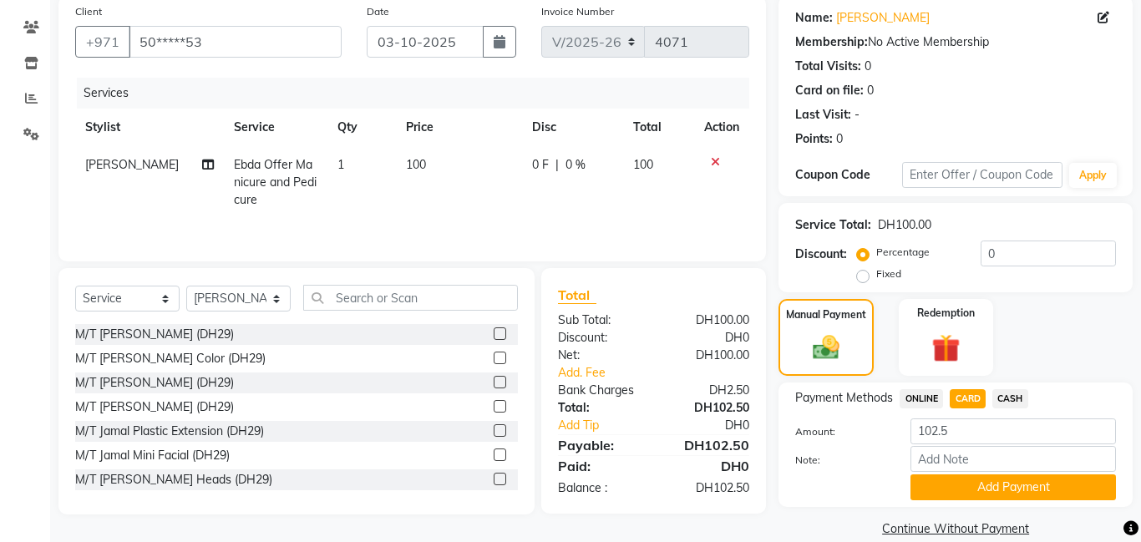
scroll to position [154, 0]
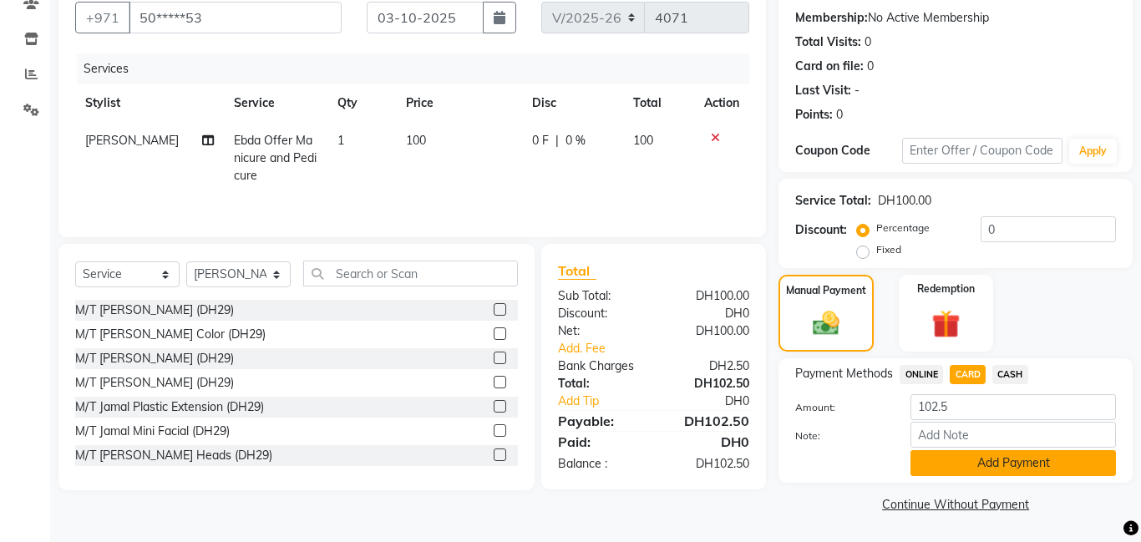
click at [973, 455] on button "Add Payment" at bounding box center [1014, 463] width 206 height 26
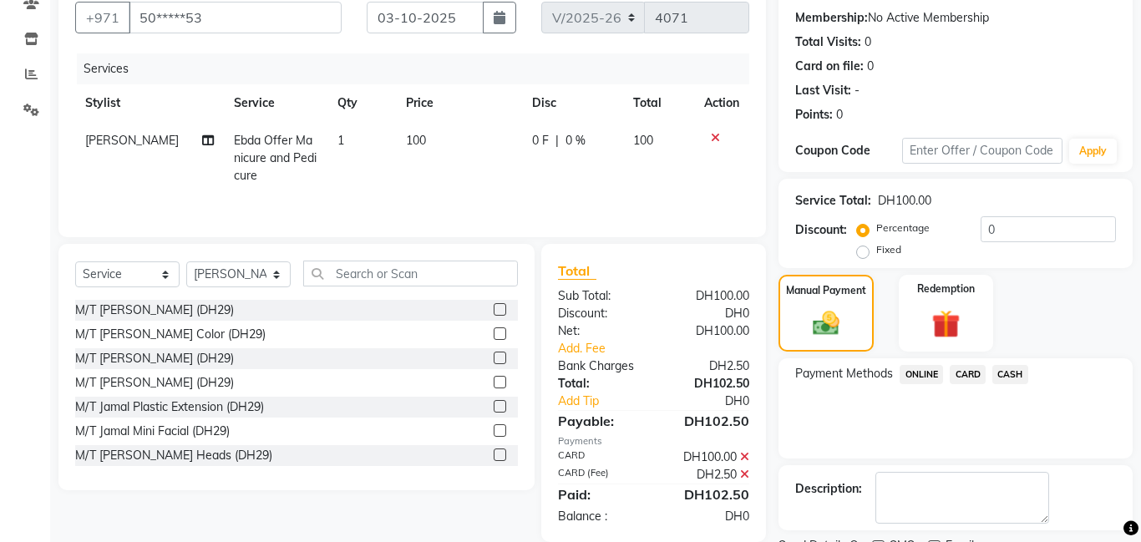
scroll to position [224, 0]
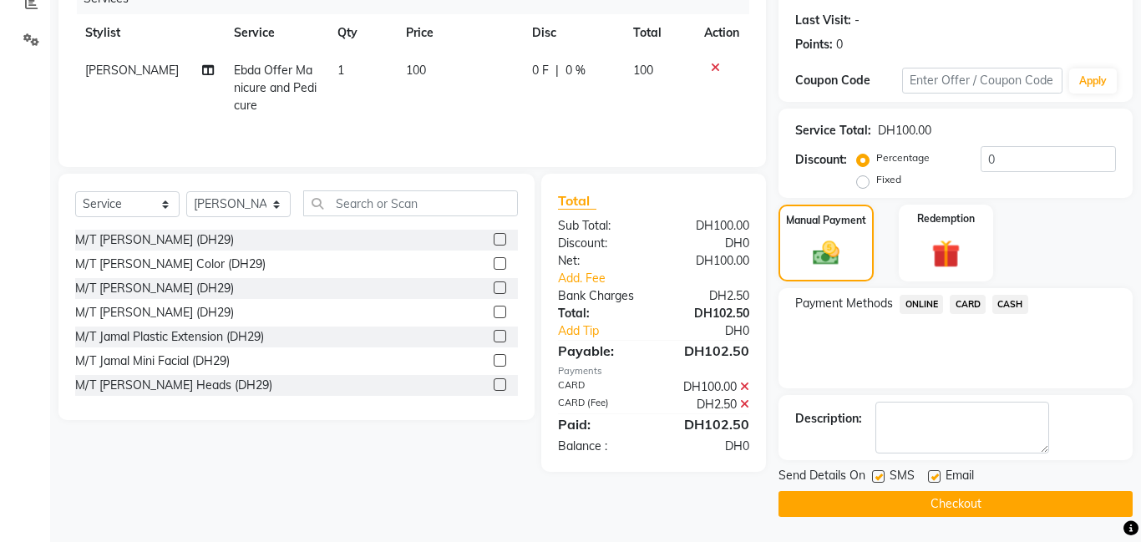
click at [946, 503] on button "Checkout" at bounding box center [956, 504] width 354 height 26
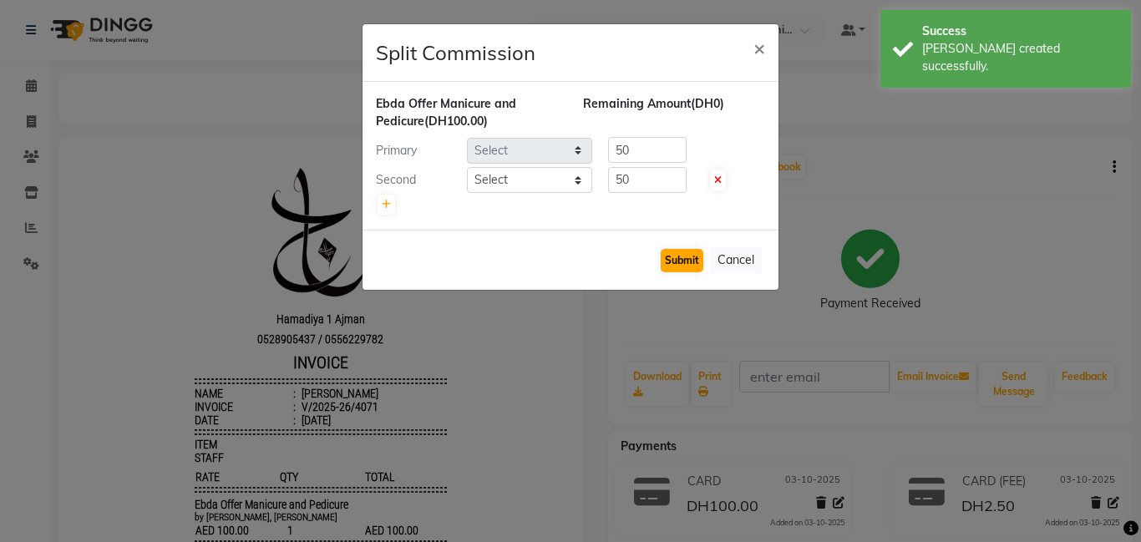
select select "79906"
select select "80051"
click at [689, 262] on button "Submit" at bounding box center [682, 260] width 43 height 23
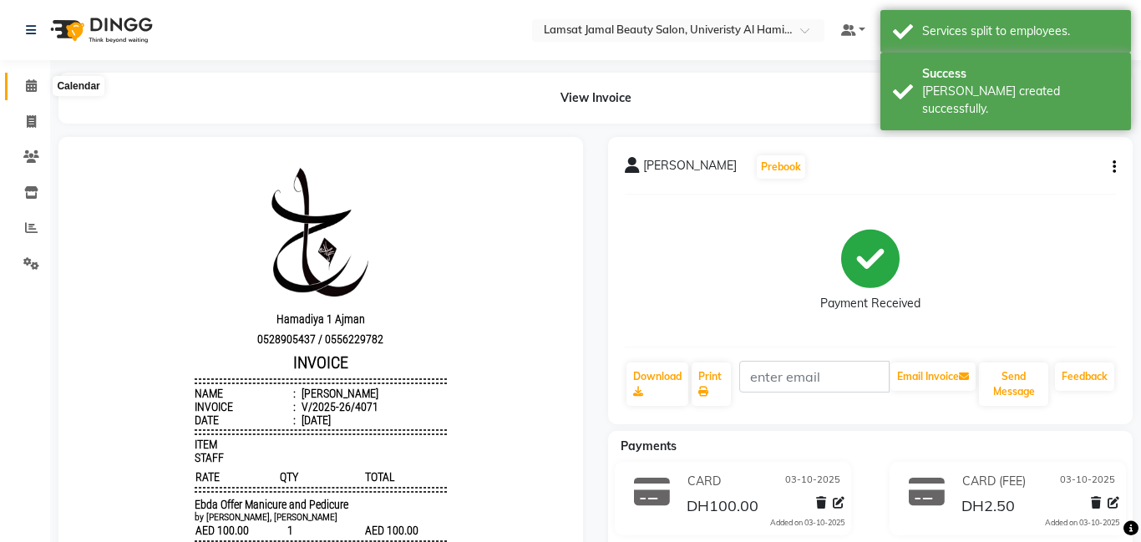
click at [33, 85] on icon at bounding box center [31, 85] width 11 height 13
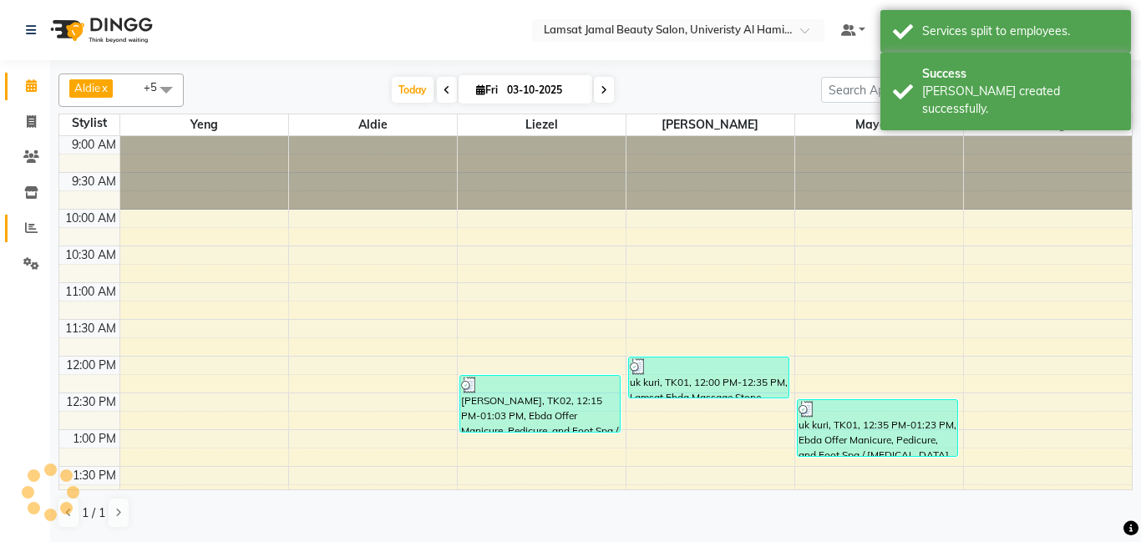
click at [30, 227] on icon at bounding box center [31, 227] width 13 height 13
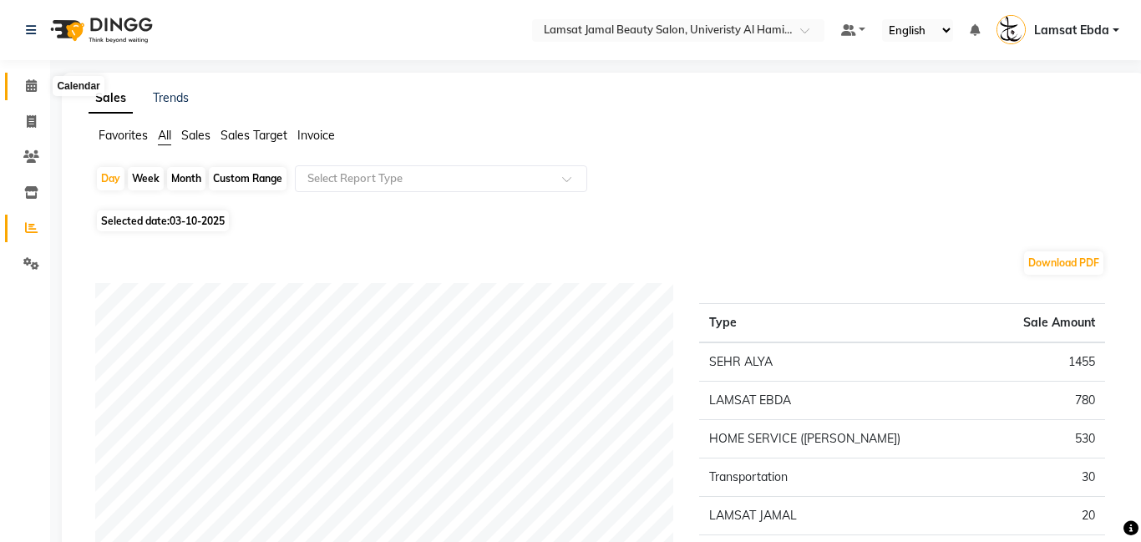
click at [22, 80] on span at bounding box center [31, 86] width 29 height 19
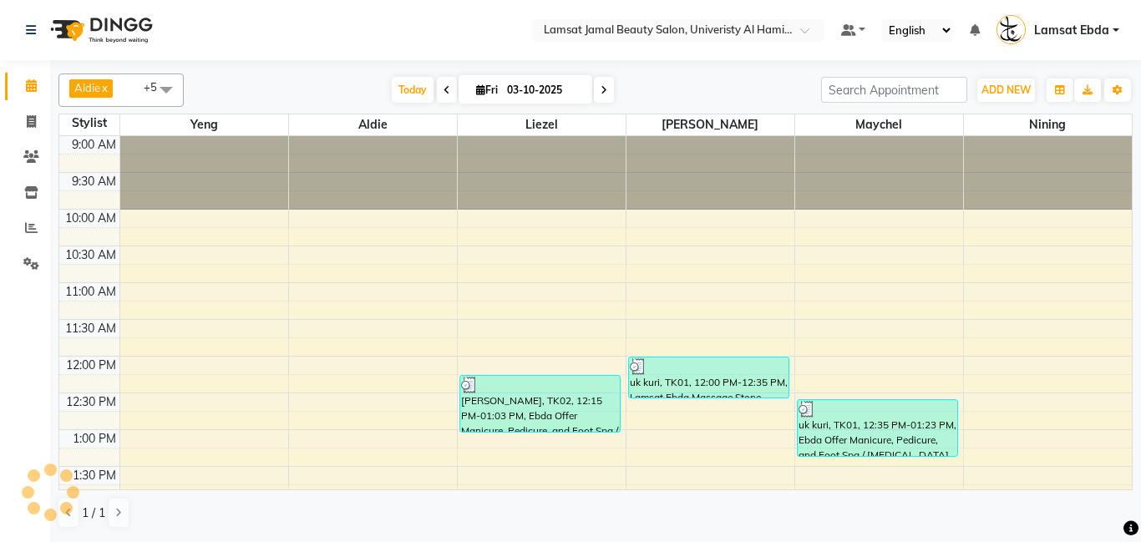
scroll to position [726, 0]
